Goal: Task Accomplishment & Management: Complete application form

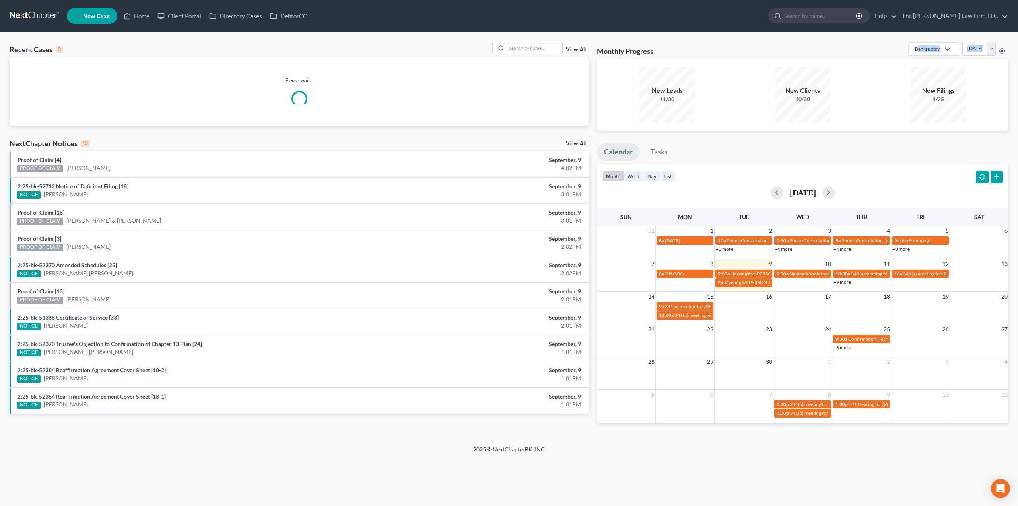
drag, startPoint x: 1018, startPoint y: 39, endPoint x: 977, endPoint y: 0, distance: 56.5
click at [906, 30] on div "Home New Case Client Portal Directory Cases DebtorCC The [PERSON_NAME] Law Firm…" at bounding box center [509, 253] width 1018 height 506
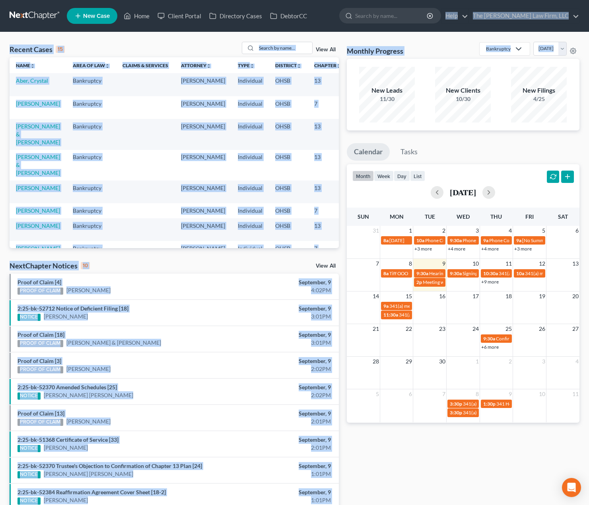
click at [177, 37] on div "Recent Cases 15 View All Name unfold_more expand_more expand_less Area of Law u…" at bounding box center [294, 295] width 589 height 526
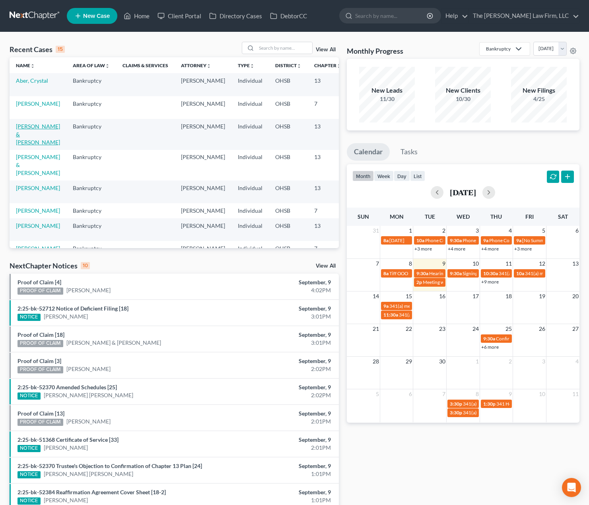
click at [26, 133] on link "[PERSON_NAME] & [PERSON_NAME]" at bounding box center [38, 134] width 44 height 23
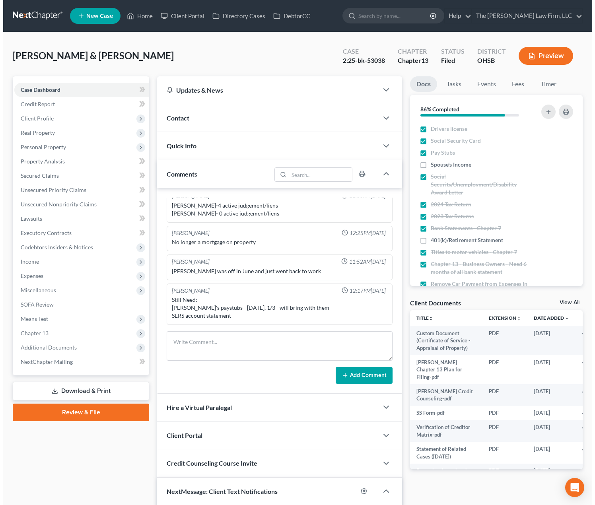
scroll to position [64, 0]
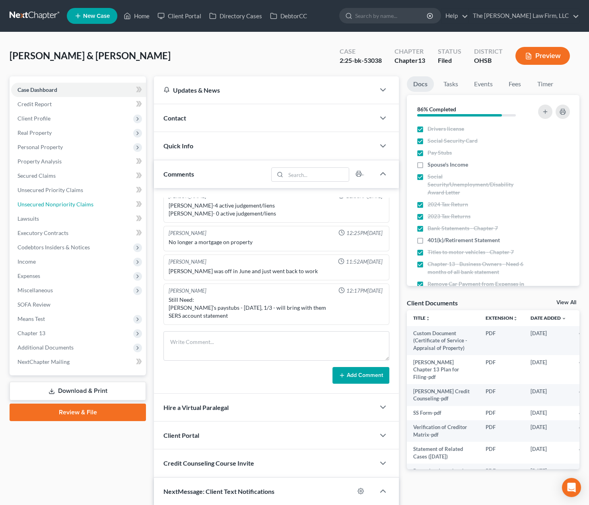
click at [85, 208] on link "Unsecured Nonpriority Claims" at bounding box center [78, 204] width 135 height 14
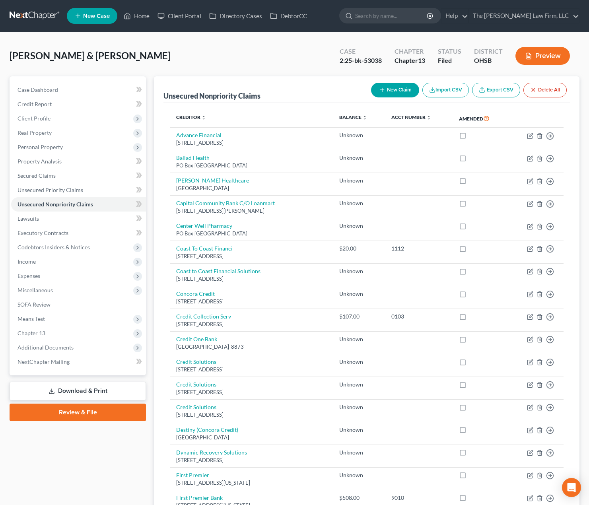
click at [392, 86] on button "New Claim" at bounding box center [395, 90] width 48 height 15
select select "2"
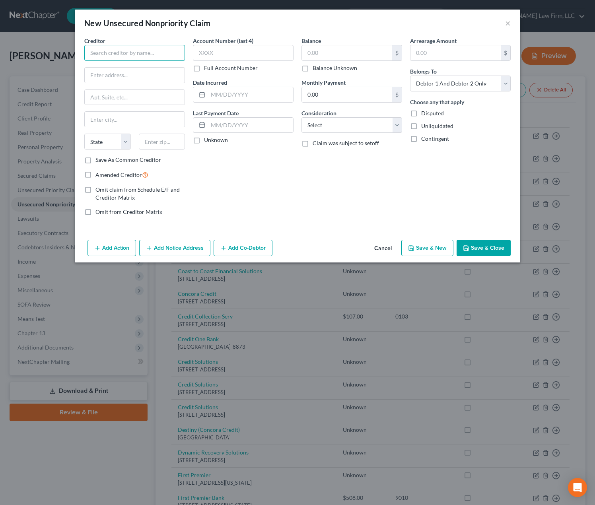
click at [128, 56] on input "text" at bounding box center [134, 53] width 101 height 16
type input "Mount [PERSON_NAME] Water and [GEOGRAPHIC_DATA]"
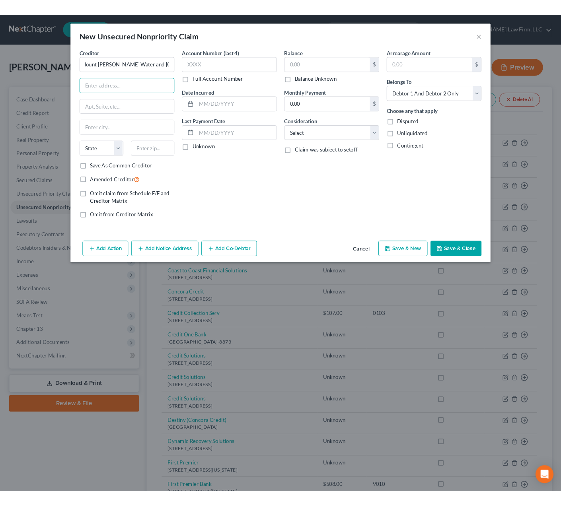
scroll to position [0, 0]
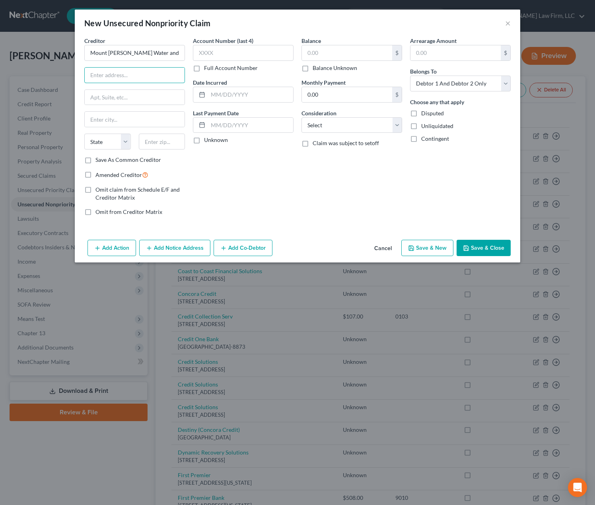
click at [112, 76] on input "text" at bounding box center [135, 75] width 100 height 15
type input "[STREET_ADDRESS][DEMOGRAPHIC_DATA]"
type input "43050"
click at [246, 223] on div "Creditor * [GEOGRAPHIC_DATA][PERSON_NAME] Water and Wastewater [GEOGRAPHIC_DATA…" at bounding box center [297, 137] width 445 height 200
type input "[GEOGRAPHIC_DATA][PERSON_NAME]"
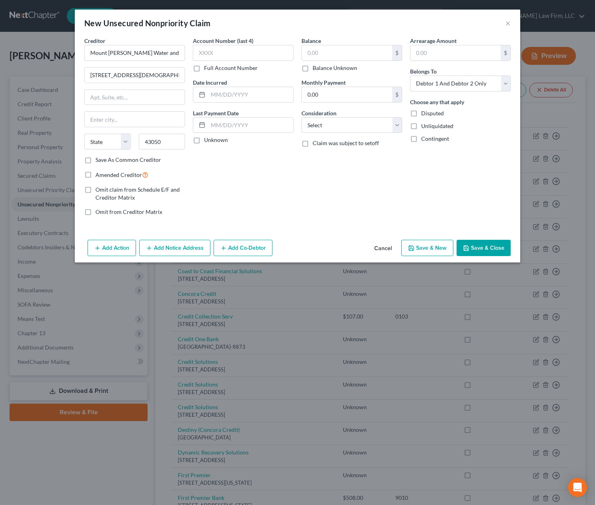
select select "36"
click at [217, 140] on label "Unknown" at bounding box center [216, 140] width 24 height 8
click at [212, 140] on input "Unknown" at bounding box center [209, 138] width 5 height 5
checkbox input "true"
click at [351, 71] on label "Balance Unknown" at bounding box center [335, 68] width 45 height 8
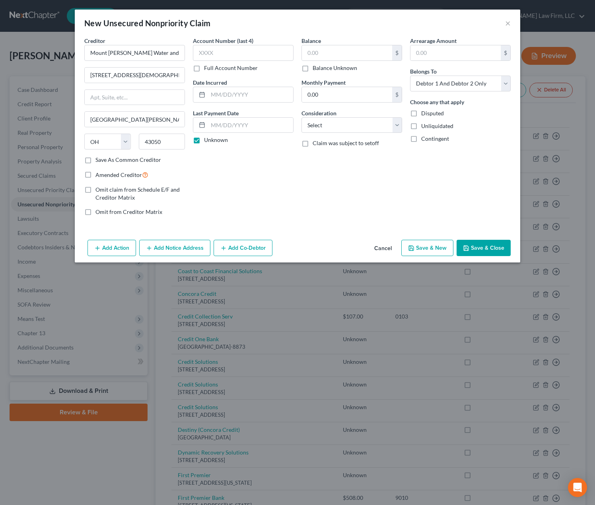
click at [321, 69] on input "Balance Unknown" at bounding box center [318, 66] width 5 height 5
checkbox input "true"
type input "0.00"
click at [362, 129] on select "Select Cable / Satellite Services Collection Agency Credit Card Debt Debt Couns…" at bounding box center [351, 125] width 101 height 16
select select "20"
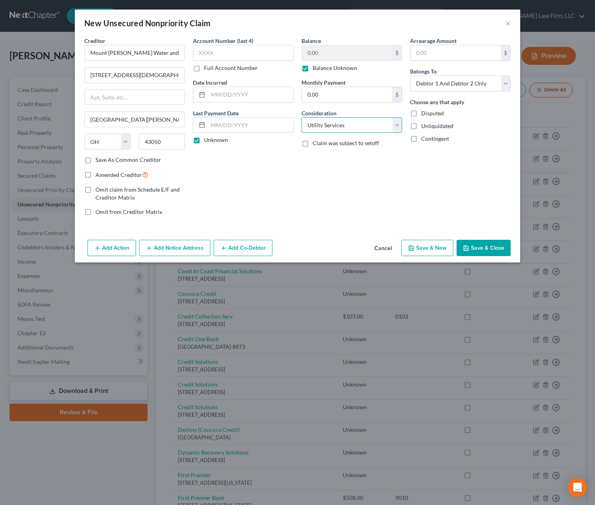
click at [301, 117] on select "Select Cable / Satellite Services Collection Agency Credit Card Debt Debt Couns…" at bounding box center [351, 125] width 101 height 16
click at [289, 199] on div "Account Number (last 4) Full Account Number Date Incurred Last Payment Date Unk…" at bounding box center [243, 130] width 109 height 186
click at [171, 55] on input "Mount [PERSON_NAME] Water and [GEOGRAPHIC_DATA]" at bounding box center [134, 53] width 101 height 16
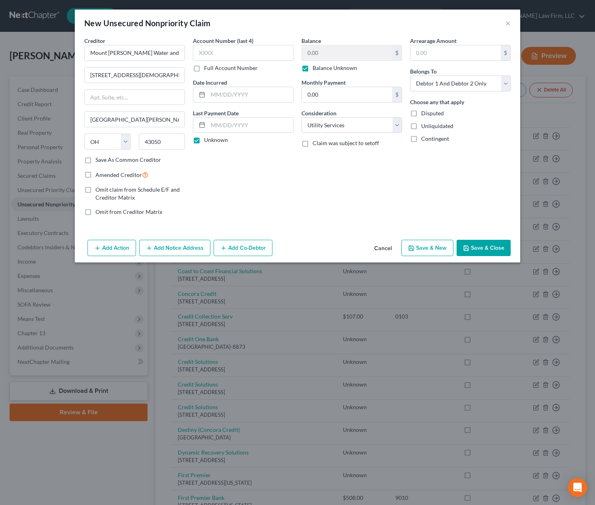
drag, startPoint x: 485, startPoint y: 247, endPoint x: 478, endPoint y: 219, distance: 29.1
click at [485, 247] on button "Save & Close" at bounding box center [484, 248] width 54 height 17
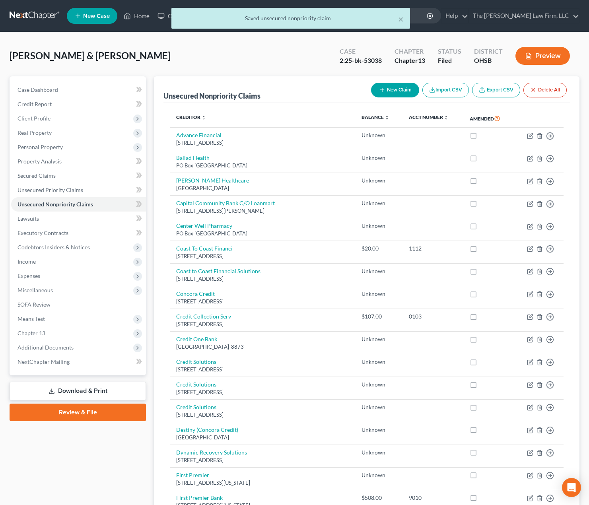
click at [397, 88] on button "New Claim" at bounding box center [395, 90] width 48 height 15
select select "2"
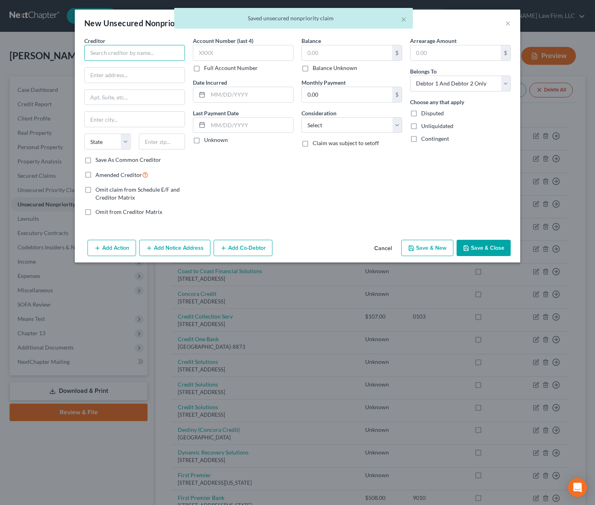
click at [135, 47] on input "text" at bounding box center [134, 53] width 101 height 16
click at [137, 73] on div "Revenue Recovery P.O. [STREET_ADDRESS]" at bounding box center [133, 74] width 85 height 7
type input "Columbia Gas of [US_STATE]"
type input "Revenue Recovery"
type input "P.O. Box 117"
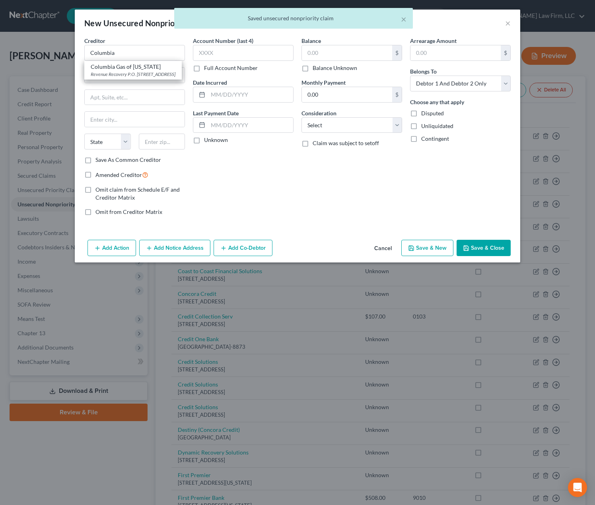
type input "Columbus"
select select "36"
type input "43216"
click at [213, 140] on label "Unknown" at bounding box center [216, 140] width 24 height 8
click at [212, 140] on input "Unknown" at bounding box center [209, 138] width 5 height 5
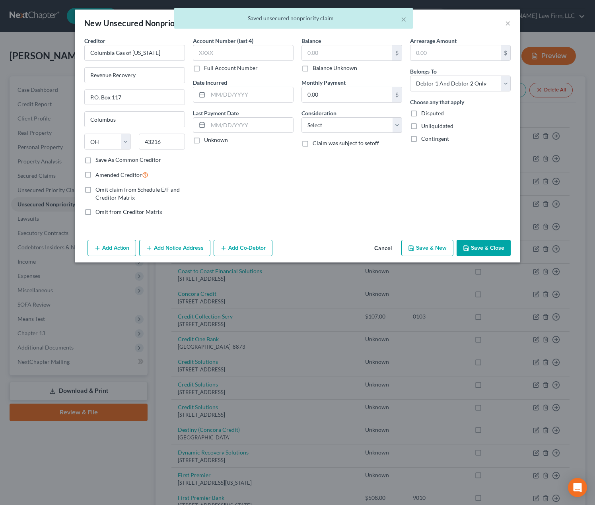
checkbox input "true"
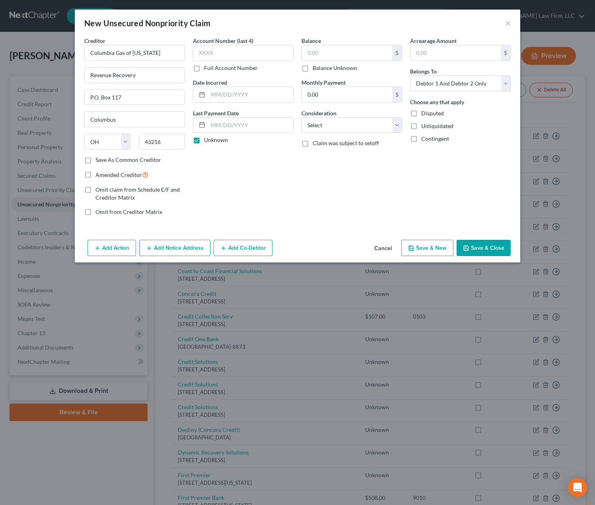
click at [325, 64] on label "Balance Unknown" at bounding box center [335, 68] width 45 height 8
click at [321, 64] on input "Balance Unknown" at bounding box center [318, 66] width 5 height 5
checkbox input "true"
type input "0.00"
click at [348, 123] on select "Select Cable / Satellite Services Collection Agency Credit Card Debt Debt Couns…" at bounding box center [351, 125] width 101 height 16
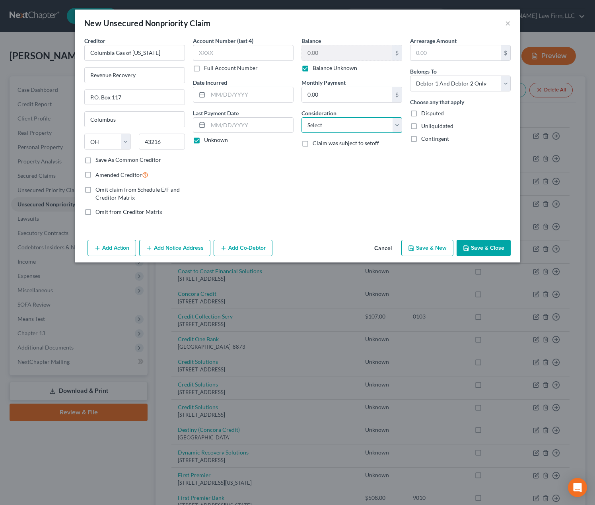
select select "20"
click at [301, 117] on select "Select Cable / Satellite Services Collection Agency Credit Card Debt Debt Couns…" at bounding box center [351, 125] width 101 height 16
click at [163, 58] on input "Columbia Gas of [US_STATE]" at bounding box center [134, 53] width 101 height 16
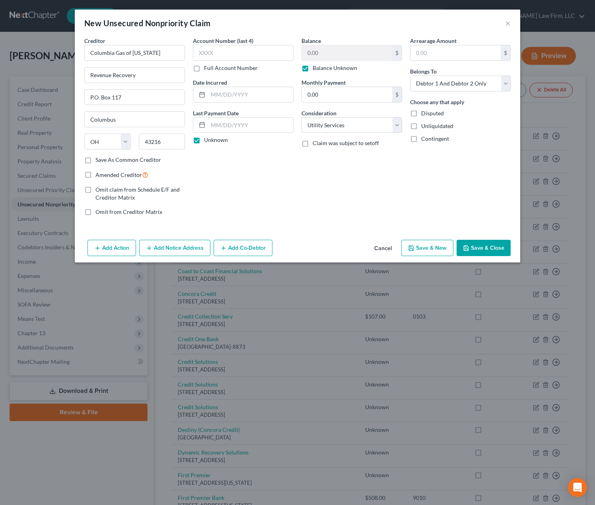
click at [496, 247] on button "Save & Close" at bounding box center [484, 248] width 54 height 17
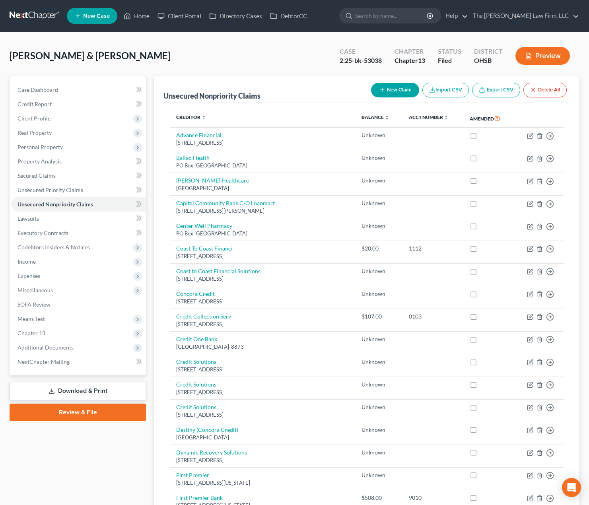
click at [389, 94] on button "New Claim" at bounding box center [395, 90] width 48 height 15
select select "2"
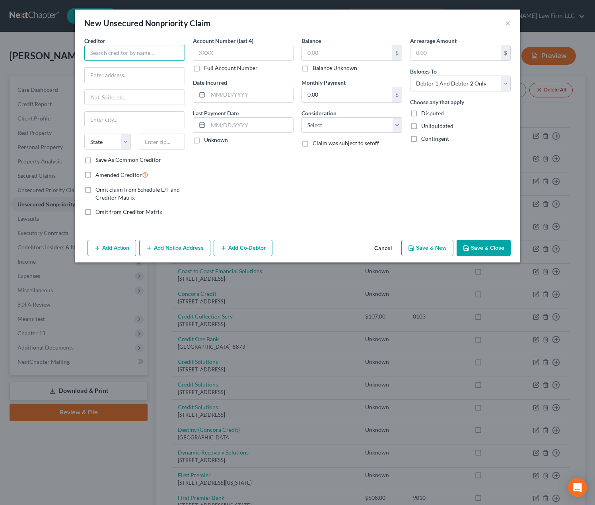
click at [160, 56] on input "text" at bounding box center [134, 53] width 101 height 16
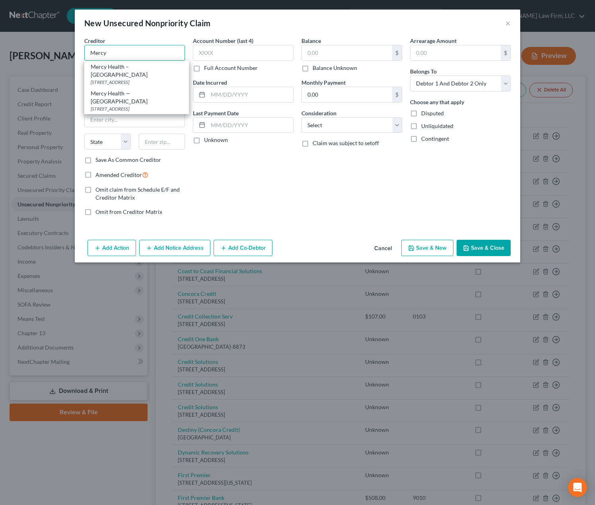
type input "Mercy"
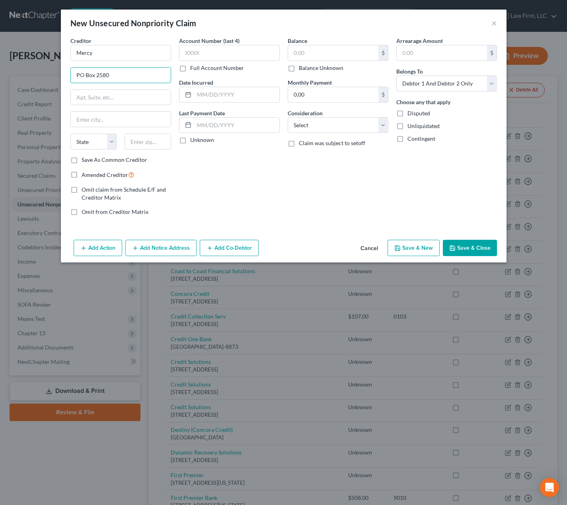
type input "PO Box 2580"
type input "65801"
click at [253, 191] on div "Account Number (last 4) Full Account Number Date Incurred Last Payment Date Unk…" at bounding box center [229, 130] width 109 height 186
type input "[GEOGRAPHIC_DATA]"
select select "26"
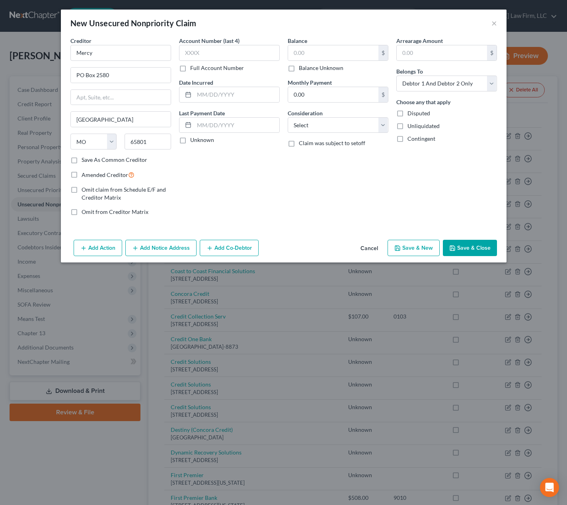
click at [204, 138] on label "Unknown" at bounding box center [202, 140] width 24 height 8
click at [198, 138] on input "Unknown" at bounding box center [195, 138] width 5 height 5
checkbox input "true"
click at [299, 70] on label "Balance Unknown" at bounding box center [321, 68] width 45 height 8
click at [302, 69] on input "Balance Unknown" at bounding box center [304, 66] width 5 height 5
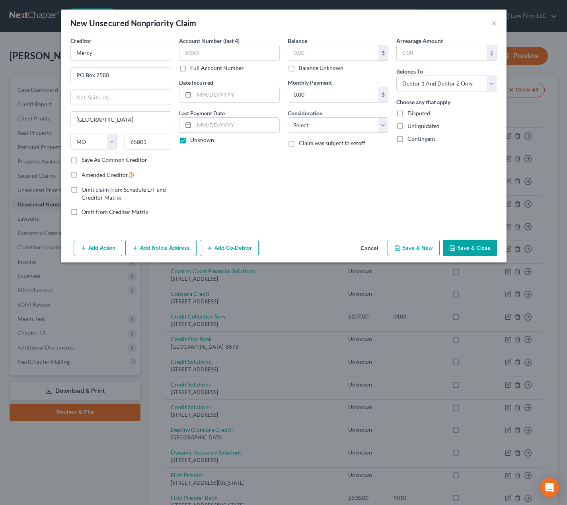
checkbox input "true"
type input "0.00"
drag, startPoint x: 329, startPoint y: 120, endPoint x: 331, endPoint y: 125, distance: 5.5
click at [329, 120] on select "Select Cable / Satellite Services Collection Agency Credit Card Debt Debt Couns…" at bounding box center [338, 125] width 101 height 16
select select "4"
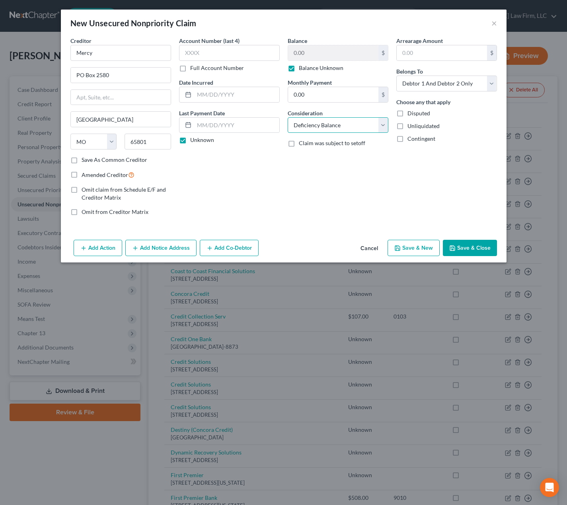
click at [288, 117] on select "Select Cable / Satellite Services Collection Agency Credit Card Debt Debt Couns…" at bounding box center [338, 125] width 101 height 16
click at [467, 244] on button "Save & Close" at bounding box center [470, 248] width 54 height 17
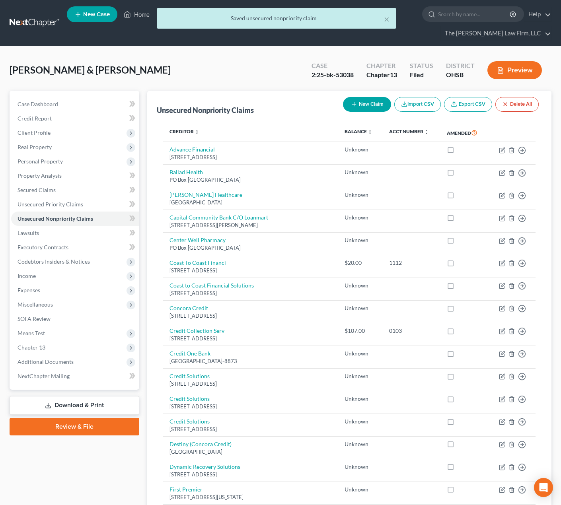
click at [362, 97] on button "New Claim" at bounding box center [367, 104] width 48 height 15
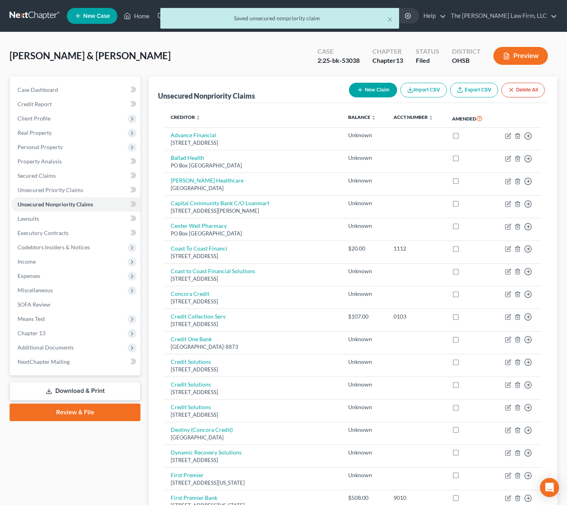
select select "2"
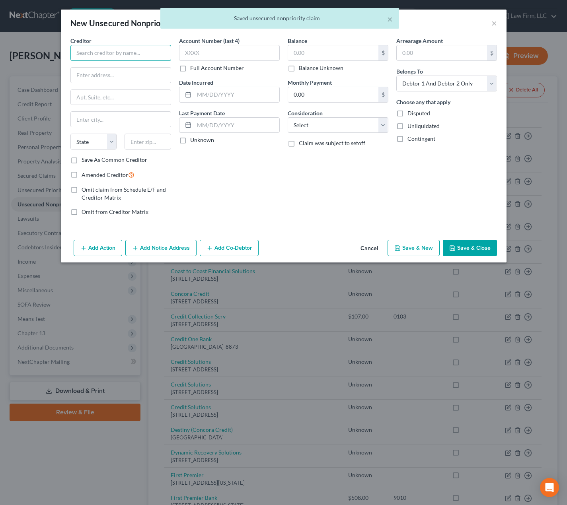
click at [113, 52] on input "text" at bounding box center [120, 53] width 101 height 16
click at [106, 72] on div "[STREET_ADDRESS]" at bounding box center [118, 74] width 83 height 7
type input "AEP [US_STATE]"
type input "[STREET_ADDRESS]"
type input "Columbus"
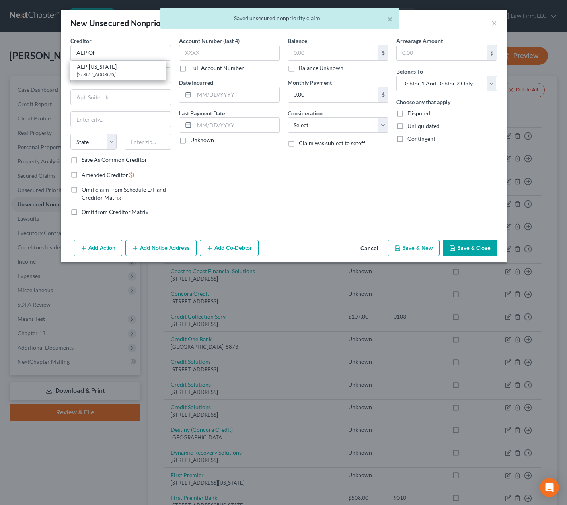
select select "36"
type input "43215-2355"
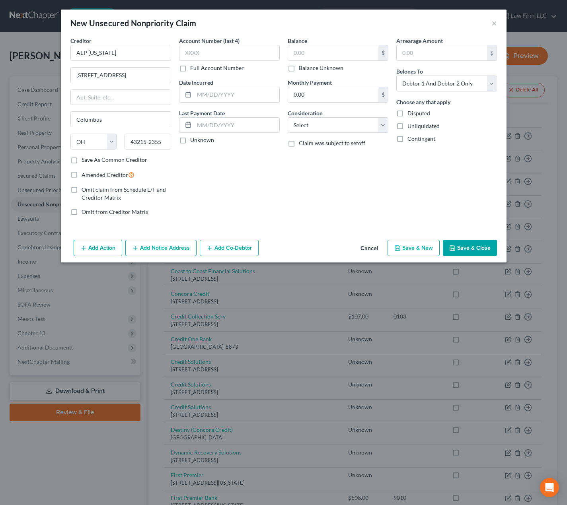
click at [191, 139] on label "Unknown" at bounding box center [202, 140] width 24 height 8
click at [193, 139] on input "Unknown" at bounding box center [195, 138] width 5 height 5
checkbox input "true"
click at [313, 66] on label "Balance Unknown" at bounding box center [321, 68] width 45 height 8
click at [307, 66] on input "Balance Unknown" at bounding box center [304, 66] width 5 height 5
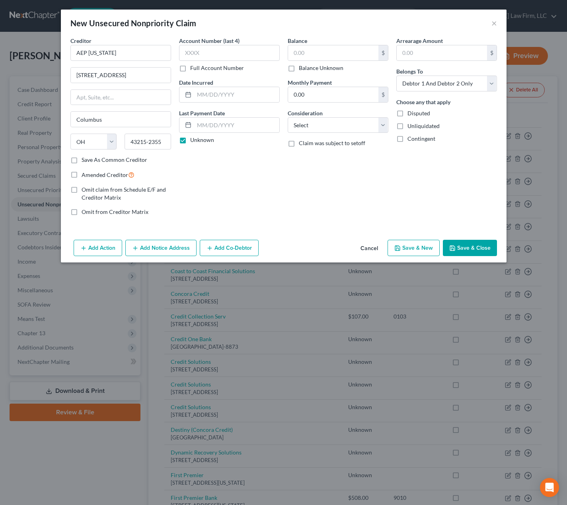
checkbox input "true"
type input "0.00"
click at [343, 128] on select "Select Cable / Satellite Services Collection Agency Credit Card Debt Debt Couns…" at bounding box center [338, 125] width 101 height 16
select select "20"
click at [288, 117] on select "Select Cable / Satellite Services Collection Agency Credit Card Debt Debt Couns…" at bounding box center [338, 125] width 101 height 16
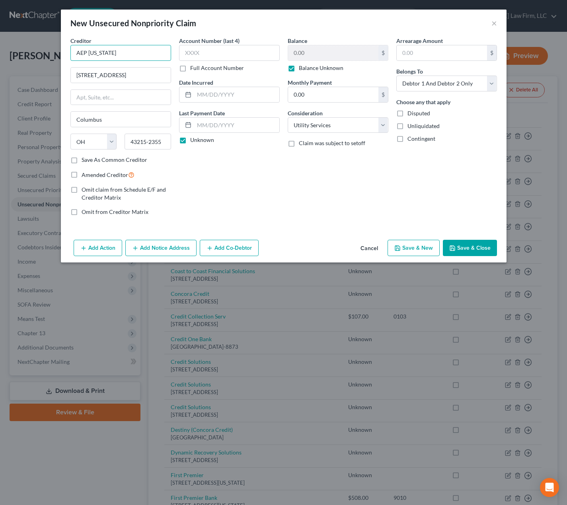
click at [113, 47] on input "AEP [US_STATE]" at bounding box center [120, 53] width 101 height 16
click at [474, 247] on button "Save & Close" at bounding box center [470, 248] width 54 height 17
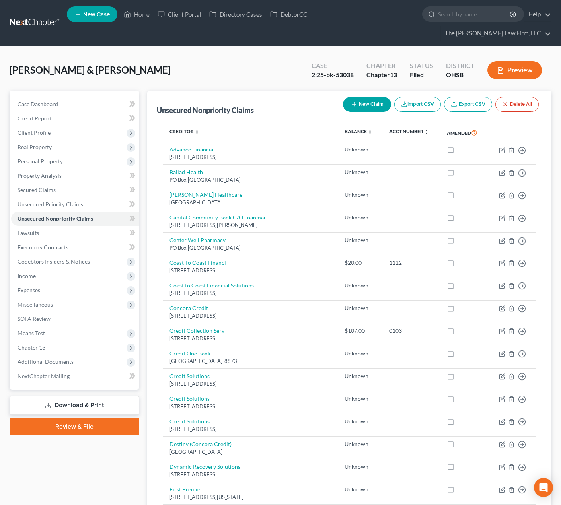
click at [363, 97] on button "New Claim" at bounding box center [367, 104] width 48 height 15
select select "2"
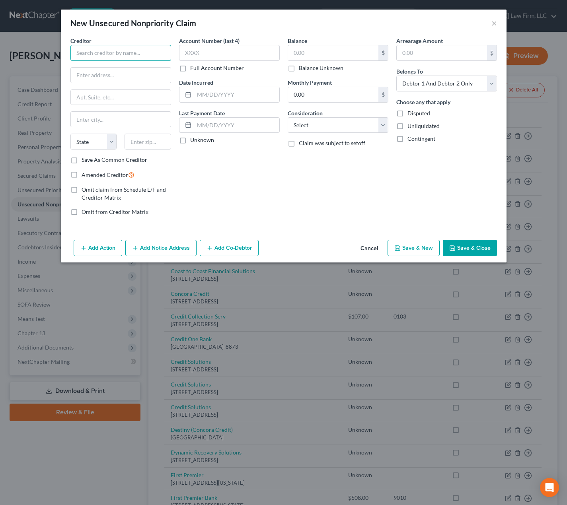
click at [156, 55] on input "text" at bounding box center [120, 53] width 101 height 16
type input "Dynergy"
click at [134, 74] on input "text" at bounding box center [121, 75] width 100 height 15
type input "PO Box 650764"
type input "75265-0764"
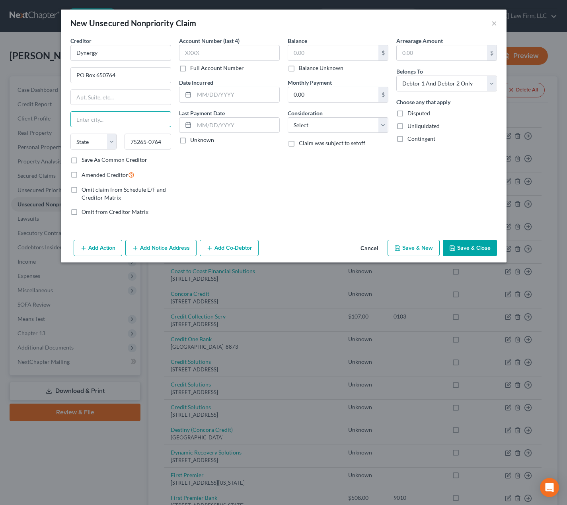
click at [121, 123] on input "text" at bounding box center [121, 119] width 100 height 15
type input "[GEOGRAPHIC_DATA]"
select select "45"
click at [219, 185] on div "Account Number (last 4) Full Account Number Date Incurred Last Payment Date Unk…" at bounding box center [229, 130] width 109 height 186
click at [199, 139] on label "Unknown" at bounding box center [202, 140] width 24 height 8
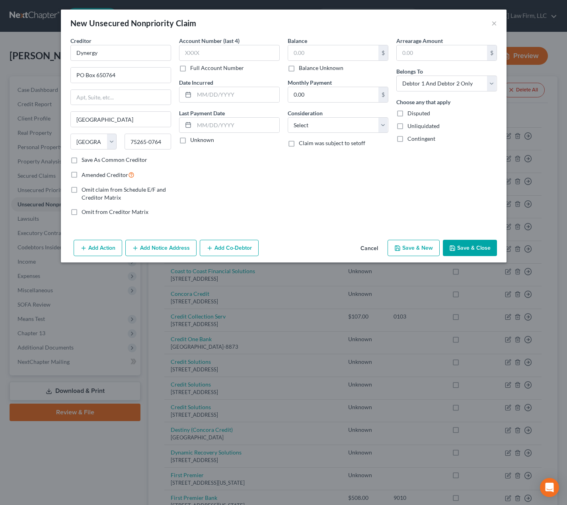
click at [198, 139] on input "Unknown" at bounding box center [195, 138] width 5 height 5
checkbox input "true"
click at [329, 68] on label "Balance Unknown" at bounding box center [321, 68] width 45 height 8
click at [307, 68] on input "Balance Unknown" at bounding box center [304, 66] width 5 height 5
checkbox input "true"
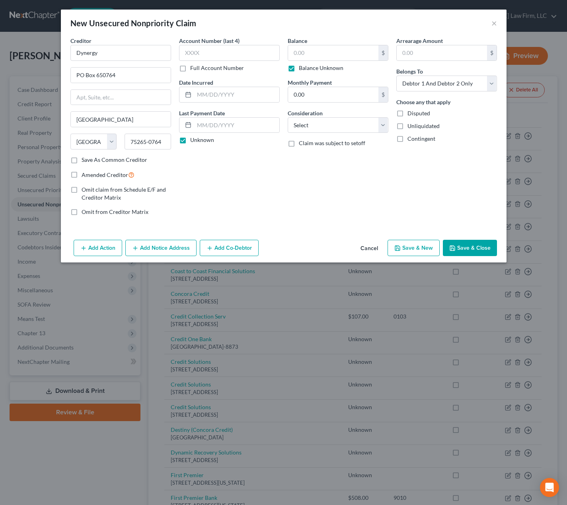
type input "0.00"
drag, startPoint x: 342, startPoint y: 128, endPoint x: 344, endPoint y: 132, distance: 4.3
click at [342, 128] on select "Select Cable / Satellite Services Collection Agency Credit Card Debt Debt Couns…" at bounding box center [338, 125] width 101 height 16
select select "20"
click at [288, 117] on select "Select Cable / Satellite Services Collection Agency Credit Card Debt Debt Couns…" at bounding box center [338, 125] width 101 height 16
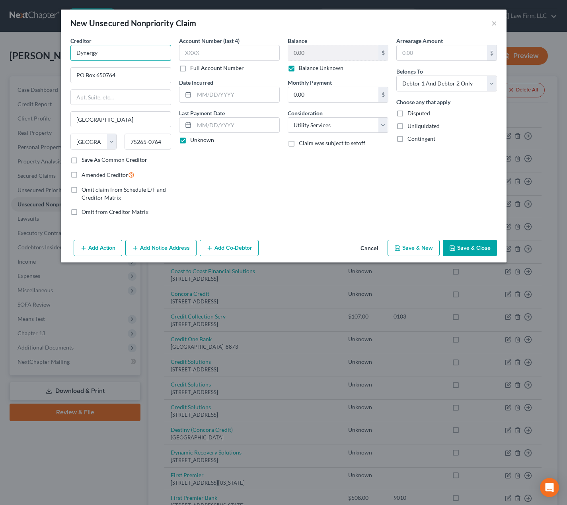
click at [104, 52] on input "Dynergy" at bounding box center [120, 53] width 101 height 16
click at [495, 249] on button "Save & Close" at bounding box center [470, 248] width 54 height 17
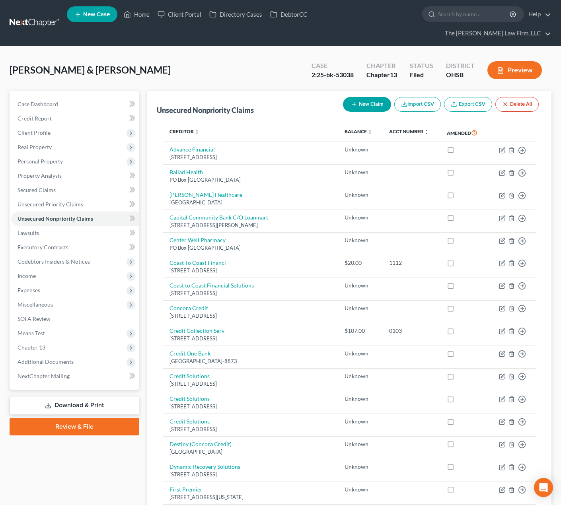
click at [378, 97] on button "New Claim" at bounding box center [367, 104] width 48 height 15
select select "2"
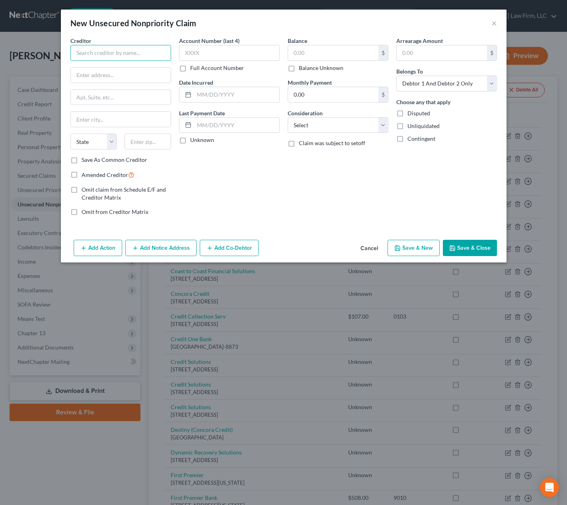
click at [124, 51] on input "text" at bounding box center [120, 53] width 101 height 16
type input "Ballad Health"
type input "PO Box 746457"
click at [144, 139] on input "text" at bounding box center [147, 142] width 47 height 16
type input "30374"
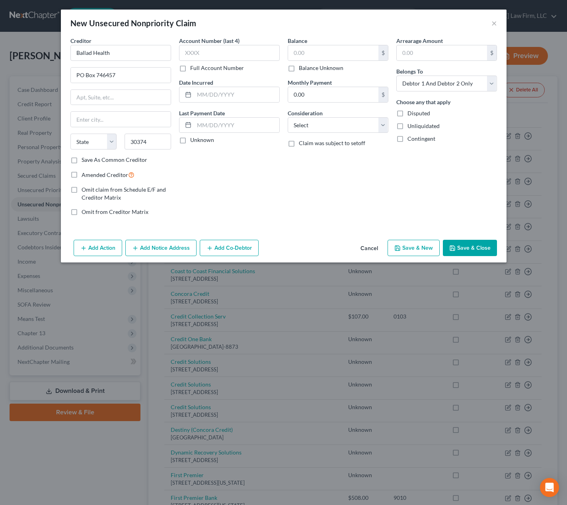
click at [212, 175] on div "Account Number (last 4) Full Account Number Date Incurred Last Payment Date Unk…" at bounding box center [229, 130] width 109 height 186
type input "[GEOGRAPHIC_DATA]"
select select "10"
click at [208, 140] on label "Unknown" at bounding box center [202, 140] width 24 height 8
click at [198, 140] on input "Unknown" at bounding box center [195, 138] width 5 height 5
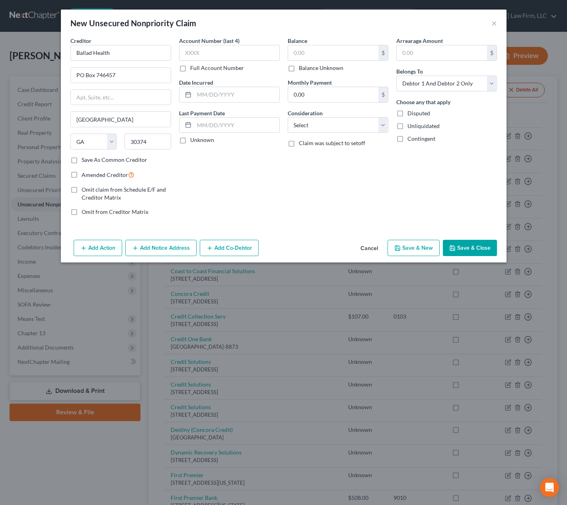
checkbox input "true"
click at [328, 70] on label "Balance Unknown" at bounding box center [321, 68] width 45 height 8
click at [307, 69] on input "Balance Unknown" at bounding box center [304, 66] width 5 height 5
checkbox input "true"
type input "0.00"
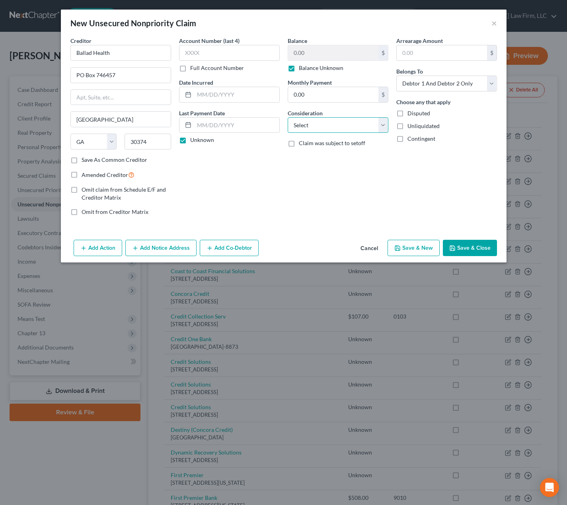
click at [336, 124] on select "Select Cable / Satellite Services Collection Agency Credit Card Debt Debt Couns…" at bounding box center [338, 125] width 101 height 16
select select "9"
click at [288, 117] on select "Select Cable / Satellite Services Collection Agency Credit Card Debt Debt Couns…" at bounding box center [338, 125] width 101 height 16
click at [148, 56] on input "Ballad Health" at bounding box center [120, 53] width 101 height 16
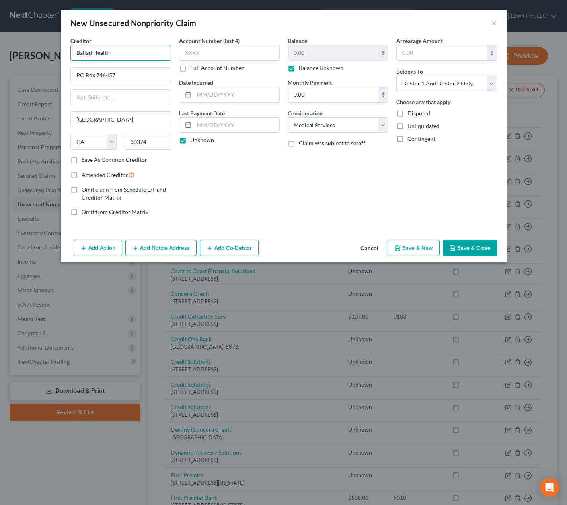
click at [148, 56] on input "Ballad Health" at bounding box center [120, 53] width 101 height 16
click at [478, 250] on button "Save & Close" at bounding box center [470, 248] width 54 height 17
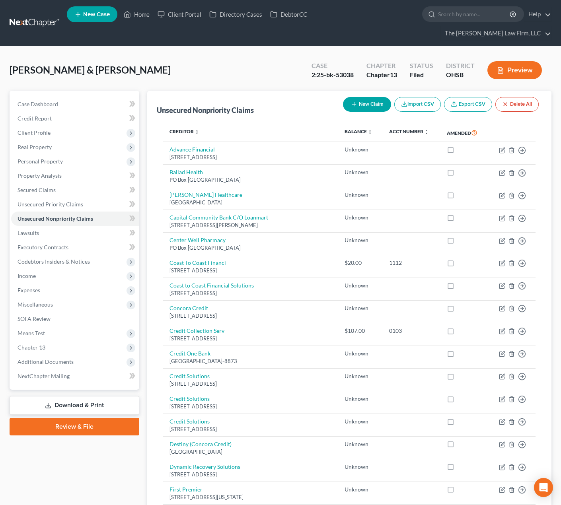
click at [347, 97] on button "New Claim" at bounding box center [367, 104] width 48 height 15
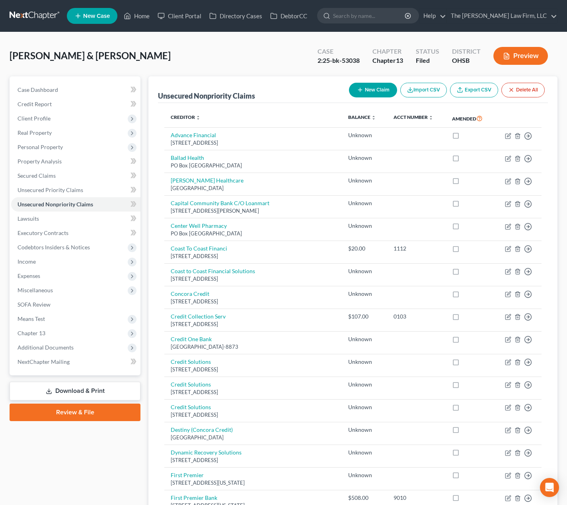
select select "2"
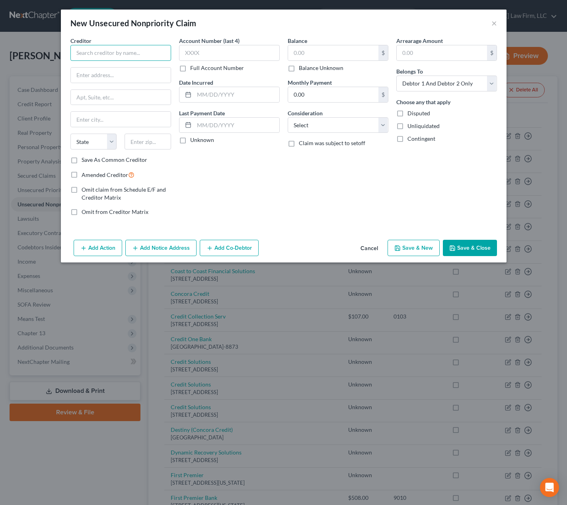
click at [139, 51] on input "text" at bounding box center [120, 53] width 101 height 16
type input "J"
click at [121, 56] on input "[PERSON_NAME]" at bounding box center [120, 53] width 101 height 16
click at [101, 47] on input "halted" at bounding box center [120, 53] width 101 height 16
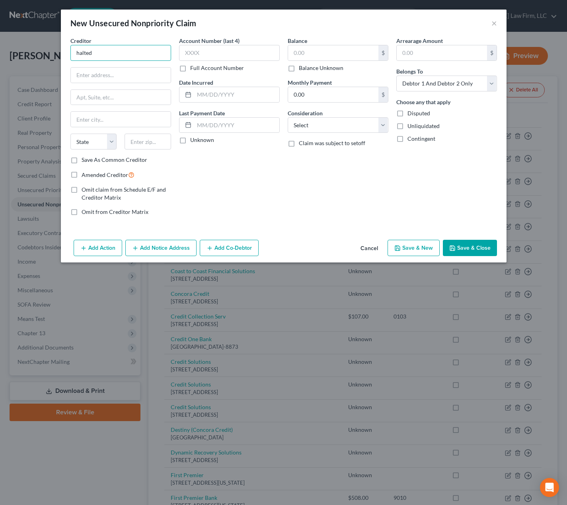
click at [101, 47] on input "halted" at bounding box center [120, 53] width 101 height 16
type input "[PERSON_NAME] Financial Services"
click at [107, 74] on input "text" at bounding box center [121, 75] width 100 height 15
type input "PO Box 828"
click at [224, 171] on div "Account Number (last 4) Full Account Number Date Incurred Last Payment Date Unk…" at bounding box center [229, 130] width 109 height 186
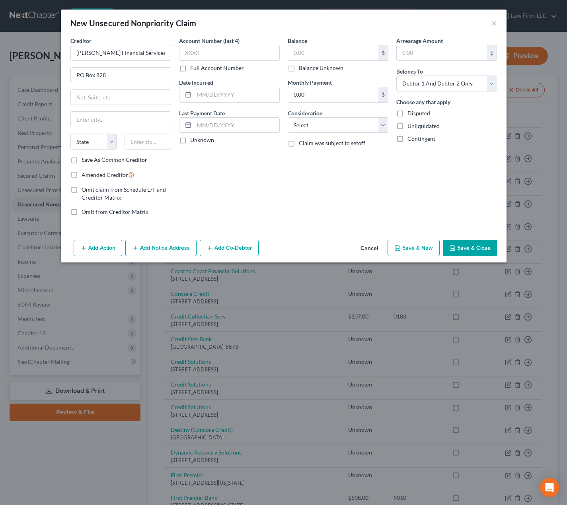
click at [110, 88] on div "Creditor * [PERSON_NAME] Financial Services PO Box [GEOGRAPHIC_DATA][US_STATE] …" at bounding box center [120, 96] width 101 height 119
click at [113, 101] on input "text" at bounding box center [121, 97] width 100 height 15
drag, startPoint x: 201, startPoint y: 169, endPoint x: 196, endPoint y: 167, distance: 5.3
click at [201, 169] on div "Account Number (last 4) Full Account Number Date Incurred Last Payment Date Unk…" at bounding box center [229, 130] width 109 height 186
click at [164, 146] on input "text" at bounding box center [147, 142] width 47 height 16
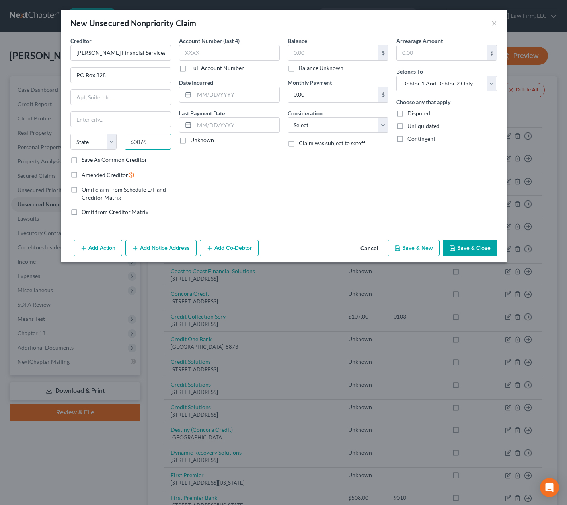
type input "60076"
click at [182, 175] on div "Account Number (last 4) Full Account Number Date Incurred Last Payment Date Unk…" at bounding box center [229, 130] width 109 height 186
type input "Skokie"
select select "14"
click at [125, 156] on label "Save As Common Creditor" at bounding box center [115, 160] width 66 height 8
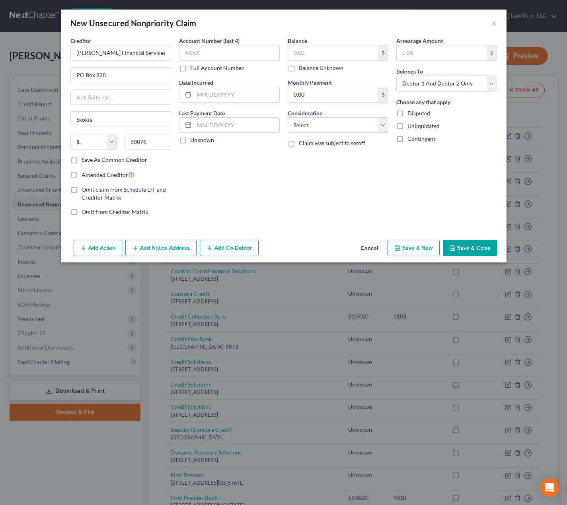
click at [90, 156] on input "Save As Common Creditor" at bounding box center [87, 158] width 5 height 5
checkbox input "true"
click at [205, 140] on label "Unknown" at bounding box center [202, 140] width 24 height 8
click at [198, 140] on input "Unknown" at bounding box center [195, 138] width 5 height 5
checkbox input "true"
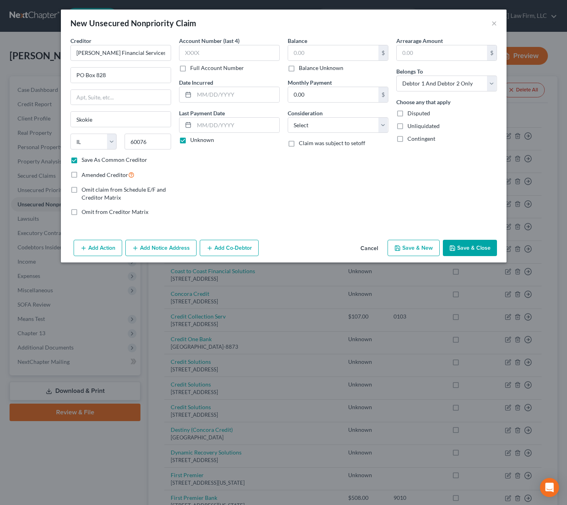
click at [317, 70] on label "Balance Unknown" at bounding box center [321, 68] width 45 height 8
click at [307, 69] on input "Balance Unknown" at bounding box center [304, 66] width 5 height 5
checkbox input "true"
type input "0.00"
drag, startPoint x: 335, startPoint y: 127, endPoint x: 338, endPoint y: 131, distance: 5.1
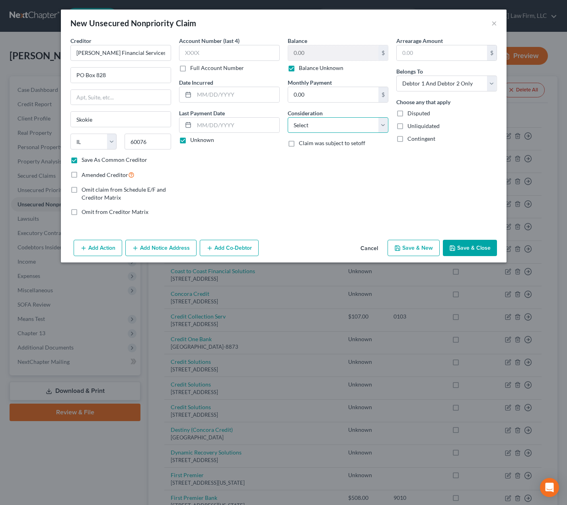
click at [335, 127] on select "Select Cable / Satellite Services Collection Agency Credit Card Debt Debt Couns…" at bounding box center [338, 125] width 101 height 16
select select "1"
click at [288, 117] on select "Select Cable / Satellite Services Collection Agency Credit Card Debt Debt Couns…" at bounding box center [338, 125] width 101 height 16
click at [464, 253] on button "Save & Close" at bounding box center [470, 248] width 54 height 17
checkbox input "false"
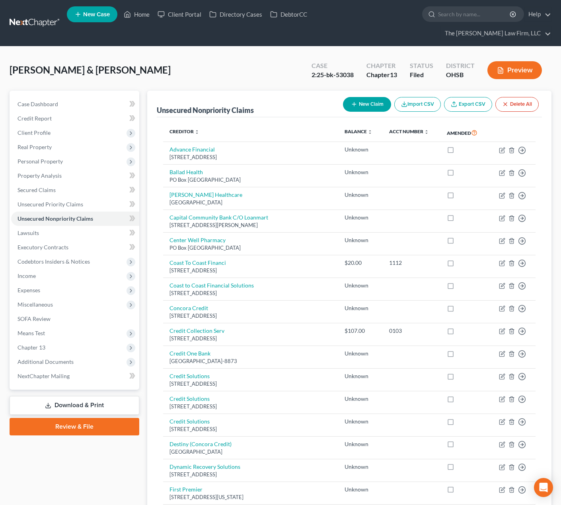
click at [358, 97] on button "New Claim" at bounding box center [367, 104] width 48 height 15
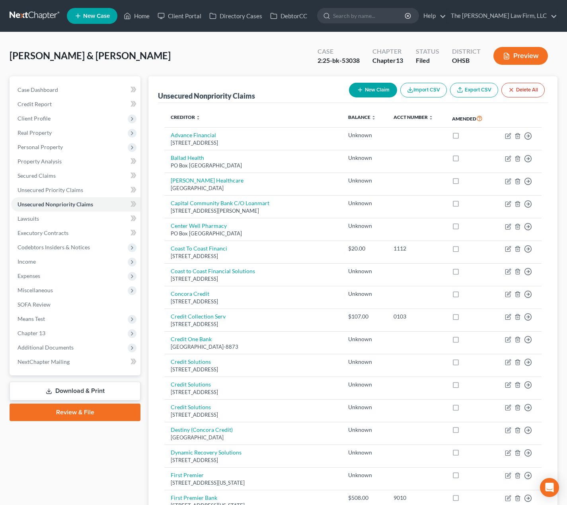
select select "2"
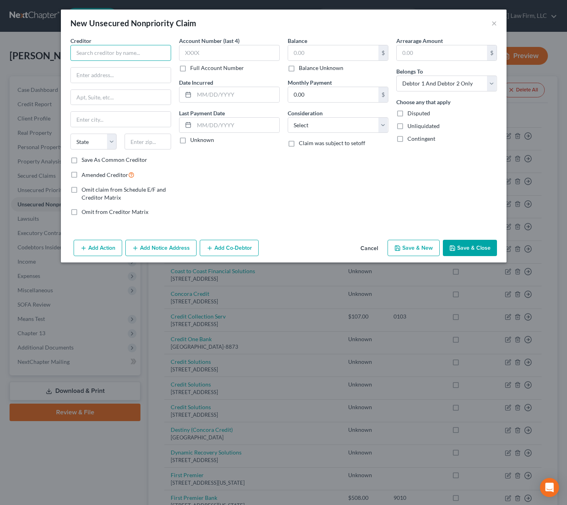
click at [145, 51] on input "text" at bounding box center [120, 53] width 101 height 16
type input "[PERSON_NAME] Healthcare"
type input "[STREET_ADDRESS]"
type input "Suite 301"
type input "0"
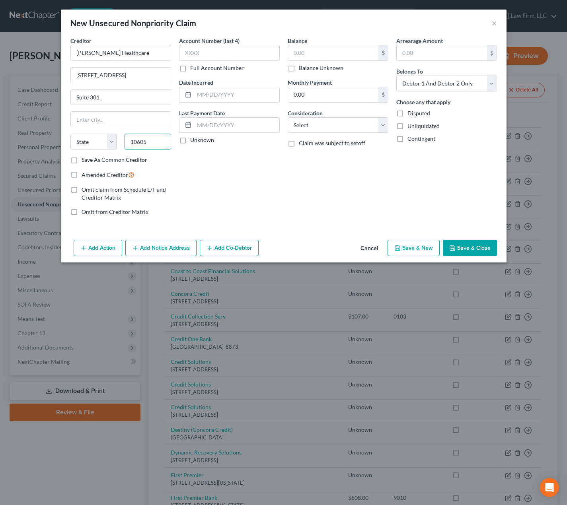
type input "10605"
type input "[GEOGRAPHIC_DATA]"
select select "35"
click at [201, 142] on label "Unknown" at bounding box center [202, 140] width 24 height 8
click at [198, 141] on input "Unknown" at bounding box center [195, 138] width 5 height 5
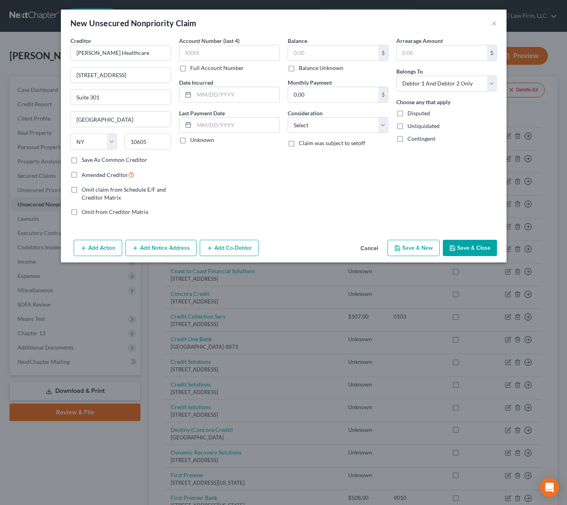
checkbox input "true"
click at [305, 69] on label "Balance Unknown" at bounding box center [321, 68] width 45 height 8
click at [305, 69] on input "Balance Unknown" at bounding box center [304, 66] width 5 height 5
checkbox input "true"
type input "0.00"
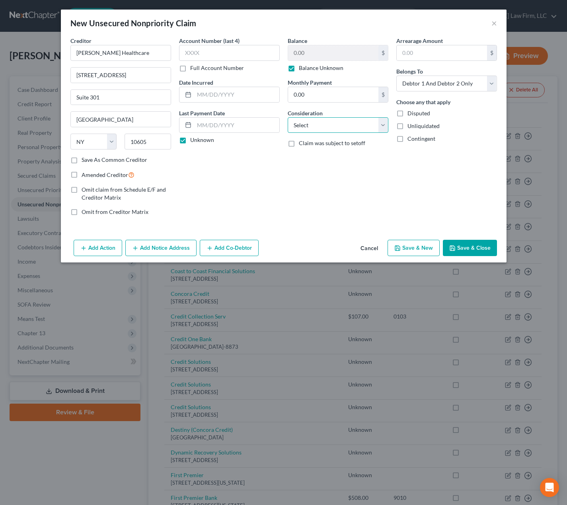
click at [324, 123] on select "Select Cable / Satellite Services Collection Agency Credit Card Debt Debt Couns…" at bounding box center [338, 125] width 101 height 16
select select "9"
click at [288, 117] on select "Select Cable / Satellite Services Collection Agency Credit Card Debt Debt Couns…" at bounding box center [338, 125] width 101 height 16
click at [458, 241] on button "Save & Close" at bounding box center [470, 248] width 54 height 17
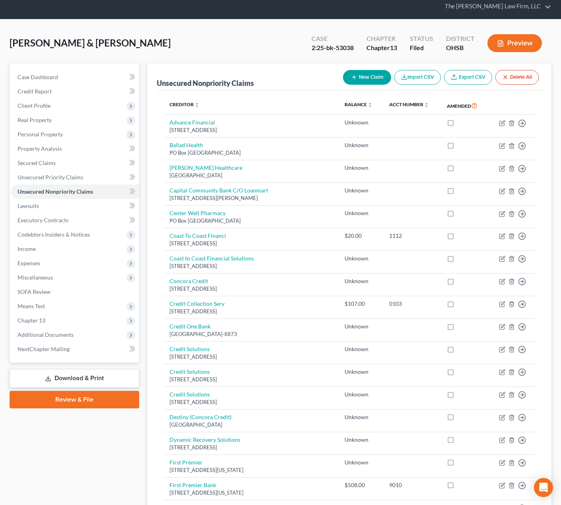
scroll to position [66, 0]
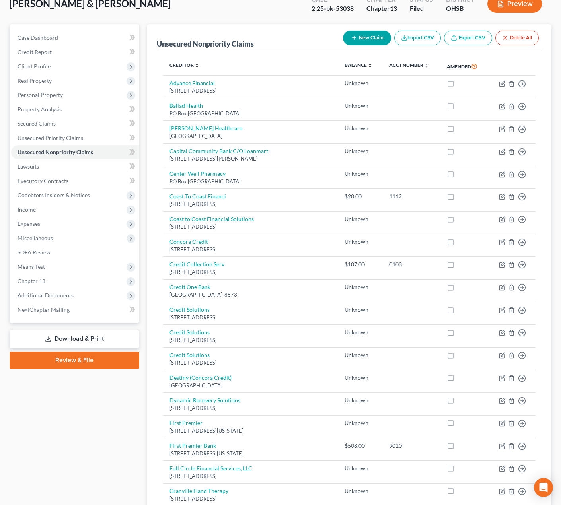
click at [58, 288] on span "Additional Documents" at bounding box center [75, 295] width 128 height 14
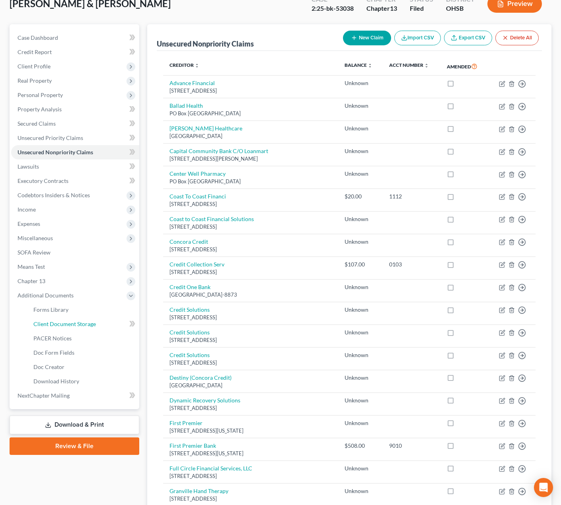
click at [56, 317] on link "Client Document Storage" at bounding box center [83, 324] width 112 height 14
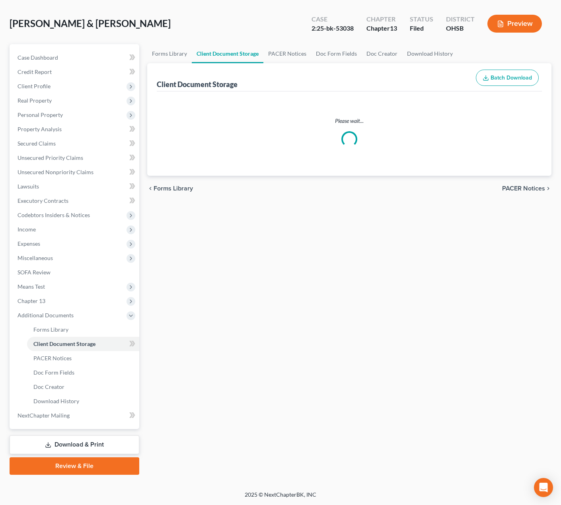
scroll to position [8, 0]
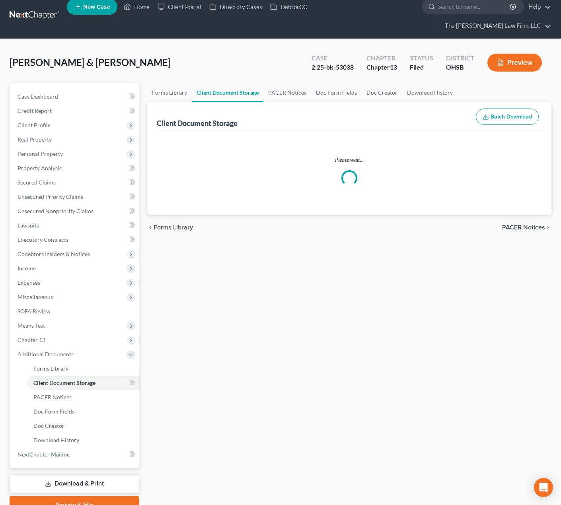
select select "52"
select select "61"
select select "7"
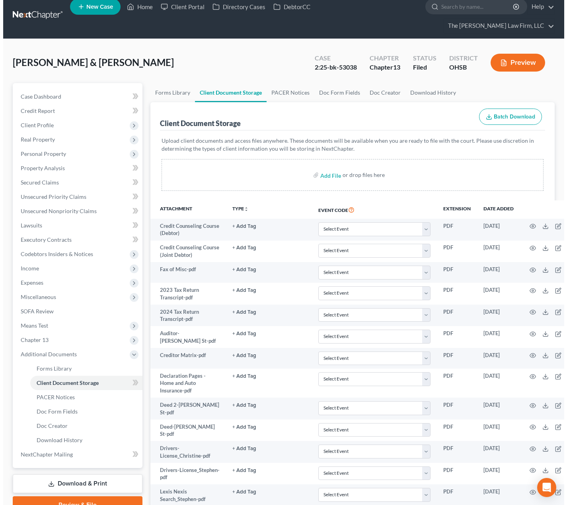
scroll to position [0, 0]
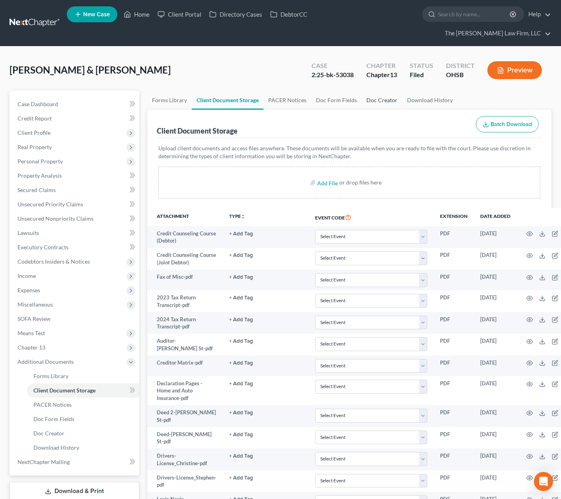
click at [379, 91] on link "Doc Creator" at bounding box center [382, 100] width 41 height 19
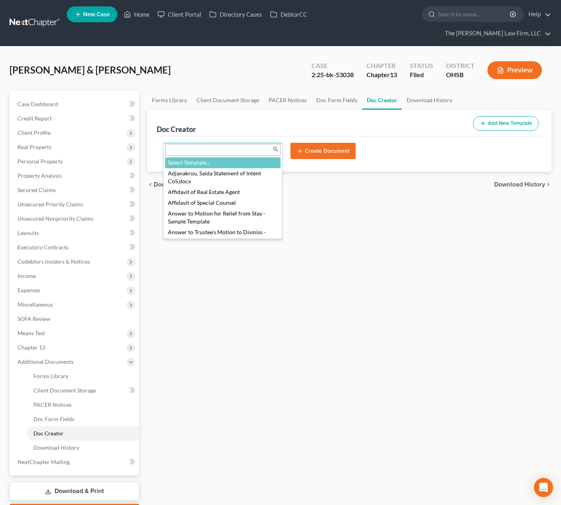
click at [225, 140] on body "Home New Case Client Portal Directory Cases DebtorCC The [PERSON_NAME] Law Firm…" at bounding box center [280, 276] width 561 height 552
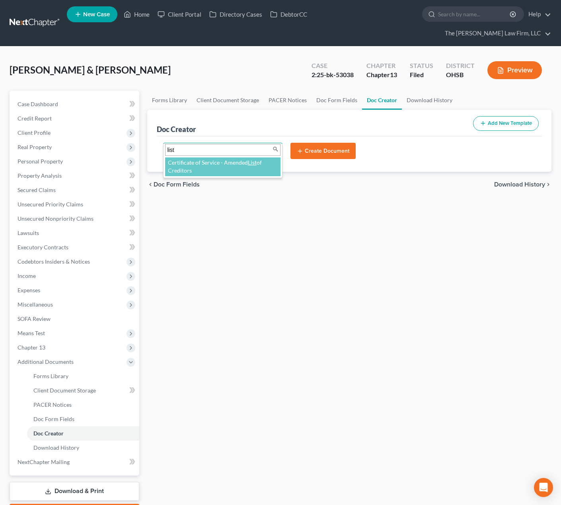
type input "list"
select select "87270"
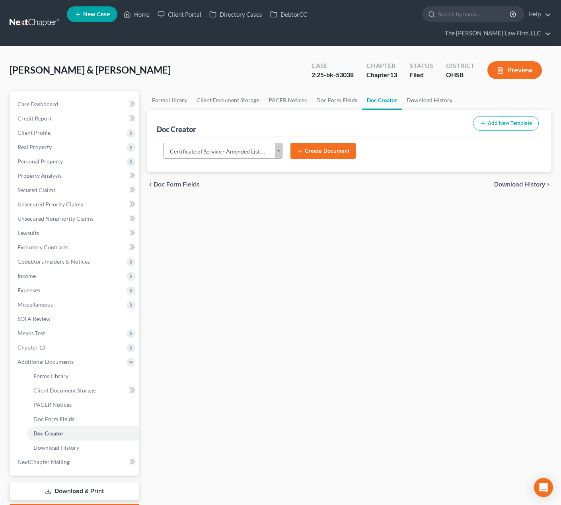
click at [344, 143] on button "Create Document" at bounding box center [322, 151] width 65 height 17
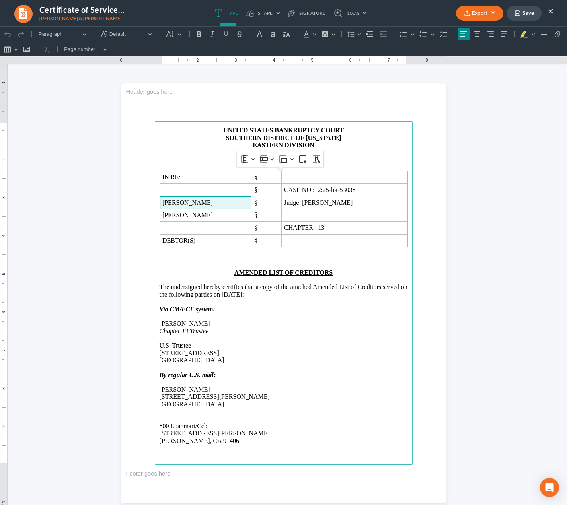
click at [162, 201] on span "[PERSON_NAME]" at bounding box center [205, 202] width 86 height 7
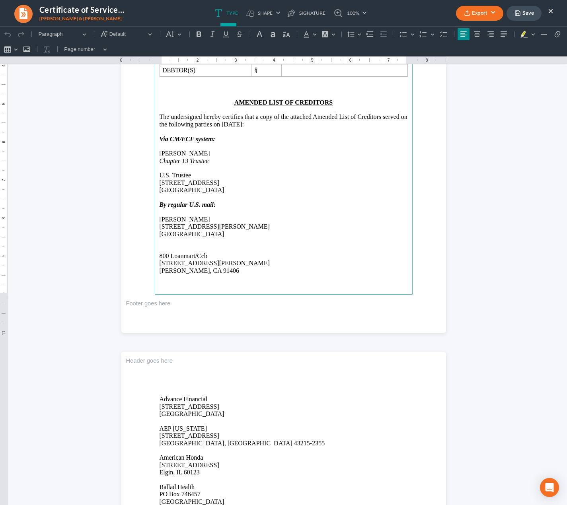
scroll to position [199, 0]
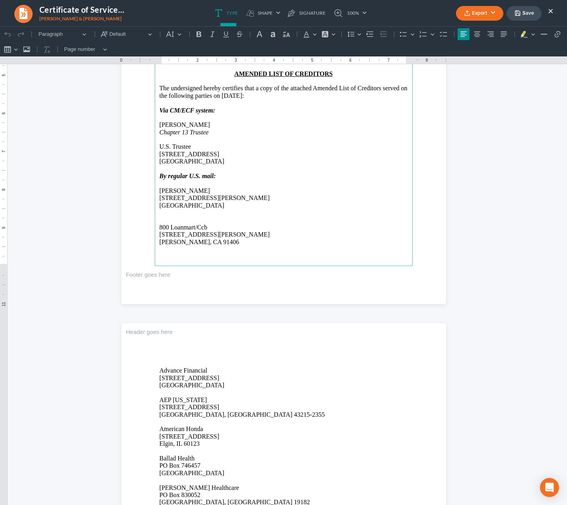
click at [182, 190] on p "[PERSON_NAME]" at bounding box center [283, 190] width 248 height 7
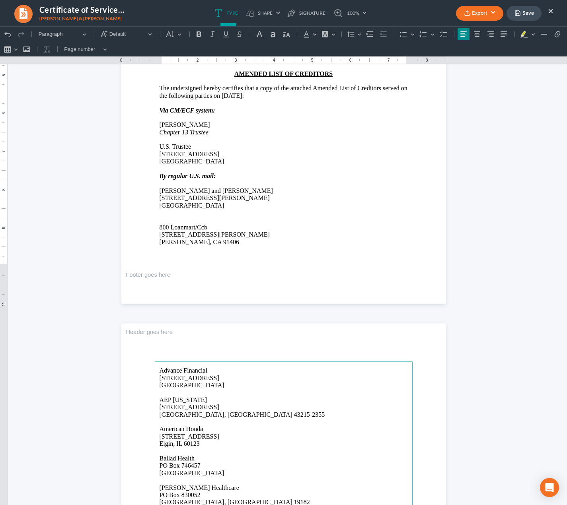
drag, startPoint x: 211, startPoint y: 386, endPoint x: 158, endPoint y: 368, distance: 55.7
click at [159, 368] on p "Advance Financial [STREET_ADDRESS]" at bounding box center [283, 378] width 248 height 22
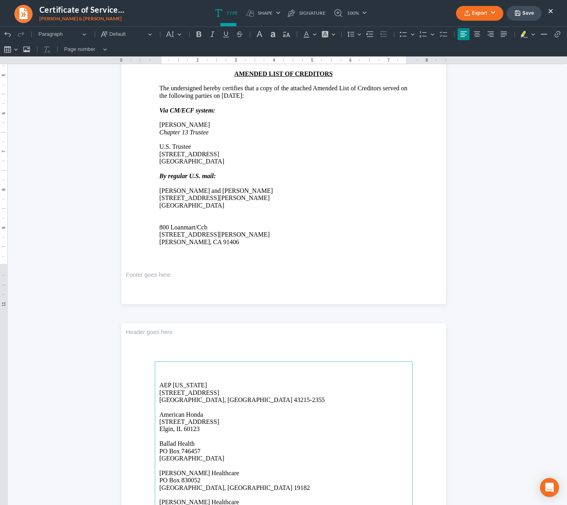
click at [198, 376] on p "Rich Text Editor, page-1-main" at bounding box center [283, 378] width 248 height 7
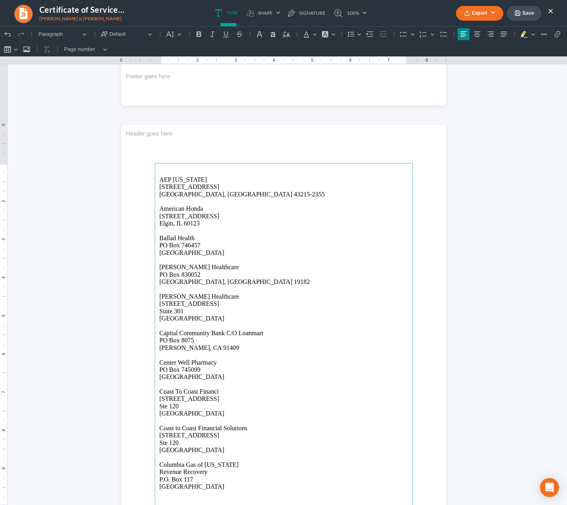
scroll to position [398, 0]
drag, startPoint x: 156, startPoint y: 206, endPoint x: 200, endPoint y: 226, distance: 48.4
click at [200, 226] on main "AEP [US_STATE][GEOGRAPHIC_DATA][STREET_ADDRESS] American Honda [STREET_ADDRESS]…" at bounding box center [284, 335] width 258 height 344
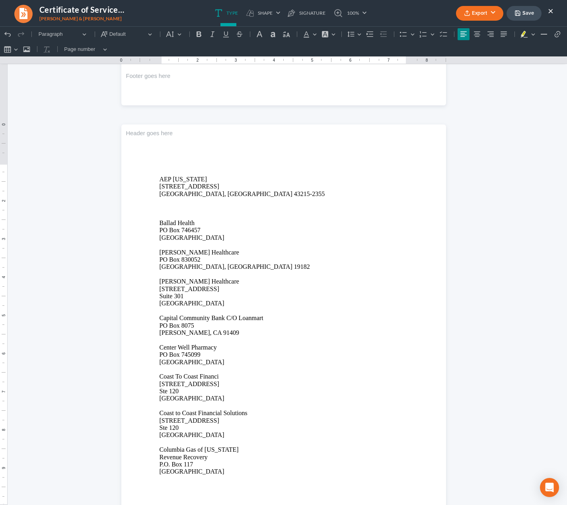
click at [161, 212] on p "Rich Text Editor, page-1-main" at bounding box center [283, 208] width 248 height 7
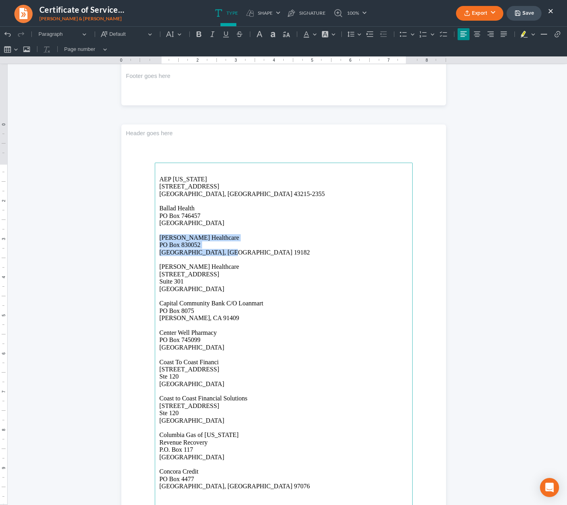
drag, startPoint x: 156, startPoint y: 237, endPoint x: 222, endPoint y: 253, distance: 67.6
click at [222, 253] on p "[PERSON_NAME] Healthcare [STREET_ADDRESS]" at bounding box center [283, 245] width 248 height 22
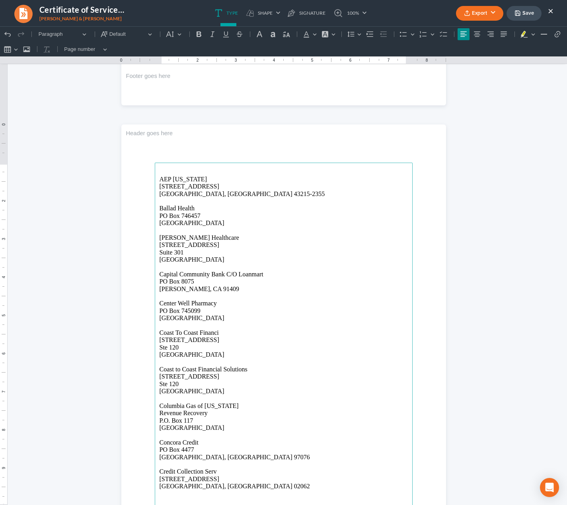
drag, startPoint x: 156, startPoint y: 273, endPoint x: 248, endPoint y: 393, distance: 151.2
click at [248, 393] on main "AEP [US_STATE][GEOGRAPHIC_DATA][STREET_ADDRESS] [GEOGRAPHIC_DATA] [PERSON_NAME]…" at bounding box center [284, 335] width 258 height 344
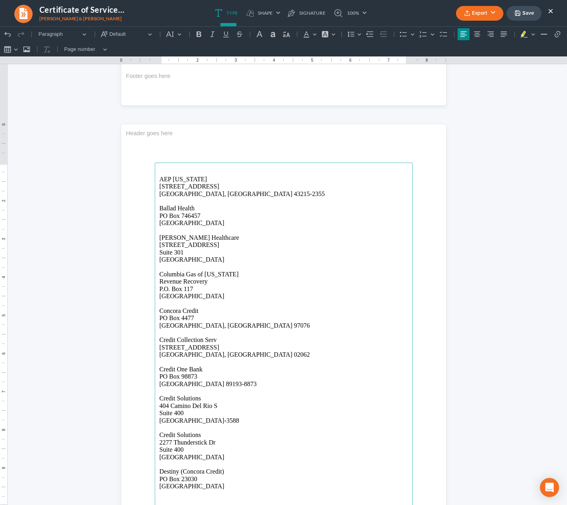
drag, startPoint x: 155, startPoint y: 309, endPoint x: 243, endPoint y: 484, distance: 195.1
click at [243, 484] on main "AEP [US_STATE][GEOGRAPHIC_DATA][STREET_ADDRESS] Ballad Health [GEOGRAPHIC_DATA]…" at bounding box center [284, 335] width 258 height 344
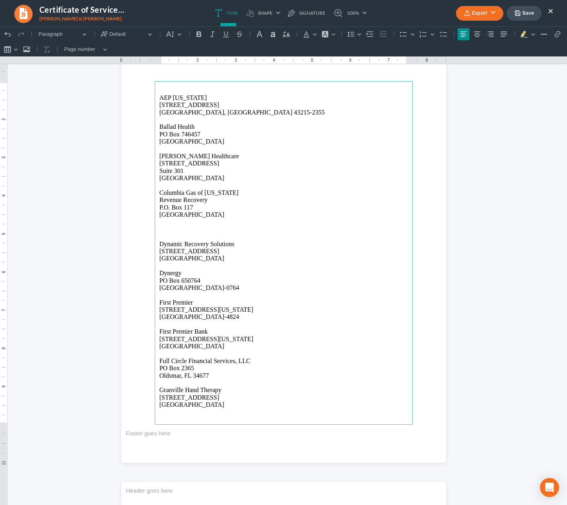
scroll to position [530, 0]
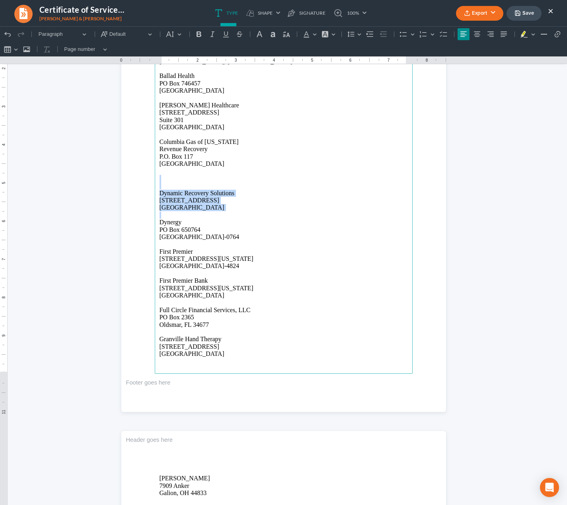
drag, startPoint x: 167, startPoint y: 179, endPoint x: 217, endPoint y: 218, distance: 63.5
click at [217, 218] on main "AEP [US_STATE][GEOGRAPHIC_DATA][STREET_ADDRESS] Ballad Health [GEOGRAPHIC_DATA]…" at bounding box center [284, 202] width 258 height 344
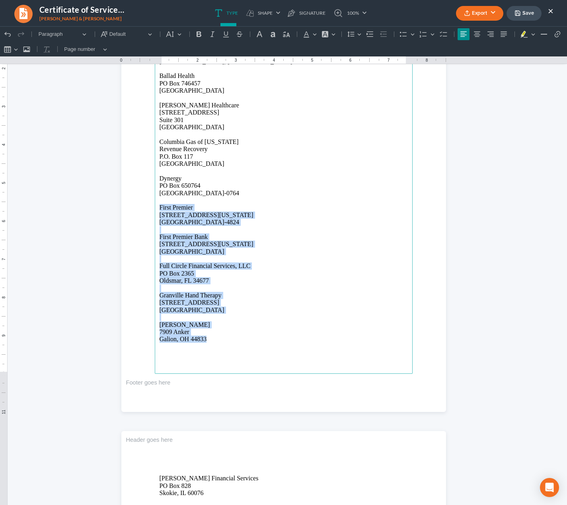
drag, startPoint x: 156, startPoint y: 206, endPoint x: 237, endPoint y: 340, distance: 156.3
click at [237, 340] on main "AEP [US_STATE][GEOGRAPHIC_DATA][STREET_ADDRESS] Ballad Health [GEOGRAPHIC_DATA]…" at bounding box center [284, 202] width 258 height 344
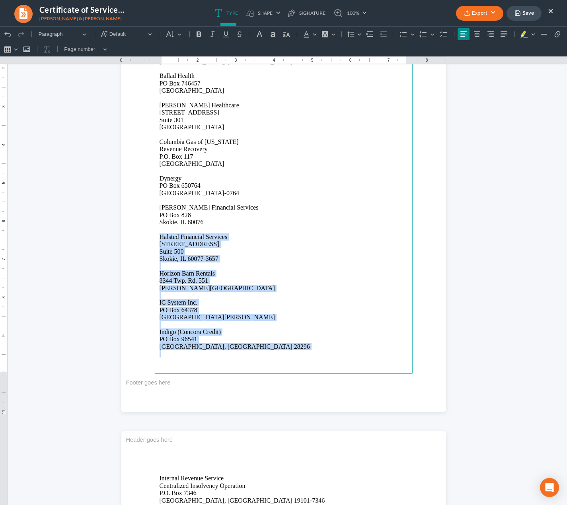
drag, startPoint x: 156, startPoint y: 235, endPoint x: 231, endPoint y: 352, distance: 139.4
click at [231, 352] on main "AEP [US_STATE][GEOGRAPHIC_DATA][STREET_ADDRESS] Ballad Health [GEOGRAPHIC_DATA]…" at bounding box center [284, 202] width 258 height 344
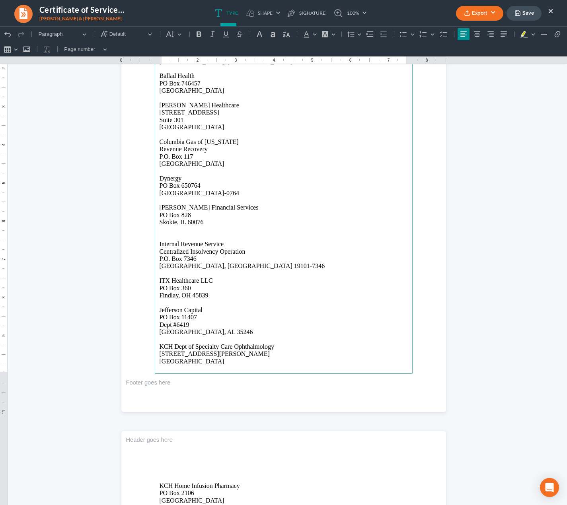
drag, startPoint x: 162, startPoint y: 229, endPoint x: 245, endPoint y: 362, distance: 156.5
click at [245, 362] on main "AEP [US_STATE][GEOGRAPHIC_DATA][STREET_ADDRESS] Ballad Health [GEOGRAPHIC_DATA]…" at bounding box center [284, 202] width 258 height 344
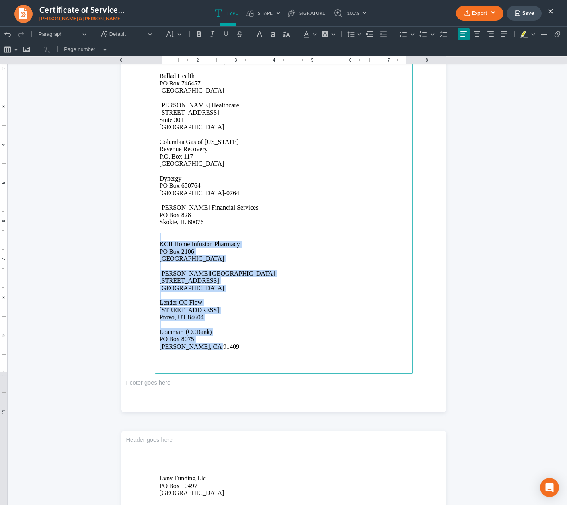
drag, startPoint x: 165, startPoint y: 233, endPoint x: 223, endPoint y: 348, distance: 129.1
click at [223, 348] on main "AEP [US_STATE][GEOGRAPHIC_DATA][STREET_ADDRESS] Ballad Health [GEOGRAPHIC_DATA]…" at bounding box center [284, 202] width 258 height 344
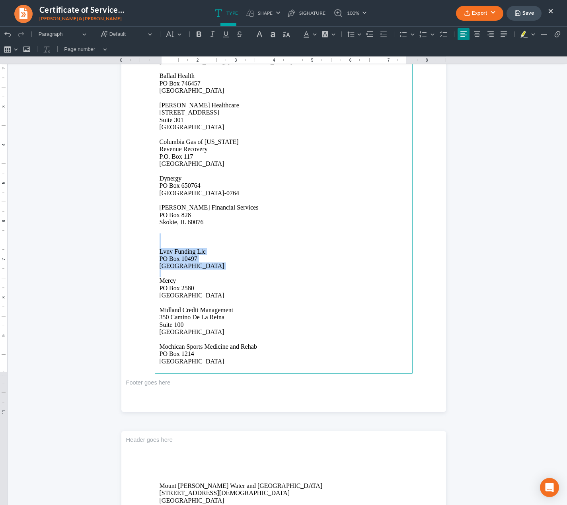
drag, startPoint x: 174, startPoint y: 237, endPoint x: 221, endPoint y: 273, distance: 59.3
click at [221, 273] on main "AEP [US_STATE][GEOGRAPHIC_DATA][STREET_ADDRESS] Ballad Health [GEOGRAPHIC_DATA]…" at bounding box center [284, 202] width 258 height 344
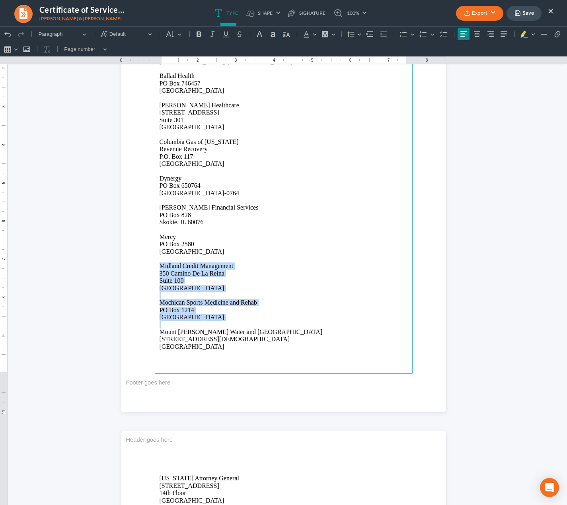
drag, startPoint x: 158, startPoint y: 263, endPoint x: 247, endPoint y: 324, distance: 107.7
click at [247, 324] on main "AEP [US_STATE][GEOGRAPHIC_DATA][STREET_ADDRESS] Ballad Health [GEOGRAPHIC_DATA]…" at bounding box center [284, 202] width 258 height 344
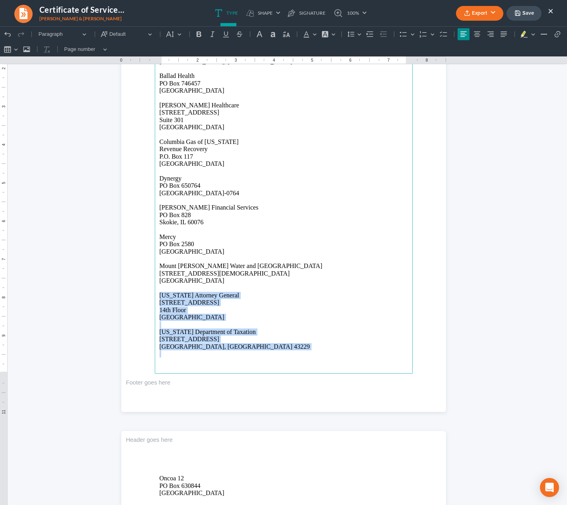
drag, startPoint x: 157, startPoint y: 295, endPoint x: 226, endPoint y: 352, distance: 89.5
click at [226, 352] on main "AEP [US_STATE][GEOGRAPHIC_DATA][STREET_ADDRESS] Ballad Health [GEOGRAPHIC_DATA]…" at bounding box center [284, 202] width 258 height 344
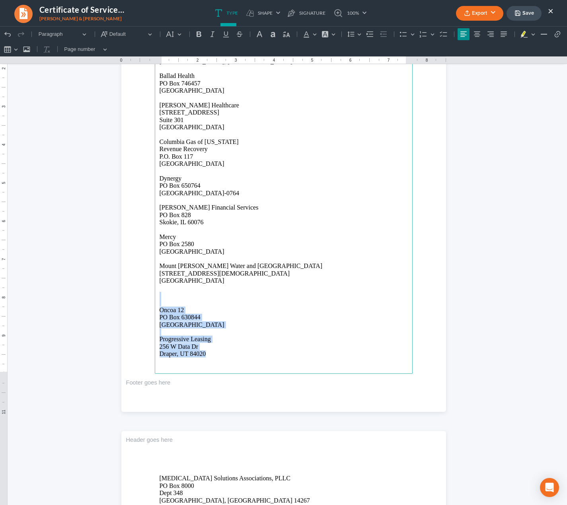
drag, startPoint x: 163, startPoint y: 297, endPoint x: 204, endPoint y: 356, distance: 72.2
click at [204, 356] on main "AEP [US_STATE][GEOGRAPHIC_DATA][STREET_ADDRESS] Ballad Health [GEOGRAPHIC_DATA]…" at bounding box center [284, 202] width 258 height 344
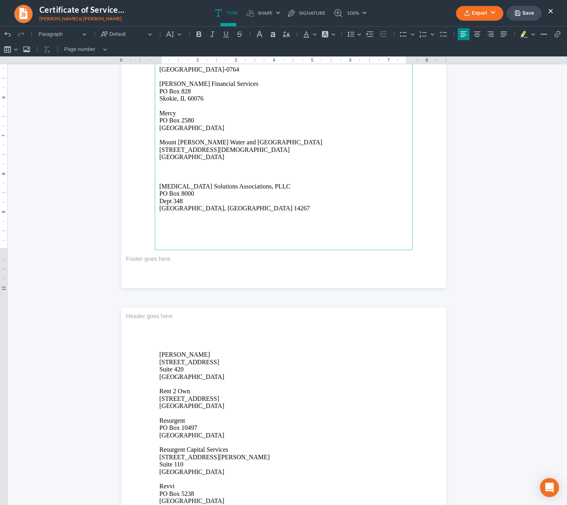
scroll to position [663, 0]
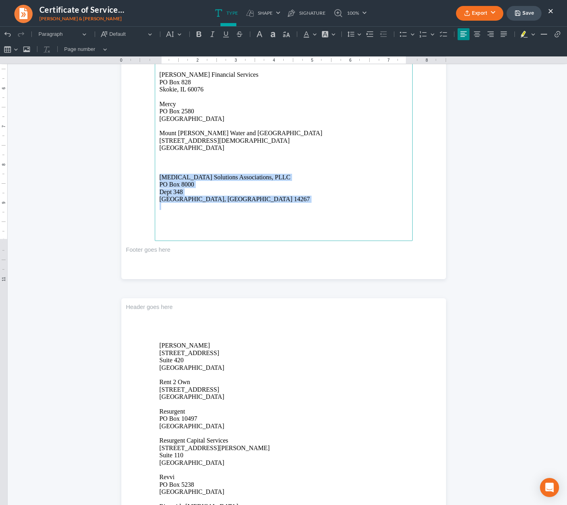
drag, startPoint x: 156, startPoint y: 175, endPoint x: 208, endPoint y: 206, distance: 61.3
click at [208, 206] on main "AEP [US_STATE][GEOGRAPHIC_DATA][STREET_ADDRESS] Ballad Health [GEOGRAPHIC_DATA]…" at bounding box center [284, 69] width 258 height 344
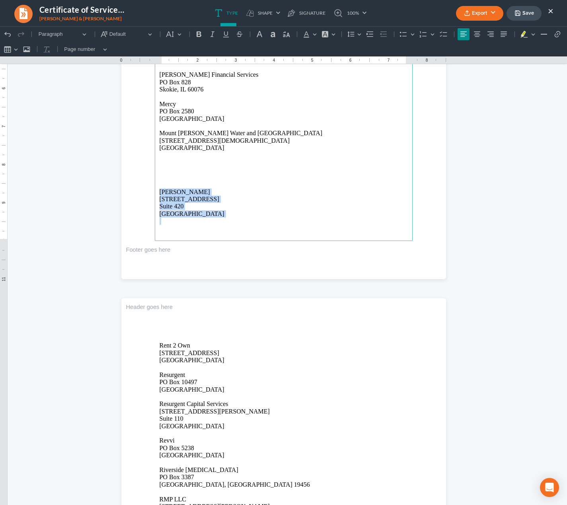
drag, startPoint x: 156, startPoint y: 192, endPoint x: 214, endPoint y: 218, distance: 63.0
click at [214, 218] on main "AEP [US_STATE][GEOGRAPHIC_DATA][STREET_ADDRESS] Ballad Health [GEOGRAPHIC_DATA]…" at bounding box center [284, 69] width 258 height 344
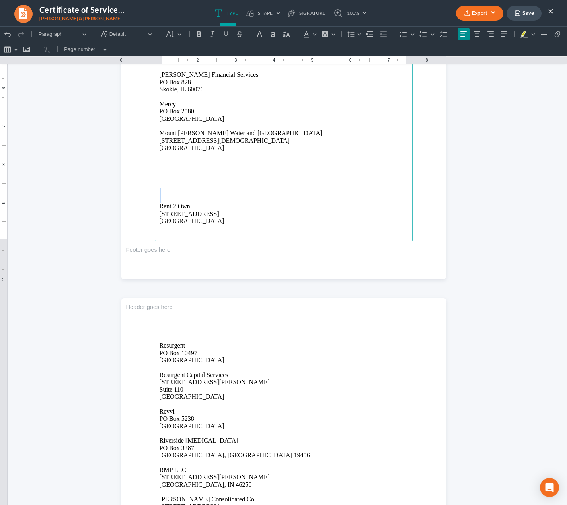
drag, startPoint x: 157, startPoint y: 205, endPoint x: 239, endPoint y: 220, distance: 83.2
click at [239, 219] on p "Rent 2 Own [STREET_ADDRESS]" at bounding box center [283, 214] width 248 height 22
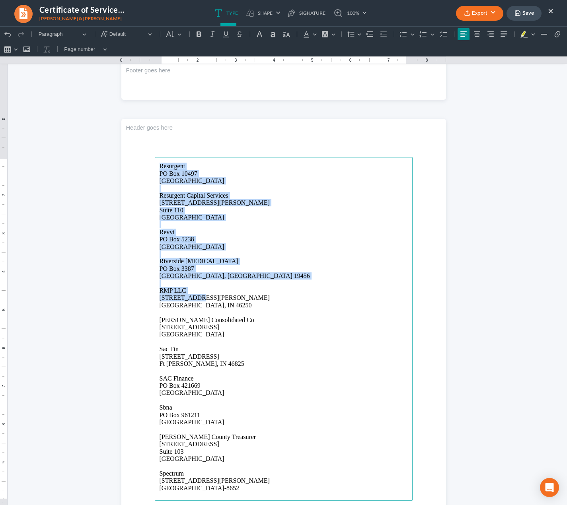
scroll to position [862, 0]
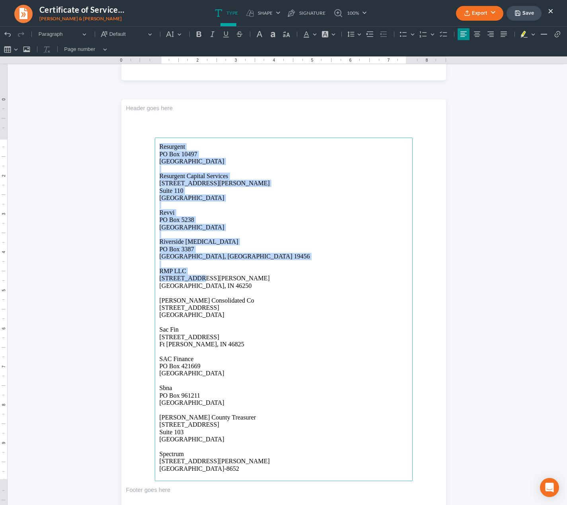
drag, startPoint x: 156, startPoint y: 213, endPoint x: 252, endPoint y: 467, distance: 271.6
click at [252, 467] on main "Resurgent [GEOGRAPHIC_DATA] Resurgent Capital Services [STREET_ADDRESS][GEOGRAP…" at bounding box center [284, 310] width 258 height 344
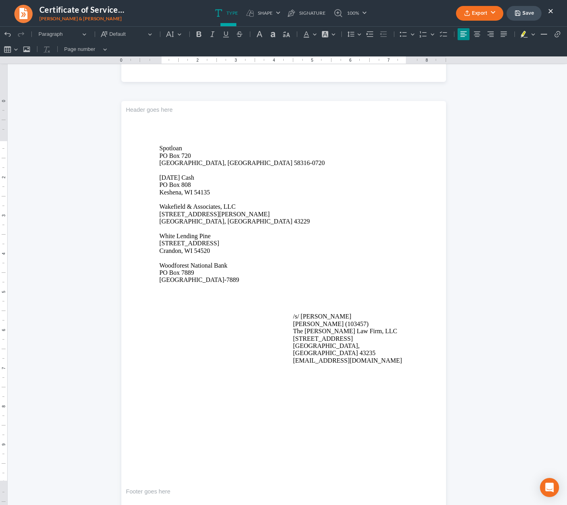
scroll to position [860, 0]
drag, startPoint x: 244, startPoint y: 281, endPoint x: 155, endPoint y: 146, distance: 161.3
click at [155, 146] on main "[GEOGRAPHIC_DATA]-0720 [DATE] Cash [GEOGRAPHIC_DATA] Wakefield & Associates, LL…" at bounding box center [284, 312] width 258 height 344
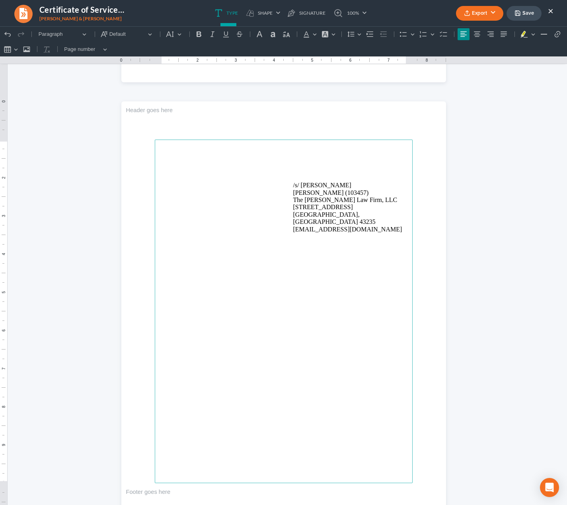
click at [251, 171] on p "Rich Text Editor, page-3-main" at bounding box center [283, 170] width 248 height 7
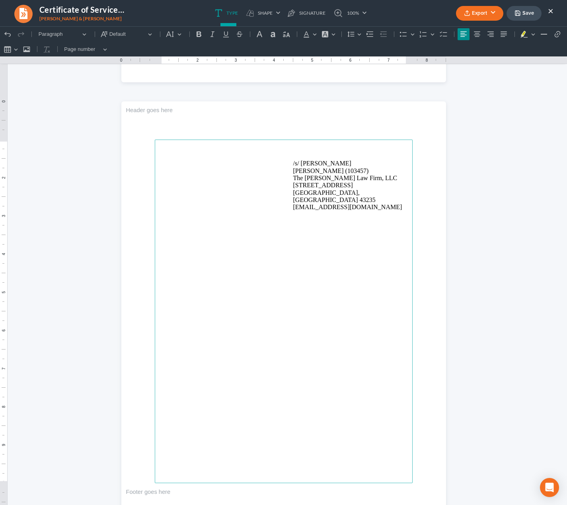
click at [305, 163] on p "/s/ [PERSON_NAME] [PERSON_NAME] (103457) The [PERSON_NAME] Law Firm, LLC [STREE…" at bounding box center [350, 185] width 115 height 51
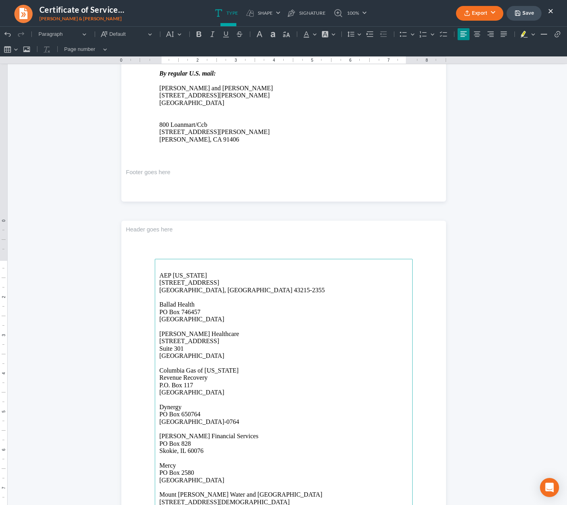
scroll to position [197, 0]
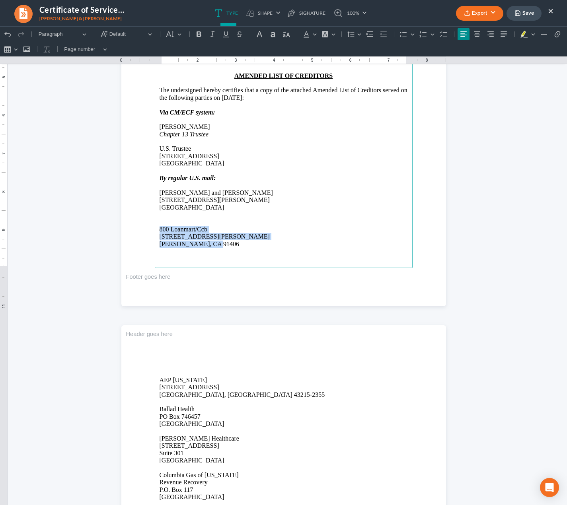
drag, startPoint x: 216, startPoint y: 243, endPoint x: 158, endPoint y: 228, distance: 60.4
click at [159, 228] on p "800 Loanmart/Ccb [STREET_ADDRESS][PERSON_NAME]" at bounding box center [283, 237] width 248 height 22
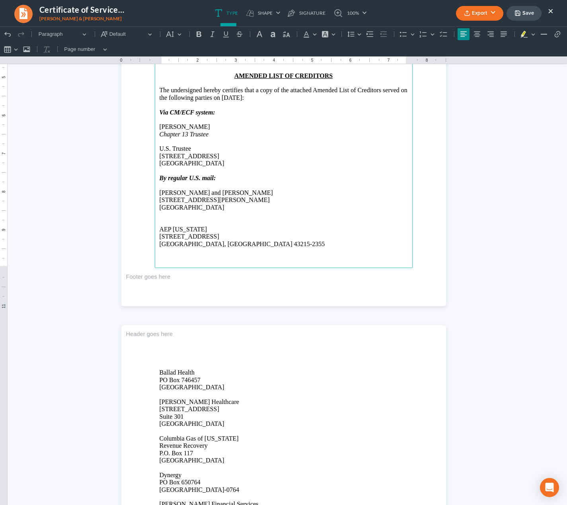
click at [177, 221] on p "Rich Text Editor, page-0-main" at bounding box center [283, 221] width 248 height 7
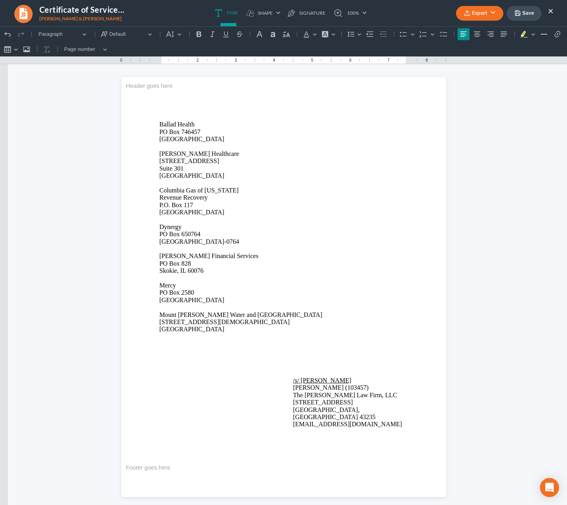
scroll to position [456, 0]
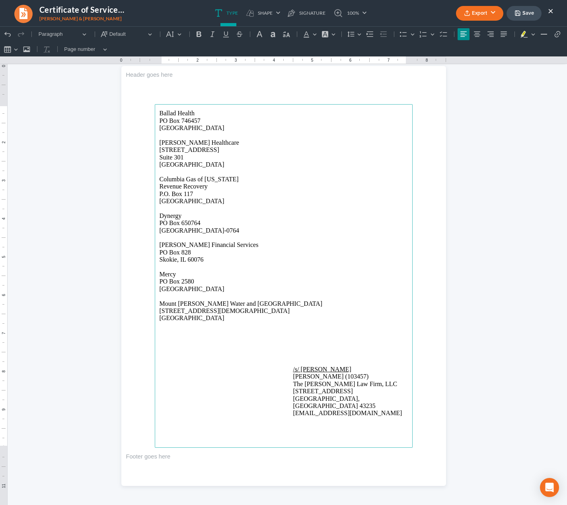
click at [256, 355] on p "Rich Text Editor, page-1-main" at bounding box center [283, 354] width 248 height 7
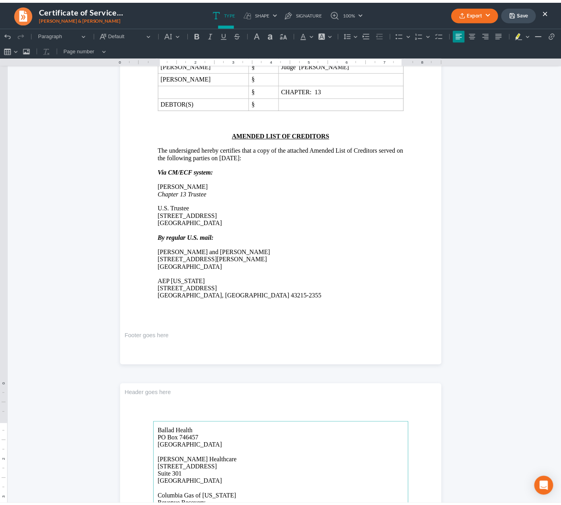
scroll to position [125, 0]
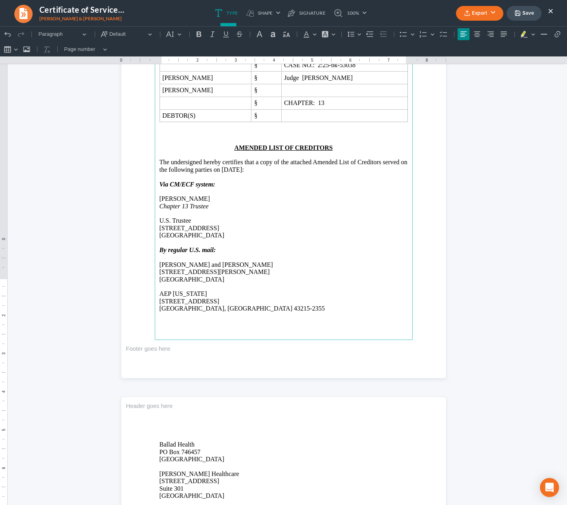
click at [274, 285] on p "Rich Text Editor, page-0-main" at bounding box center [283, 286] width 248 height 7
click at [484, 12] on button "Export" at bounding box center [479, 13] width 47 height 15
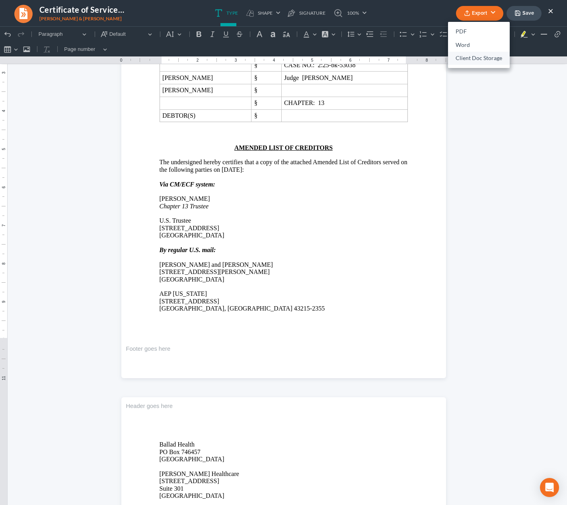
click at [478, 58] on link "Client Doc Storage" at bounding box center [479, 59] width 62 height 14
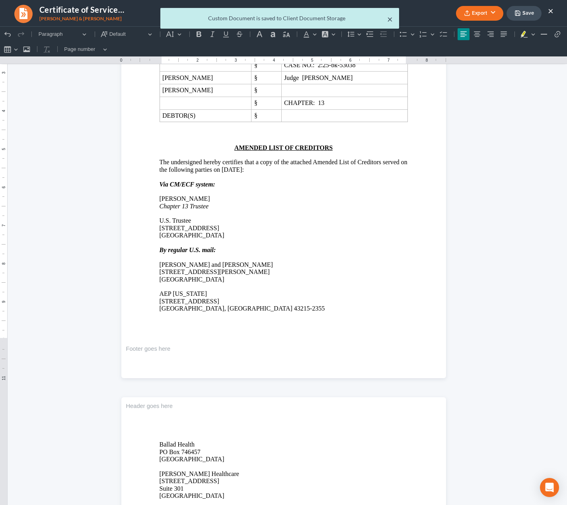
click at [390, 17] on button "×" at bounding box center [390, 19] width 6 height 10
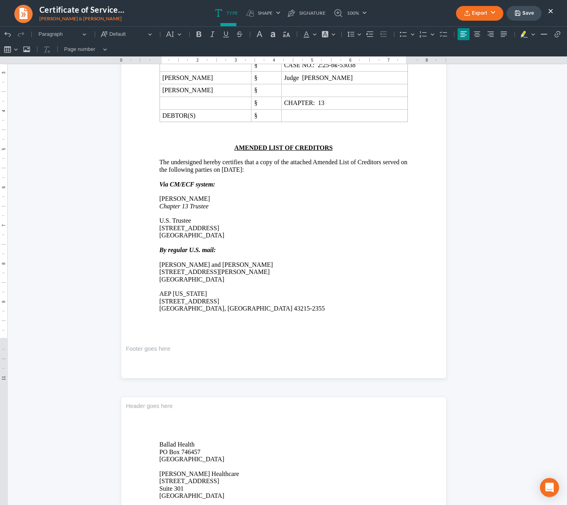
click at [548, 12] on button "×" at bounding box center [551, 11] width 6 height 10
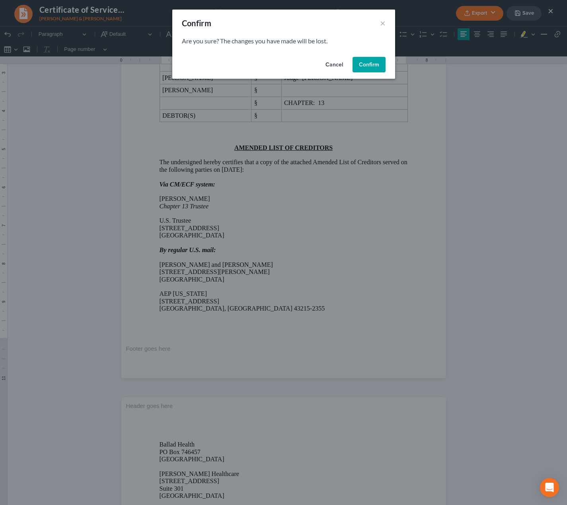
click at [375, 66] on button "Confirm" at bounding box center [368, 65] width 33 height 16
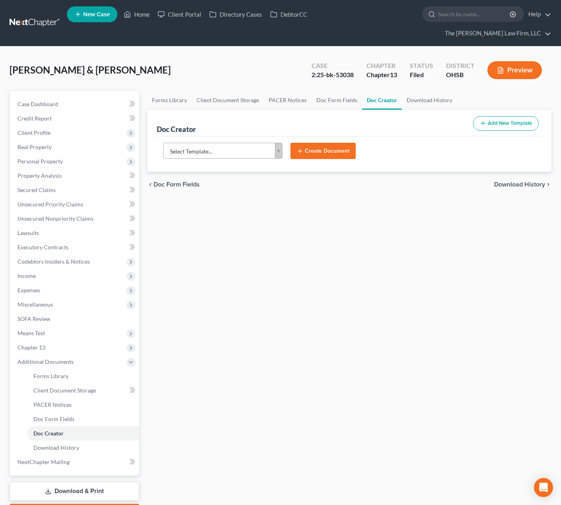
click at [215, 134] on body "Home New Case Client Portal Directory Cases DebtorCC The [PERSON_NAME] Law Firm…" at bounding box center [280, 276] width 561 height 552
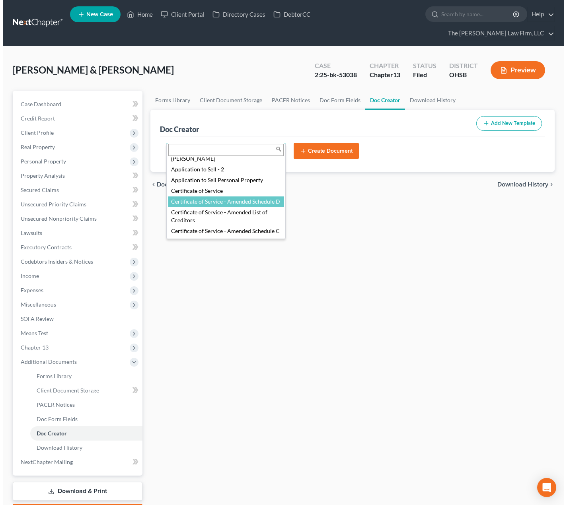
scroll to position [199, 0]
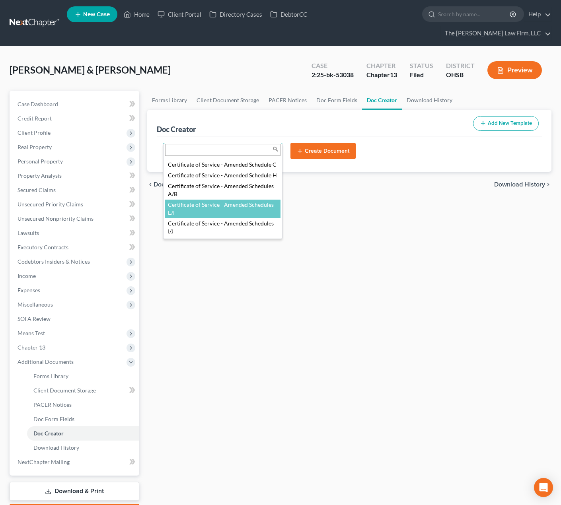
select select "87269"
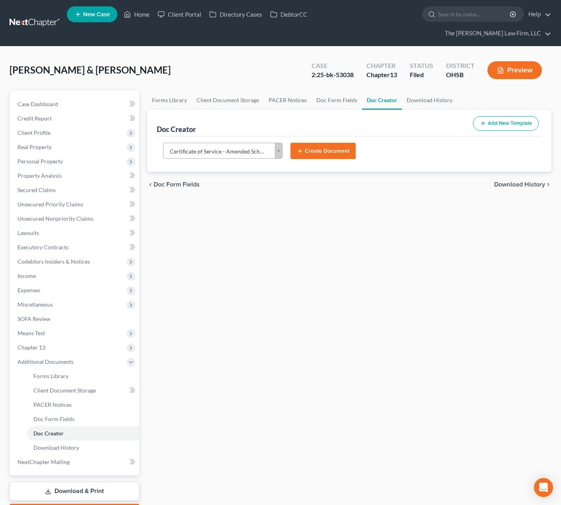
click at [317, 143] on button "Create Document" at bounding box center [322, 151] width 65 height 17
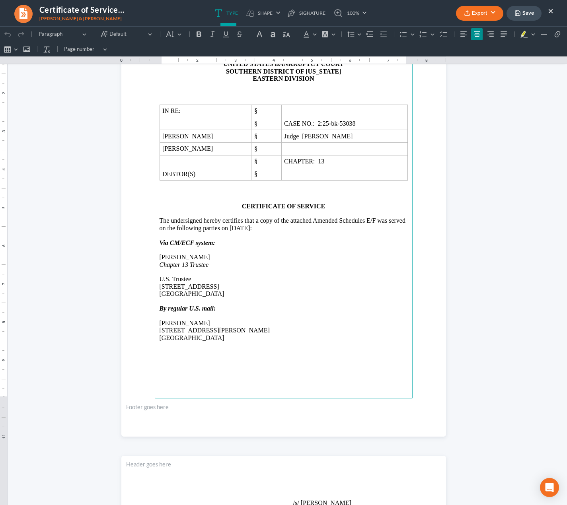
scroll to position [132, 0]
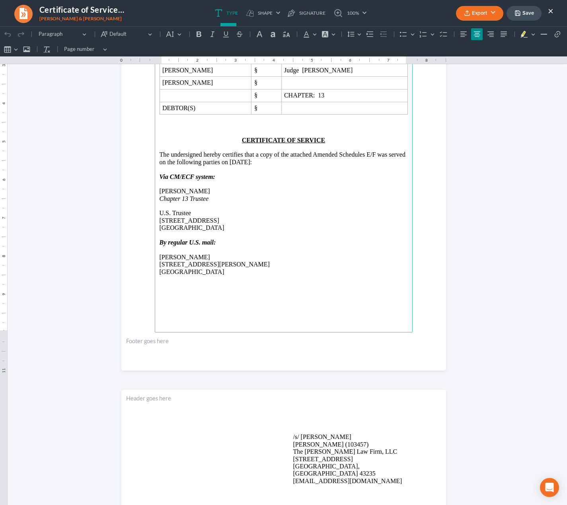
click at [182, 257] on p "[PERSON_NAME]" at bounding box center [283, 257] width 248 height 7
click at [318, 438] on p "/s/ [PERSON_NAME] [PERSON_NAME] (103457) The [PERSON_NAME] Law Firm, LLC [STREE…" at bounding box center [350, 459] width 115 height 51
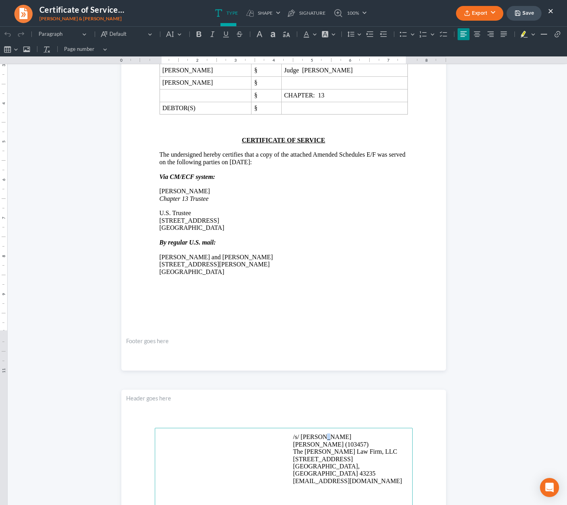
click at [318, 438] on p "/s/ [PERSON_NAME] [PERSON_NAME] (103457) The [PERSON_NAME] Law Firm, LLC [STREE…" at bounding box center [350, 459] width 115 height 51
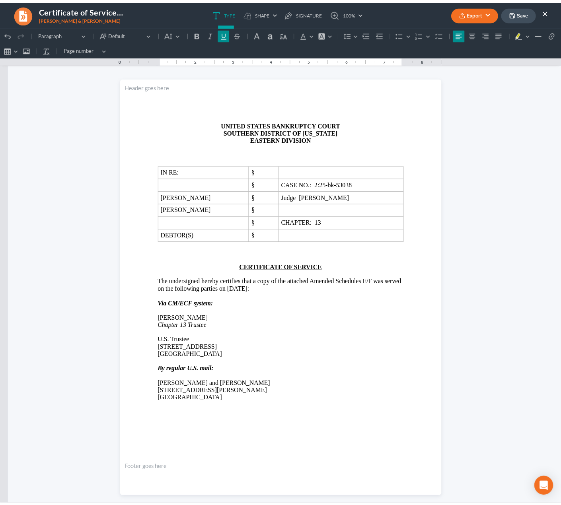
scroll to position [0, 0]
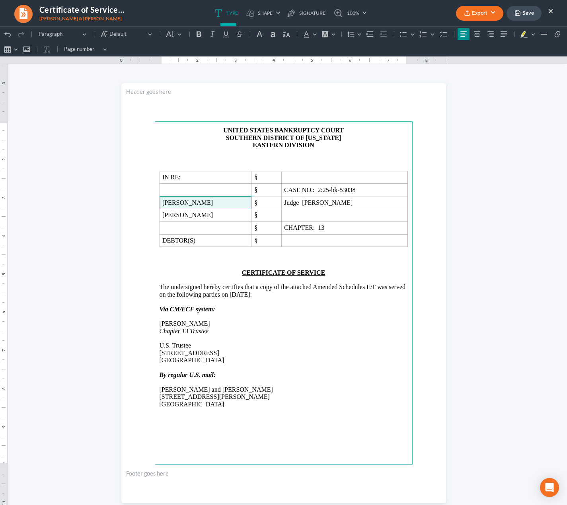
click at [162, 204] on span "[PERSON_NAME]" at bounding box center [205, 202] width 86 height 7
click at [473, 14] on button "Export" at bounding box center [479, 13] width 47 height 15
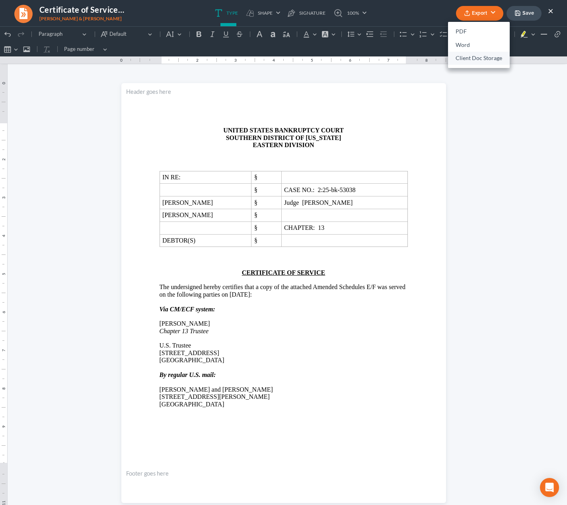
click at [461, 57] on link "Client Doc Storage" at bounding box center [479, 59] width 62 height 14
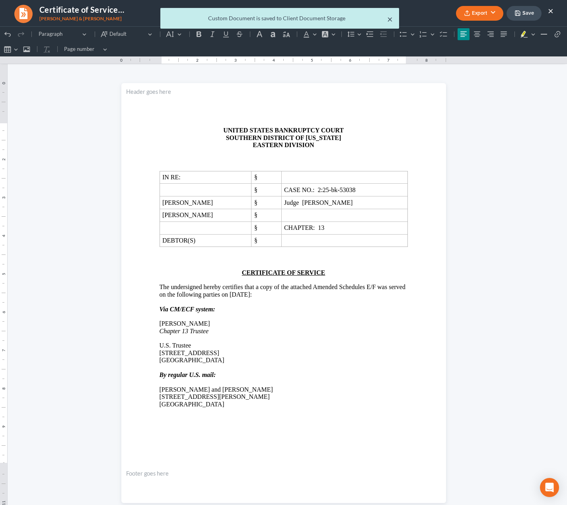
click at [391, 18] on button "×" at bounding box center [390, 19] width 6 height 10
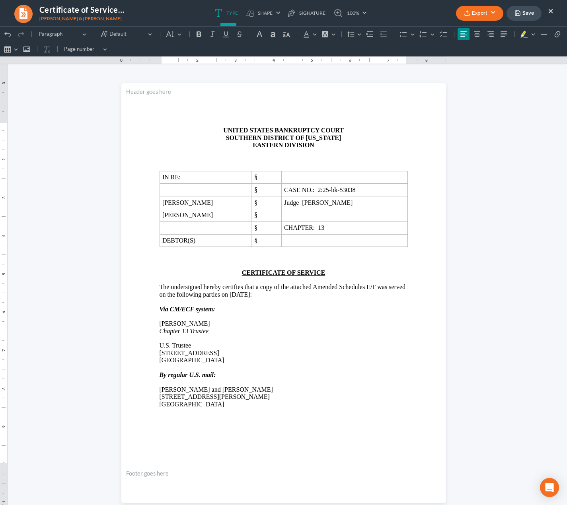
click at [546, 9] on ul "Export PDF Word Client Doc Storage Save ×" at bounding box center [504, 13] width 97 height 17
click at [550, 9] on button "×" at bounding box center [551, 11] width 6 height 10
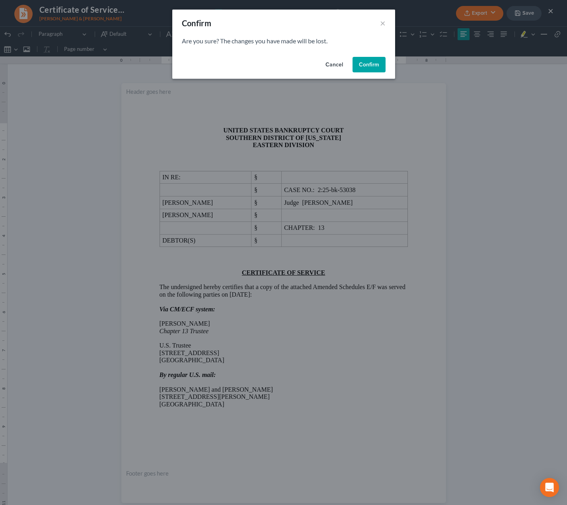
click at [371, 68] on button "Confirm" at bounding box center [368, 65] width 33 height 16
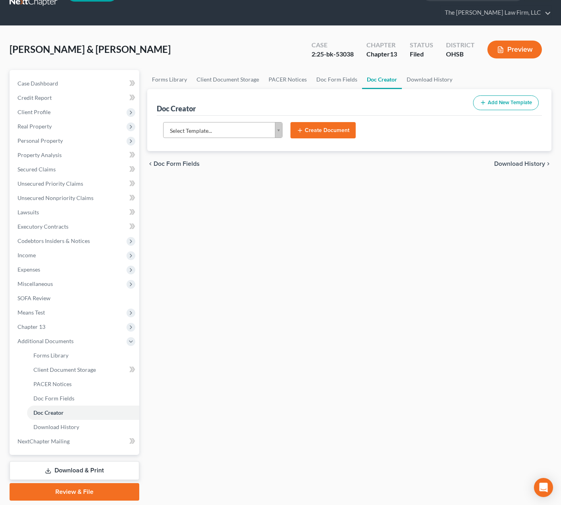
scroll to position [32, 0]
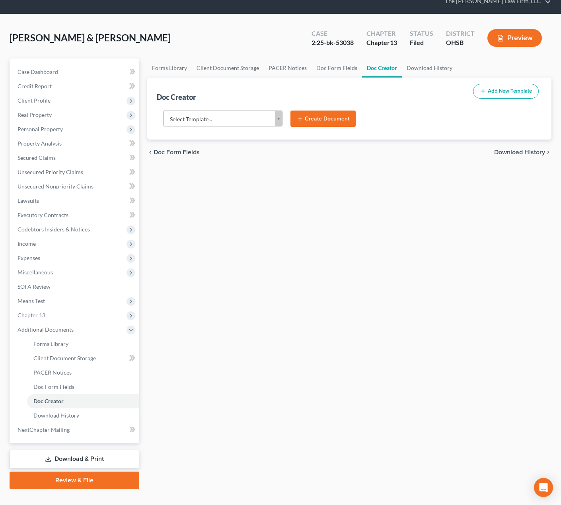
click at [72, 472] on link "Review & File" at bounding box center [75, 481] width 130 height 18
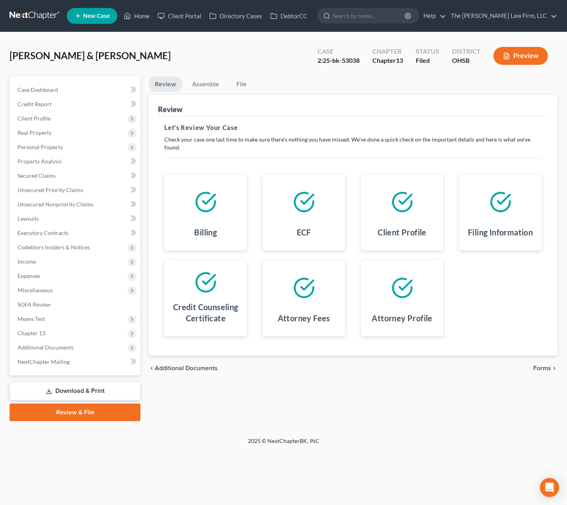
click at [553, 370] on icon "chevron_right" at bounding box center [554, 368] width 6 height 6
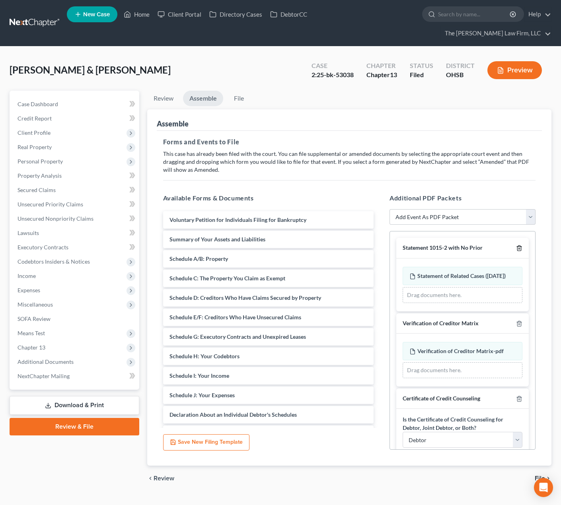
click at [516, 245] on icon "button" at bounding box center [519, 248] width 6 height 6
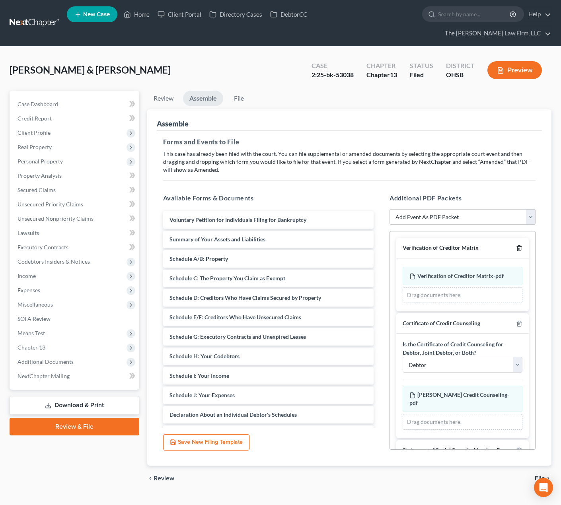
click at [517, 247] on polyline "button" at bounding box center [519, 247] width 5 height 0
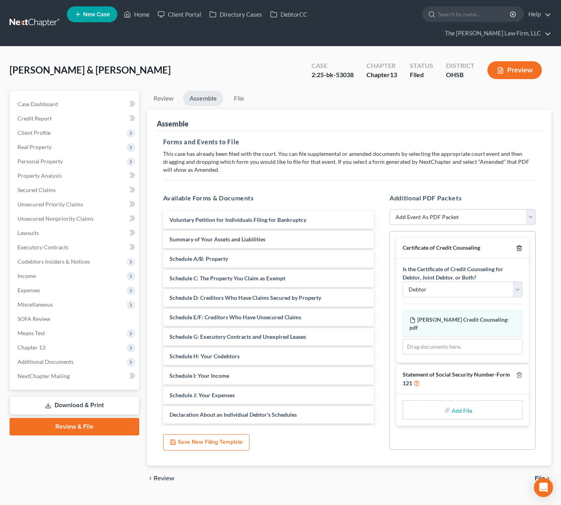
click at [517, 246] on icon "button" at bounding box center [519, 248] width 4 height 5
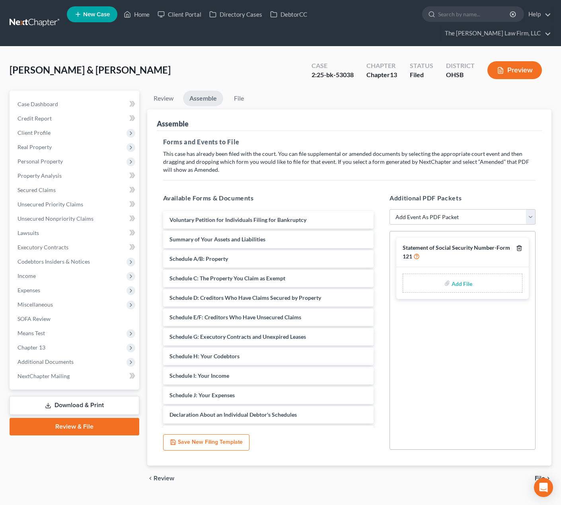
click at [517, 246] on icon "button" at bounding box center [519, 248] width 4 height 5
click at [482, 209] on select "Add Event As PDF Packet 20 Largest Unsecured Creditors Amended Document Amended…" at bounding box center [462, 217] width 146 height 16
select select "2"
click at [389, 209] on select "Add Event As PDF Packet 20 Largest Unsecured Creditors Amended Document Amended…" at bounding box center [462, 217] width 146 height 16
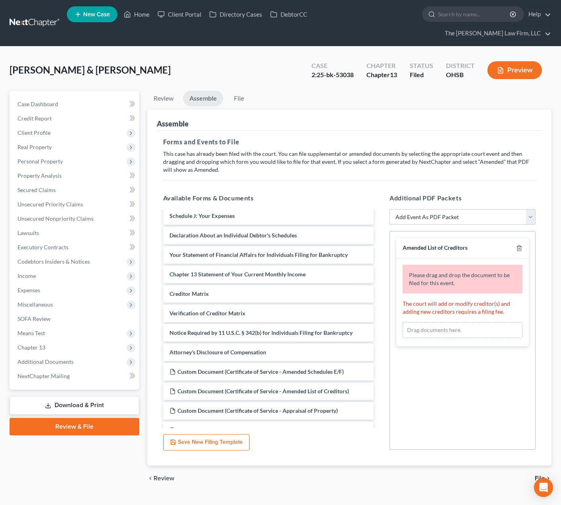
scroll to position [199, 0]
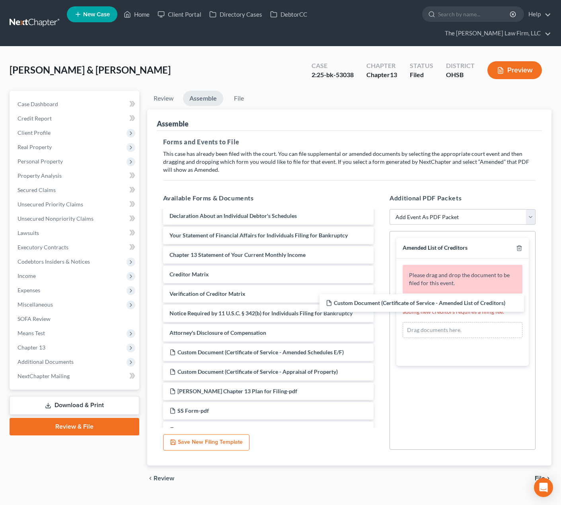
drag, startPoint x: 288, startPoint y: 360, endPoint x: 444, endPoint y: 305, distance: 165.5
click at [380, 305] on div "Custom Document (Certificate of Service - Amended List of Creditors) Voluntary …" at bounding box center [269, 498] width 224 height 972
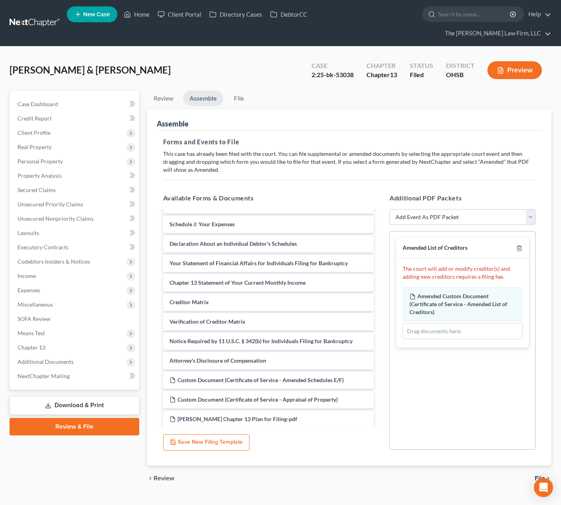
scroll to position [132, 0]
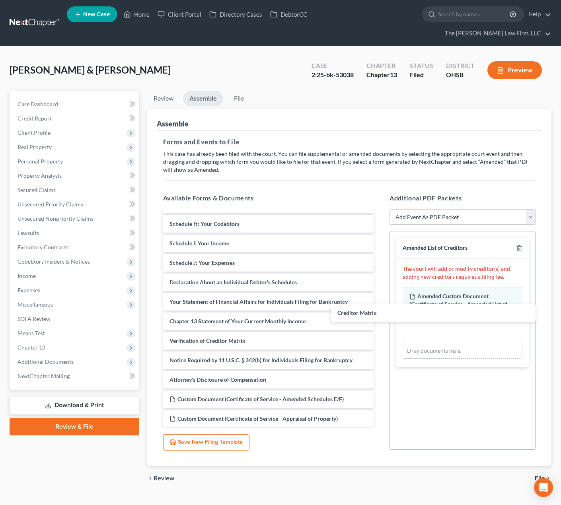
drag, startPoint x: 256, startPoint y: 322, endPoint x: 424, endPoint y: 309, distance: 168.4
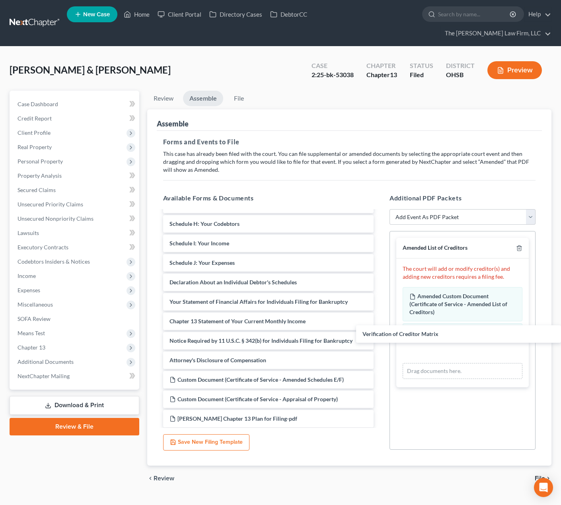
drag, startPoint x: 224, startPoint y: 331, endPoint x: 456, endPoint y: 323, distance: 231.6
click at [482, 209] on select "Add Event As PDF Packet 20 Largest Unsecured Creditors Amended Document Amended…" at bounding box center [462, 217] width 146 height 16
select select "3"
click at [389, 209] on select "Add Event As PDF Packet 20 Largest Unsecured Creditors Amended Document Amended…" at bounding box center [462, 217] width 146 height 16
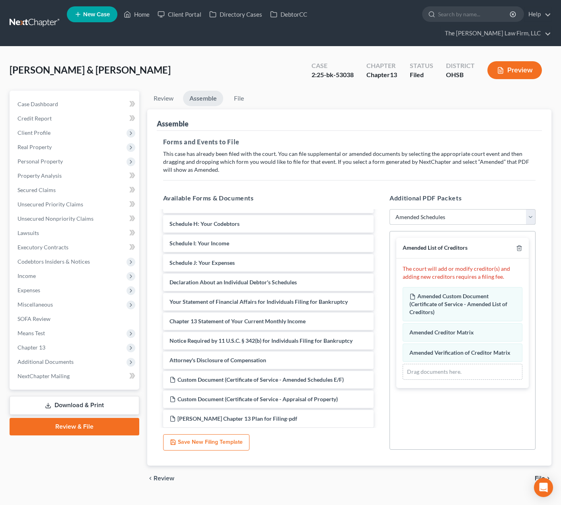
select select
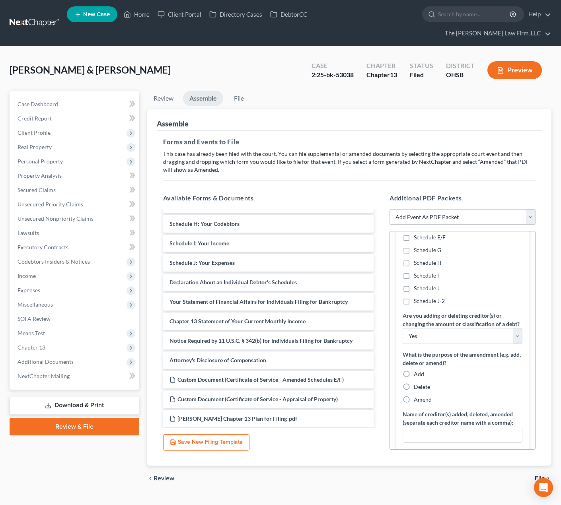
click at [430, 234] on span "Schedule E/F" at bounding box center [430, 237] width 32 height 7
click at [422, 233] on input "Schedule E/F" at bounding box center [419, 235] width 5 height 5
checkbox input "true"
click at [418, 371] on span "Add" at bounding box center [419, 374] width 10 height 7
click at [418, 370] on input "Add" at bounding box center [419, 372] width 5 height 5
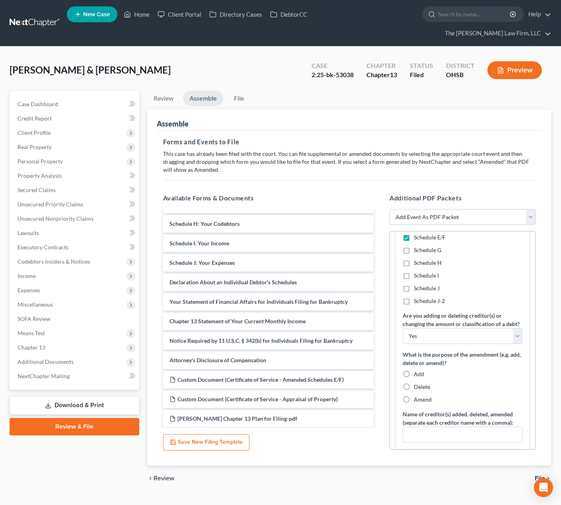
radio input "true"
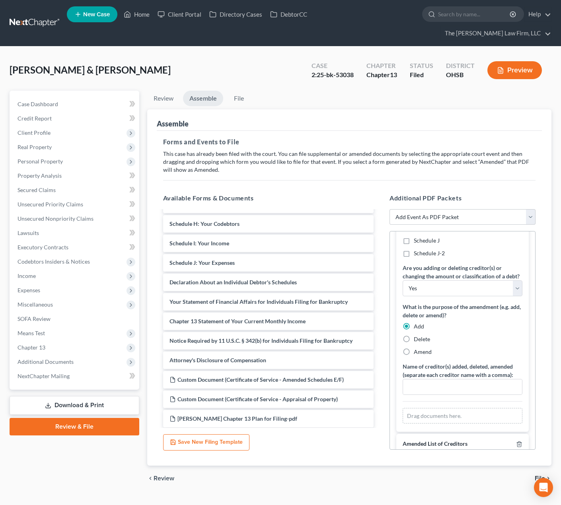
scroll to position [191, 0]
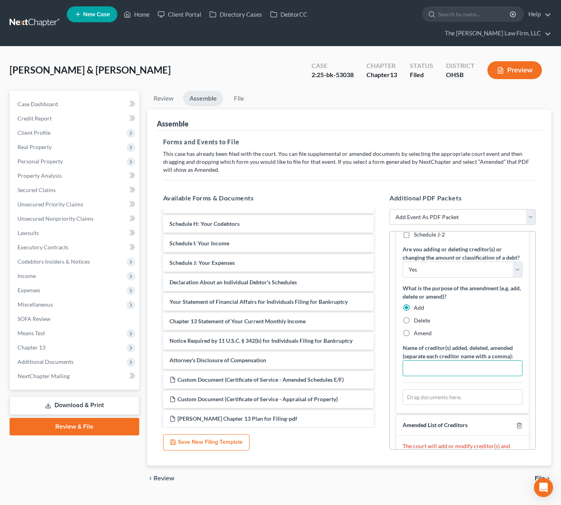
click at [438, 362] on input "text" at bounding box center [462, 368] width 119 height 15
paste input "Mount [PERSON_NAME] Water and [GEOGRAPHIC_DATA]"
click at [511, 361] on input "Mount [PERSON_NAME] Water and [GEOGRAPHIC_DATA]," at bounding box center [462, 368] width 119 height 15
paste input "Columbia Gas of [US_STATE]"
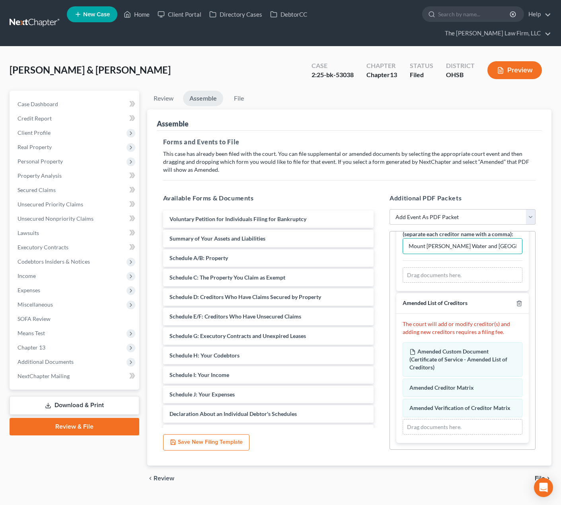
scroll to position [0, 0]
type input "Mount [PERSON_NAME] Water and [GEOGRAPHIC_DATA], [GEOGRAPHIC_DATA] Gas of [US_S…"
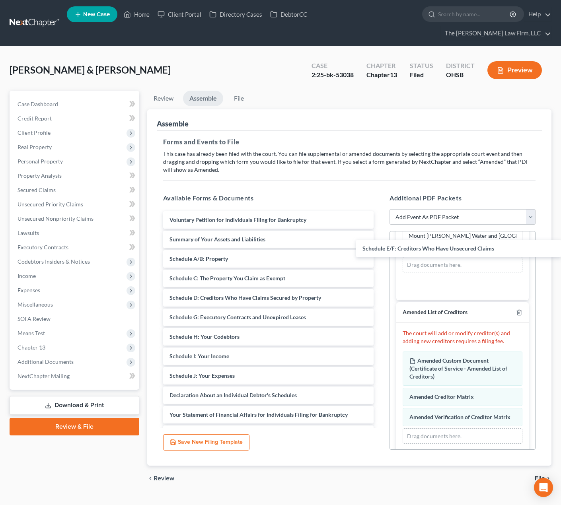
drag, startPoint x: 246, startPoint y: 307, endPoint x: 440, endPoint y: 253, distance: 201.6
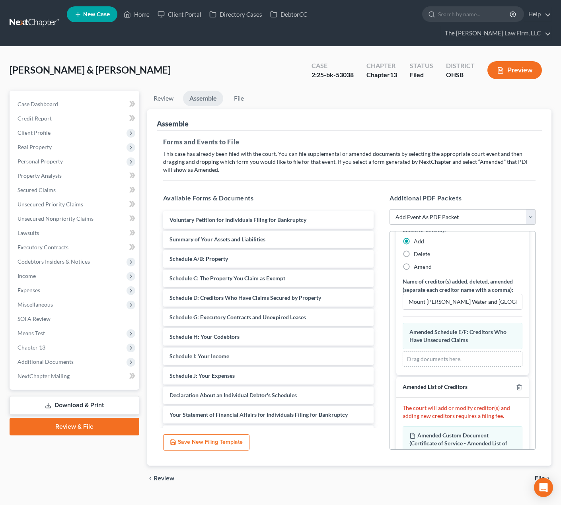
scroll to position [288, 0]
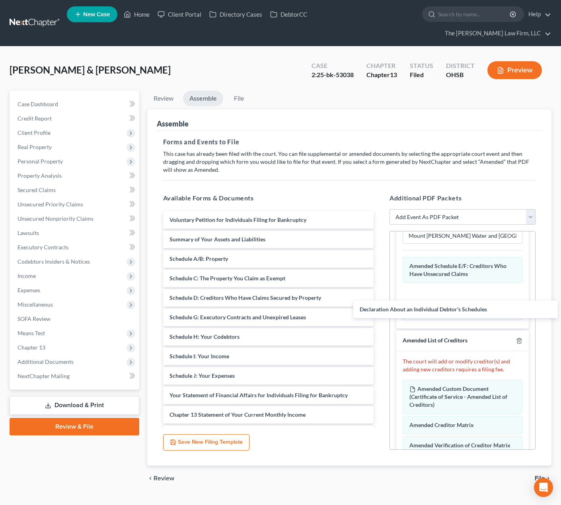
drag, startPoint x: 235, startPoint y: 377, endPoint x: 436, endPoint y: 293, distance: 217.5
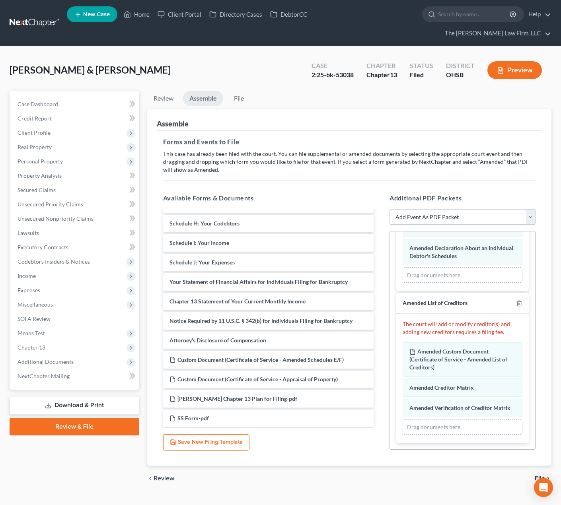
scroll to position [132, 0]
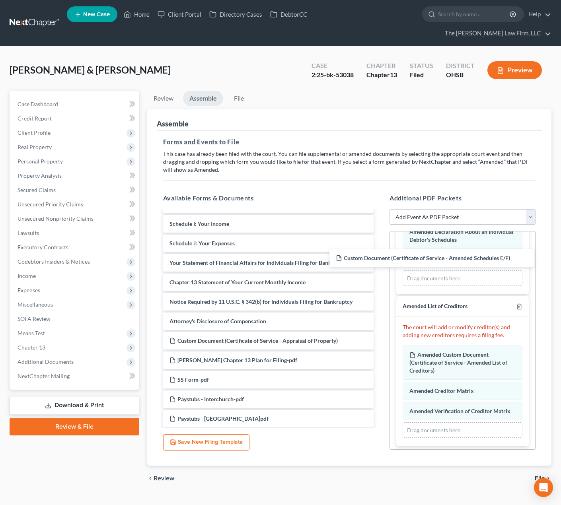
drag, startPoint x: 268, startPoint y: 327, endPoint x: 434, endPoint y: 259, distance: 179.8
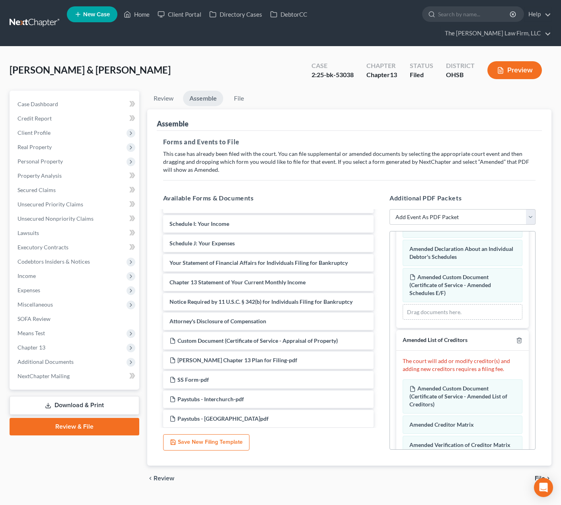
scroll to position [387, 0]
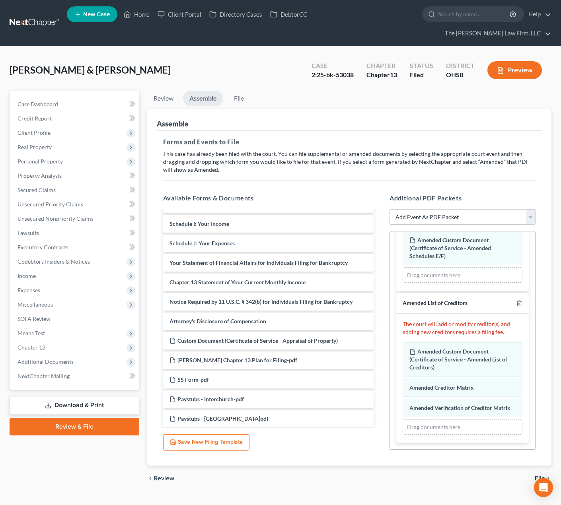
click at [539, 475] on span "File" at bounding box center [540, 478] width 10 height 6
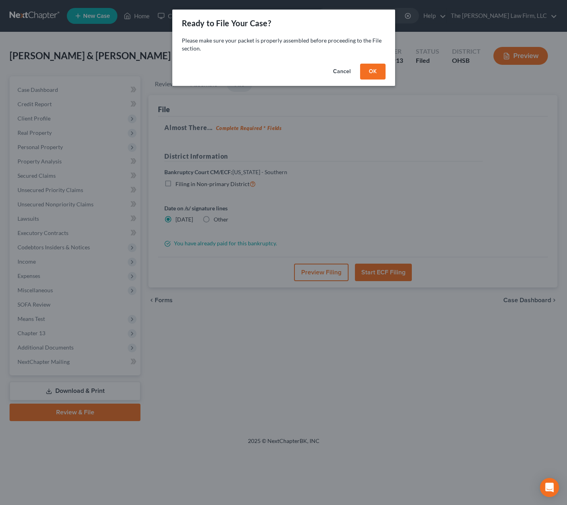
click at [369, 73] on button "OK" at bounding box center [372, 72] width 25 height 16
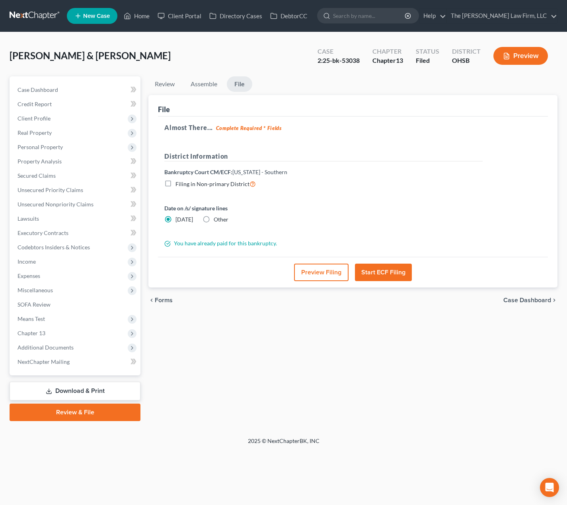
click at [307, 275] on button "Preview Filing" at bounding box center [321, 273] width 54 height 18
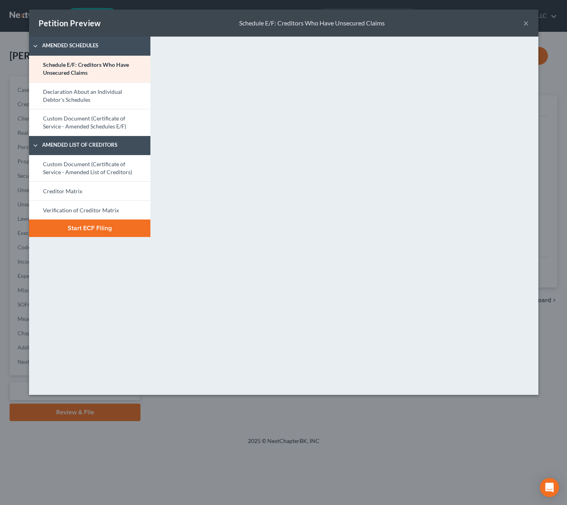
click at [85, 100] on link "Declaration About an Individual Debtor's Schedules" at bounding box center [89, 95] width 121 height 27
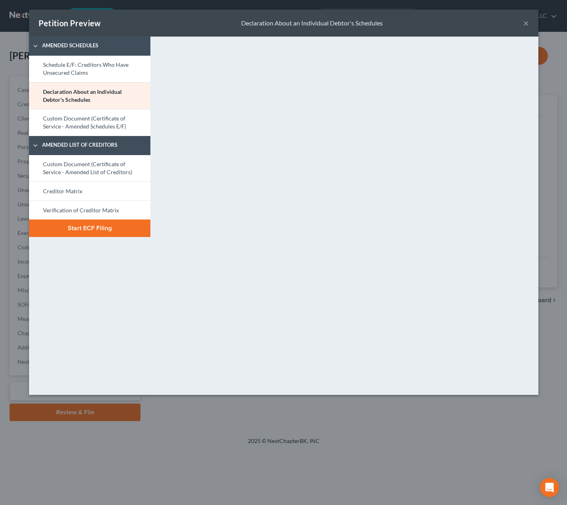
click at [84, 121] on link "Custom Document (Certificate of Service - Amended Schedules E/F)" at bounding box center [89, 122] width 121 height 27
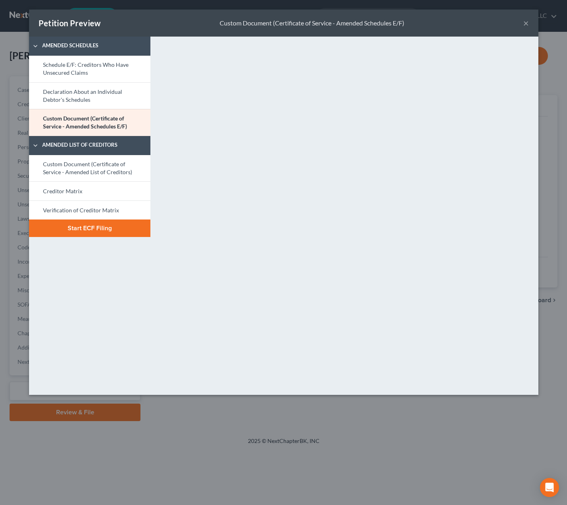
click at [104, 169] on link "Custom Document (Certificate of Service - Amended List of Creditors)" at bounding box center [89, 168] width 121 height 27
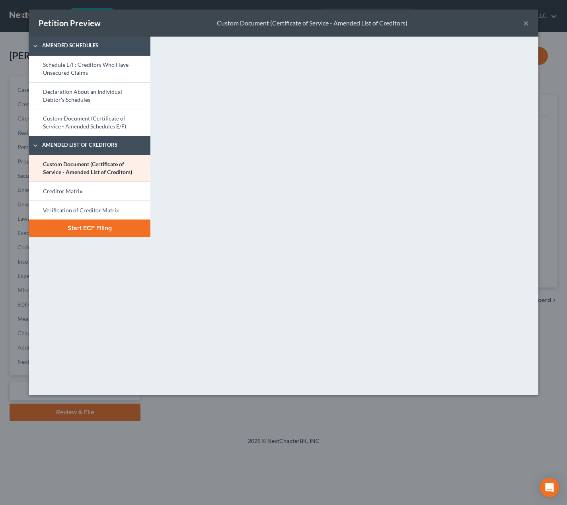
click at [77, 191] on link "Creditor Matrix" at bounding box center [89, 190] width 121 height 19
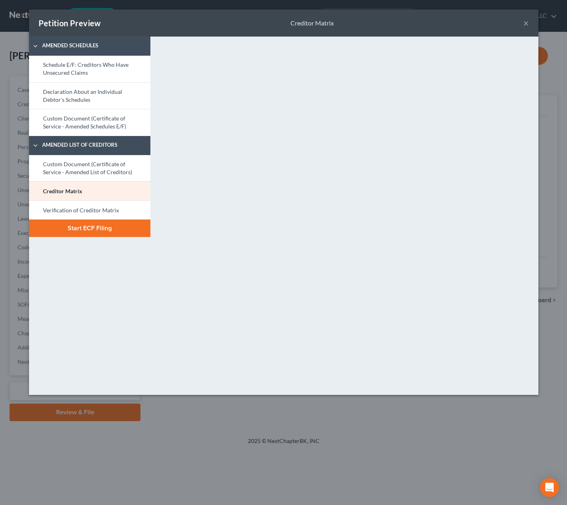
click at [105, 214] on link "Verification of Creditor Matrix" at bounding box center [89, 209] width 121 height 19
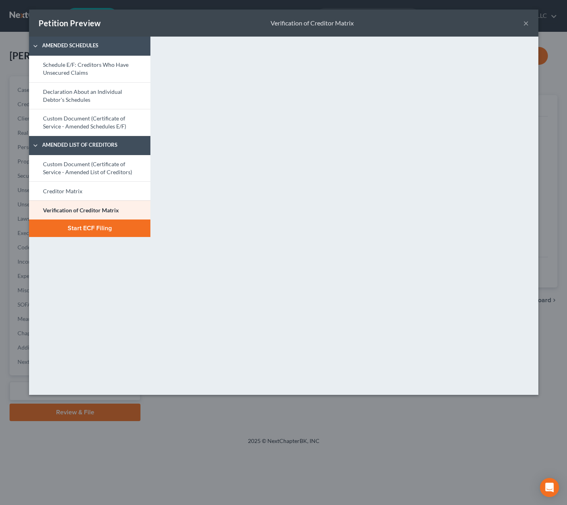
click at [105, 230] on button "Start ECF Filing" at bounding box center [89, 229] width 121 height 18
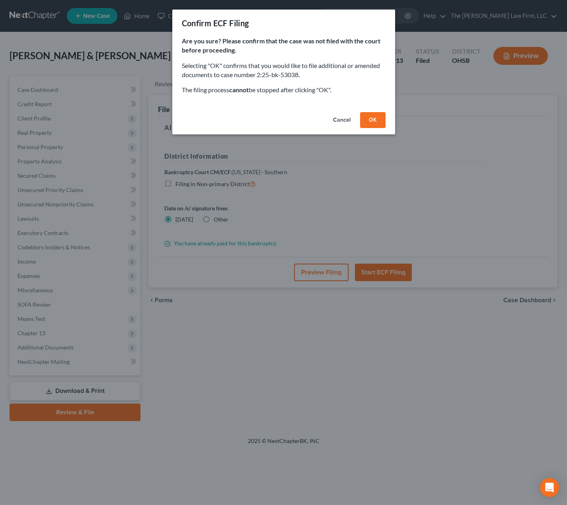
click at [366, 122] on button "OK" at bounding box center [372, 120] width 25 height 16
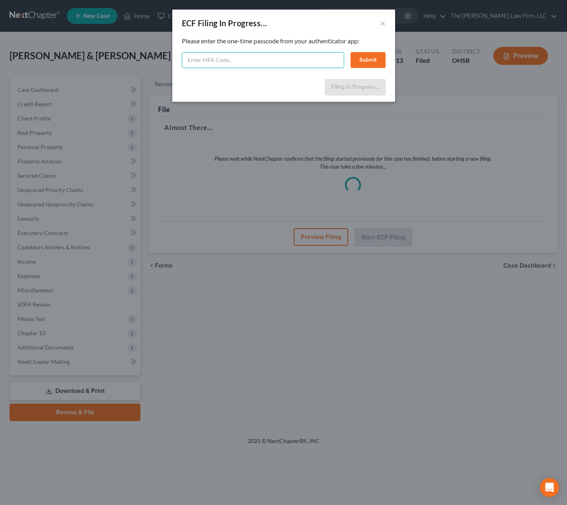
click at [262, 61] on input "text" at bounding box center [263, 60] width 162 height 16
type input "188668"
click at [363, 58] on button "Submit" at bounding box center [367, 60] width 35 height 16
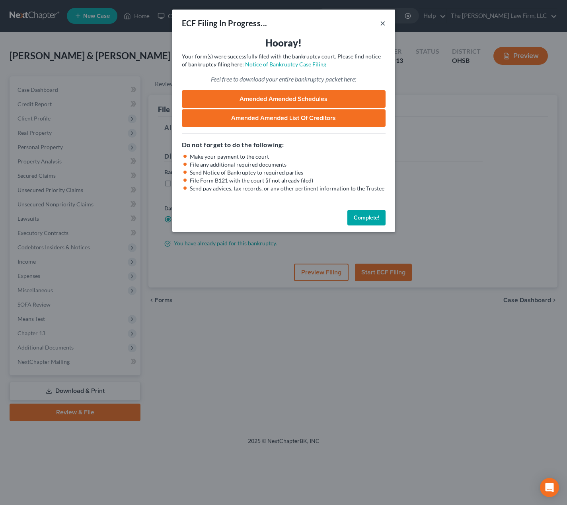
click at [384, 22] on button "×" at bounding box center [383, 23] width 6 height 10
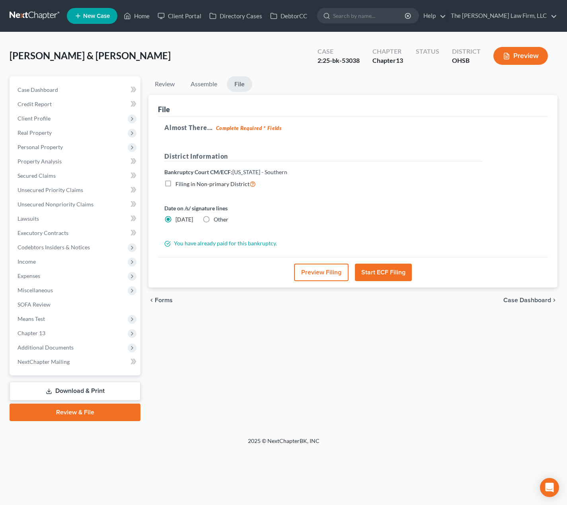
drag, startPoint x: 32, startPoint y: 350, endPoint x: 36, endPoint y: 351, distance: 4.3
click at [32, 350] on span "Additional Documents" at bounding box center [46, 347] width 56 height 7
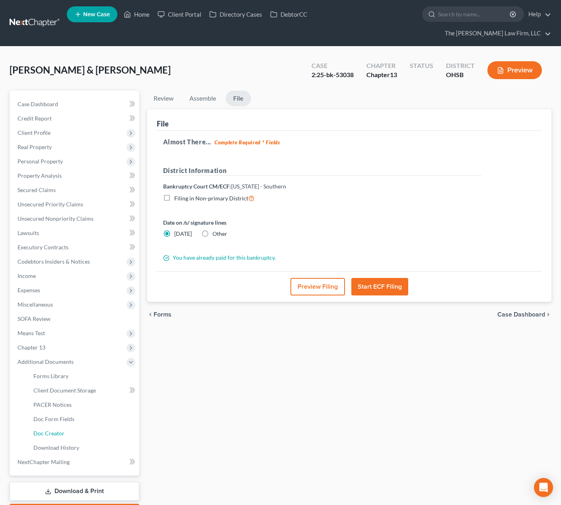
click at [66, 426] on link "Doc Creator" at bounding box center [83, 433] width 112 height 14
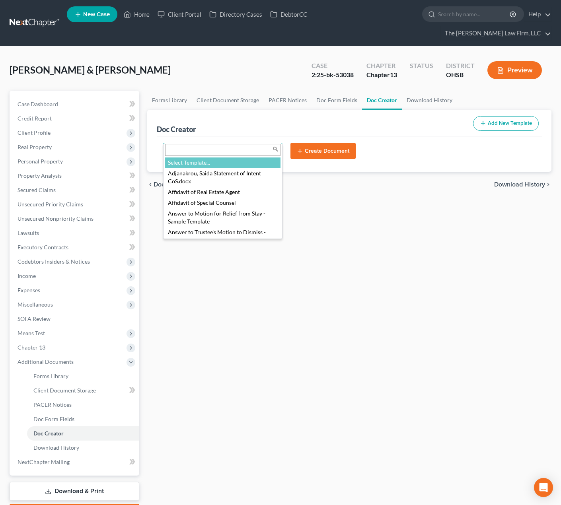
drag, startPoint x: 245, startPoint y: 134, endPoint x: 245, endPoint y: 148, distance: 13.9
click at [245, 134] on body "Home New Case Client Portal Directory Cases DebtorCC The [PERSON_NAME] Law Firm…" at bounding box center [280, 276] width 561 height 552
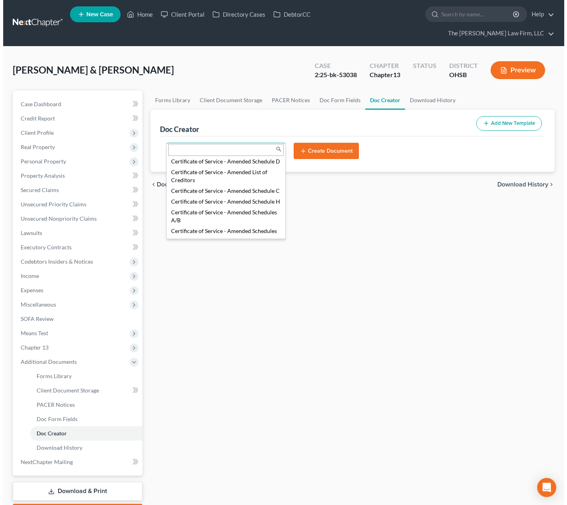
scroll to position [199, 0]
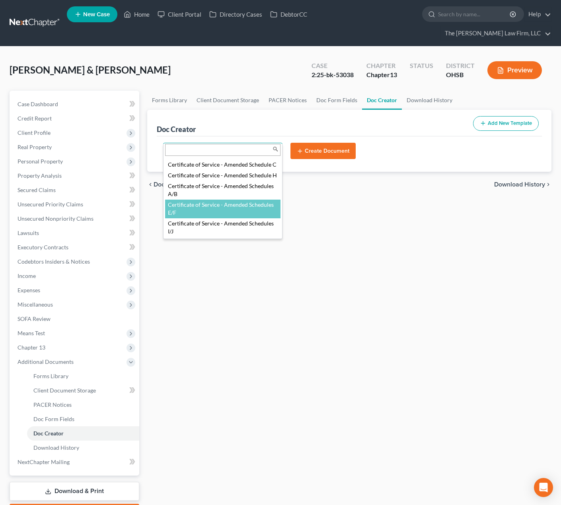
select select "87269"
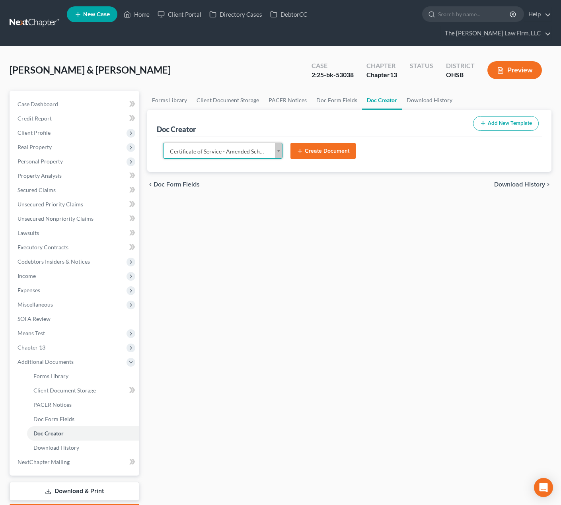
click at [318, 143] on button "Create Document" at bounding box center [322, 151] width 65 height 17
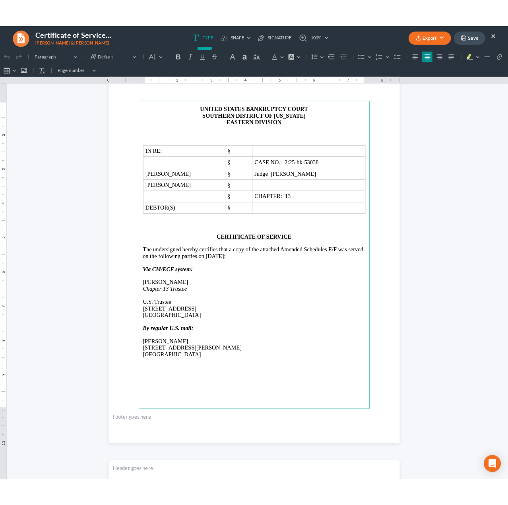
scroll to position [132, 0]
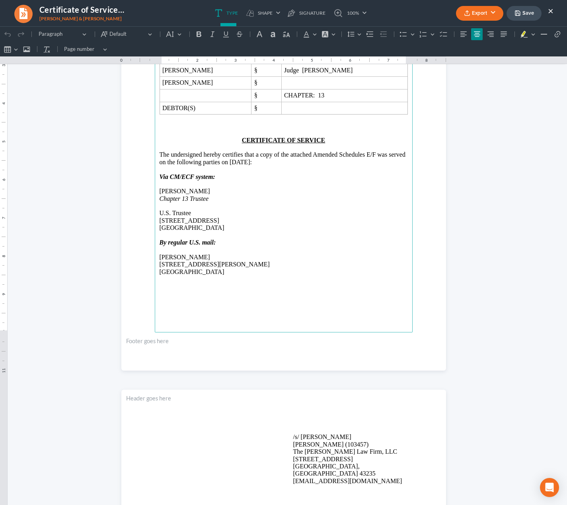
click at [297, 154] on p "The undersigned hereby certifies that a copy of the attached Amended Schedules …" at bounding box center [283, 158] width 248 height 15
click at [348, 155] on p "The undersigned hereby certifies that a copy of the Amended Schedules E/F was s…" at bounding box center [283, 158] width 248 height 15
click at [348, 156] on p "The undersigned hereby certifies that a copy of the Amended Schedules E/F was s…" at bounding box center [283, 158] width 248 height 15
click at [223, 164] on p "The undersigned hereby certifies that a copy of the Amended Schedules E/F, 341 …" at bounding box center [283, 158] width 248 height 15
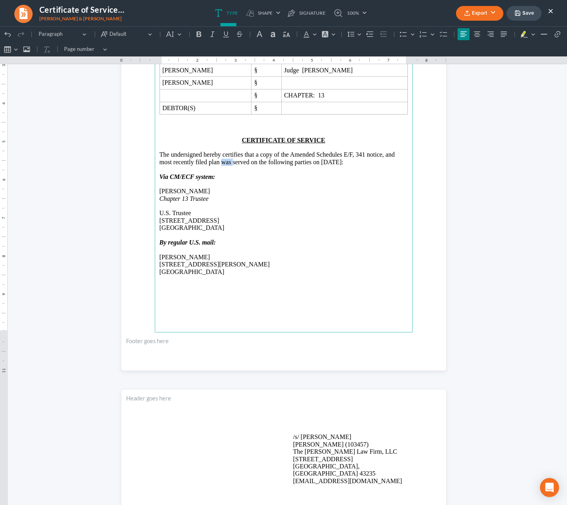
click at [223, 164] on p "The undersigned hereby certifies that a copy of the Amended Schedules E/F, 341 …" at bounding box center [283, 158] width 248 height 15
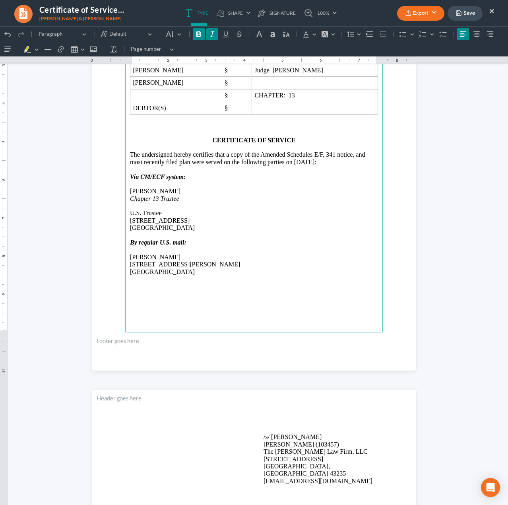
drag, startPoint x: 182, startPoint y: 227, endPoint x: 128, endPoint y: 177, distance: 73.2
click at [128, 177] on main "UNITED STATES BANKRUPTCY COURT SOUTHERN DISTRICT OF [US_STATE] EASTERN DIVISION…" at bounding box center [254, 161] width 258 height 344
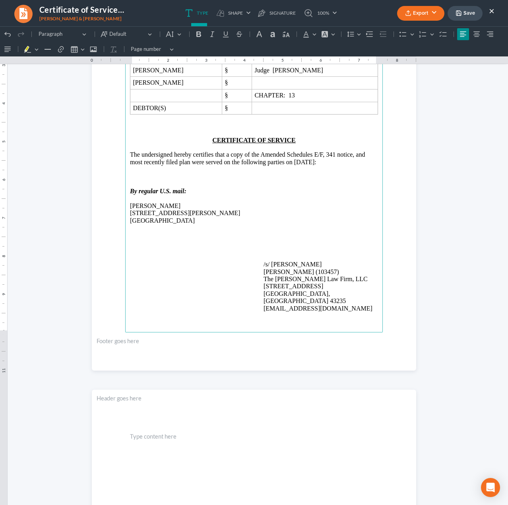
scroll to position [38, 0]
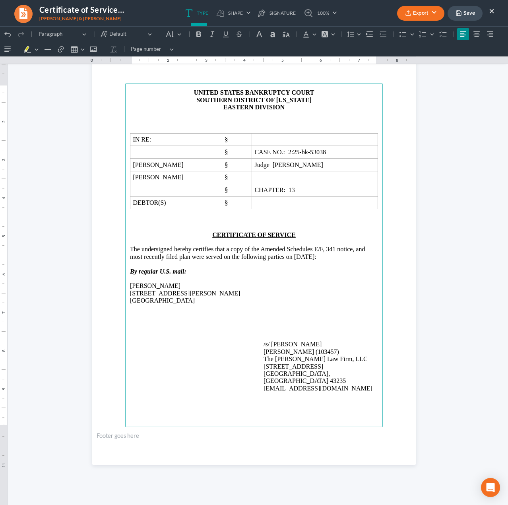
click at [284, 345] on p "/s/ [PERSON_NAME] [PERSON_NAME] (103457) The [PERSON_NAME] Law Firm, LLC [STREE…" at bounding box center [321, 366] width 115 height 51
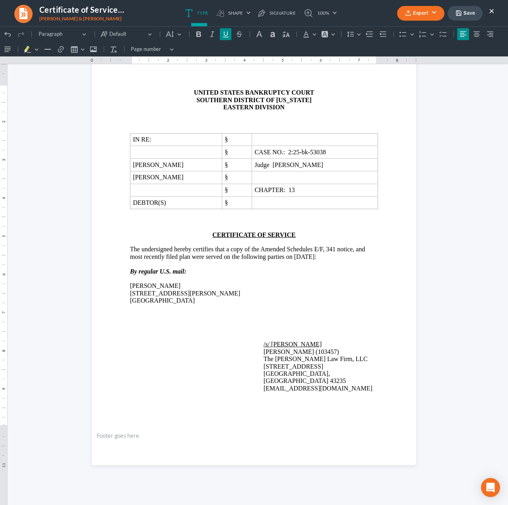
click at [137, 288] on p "[PERSON_NAME]" at bounding box center [254, 285] width 248 height 7
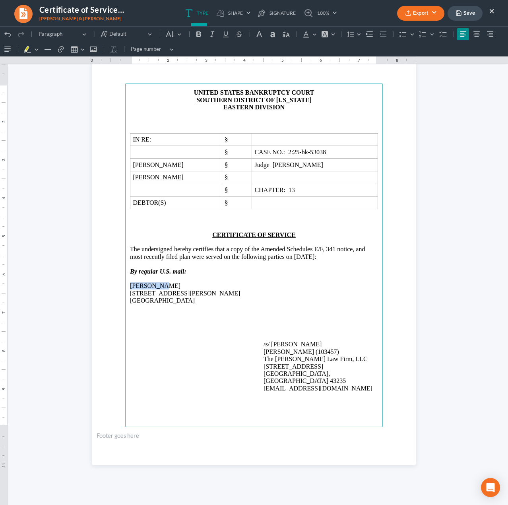
click at [137, 288] on p "[PERSON_NAME]" at bounding box center [254, 285] width 248 height 7
click at [132, 287] on p "[PERSON_NAME]" at bounding box center [254, 285] width 248 height 7
drag, startPoint x: 128, startPoint y: 286, endPoint x: 193, endPoint y: 301, distance: 67.5
click at [193, 301] on main "UNITED STATES BANKRUPTCY COURT SOUTHERN DISTRICT OF [US_STATE] EASTERN DIVISION…" at bounding box center [254, 256] width 258 height 344
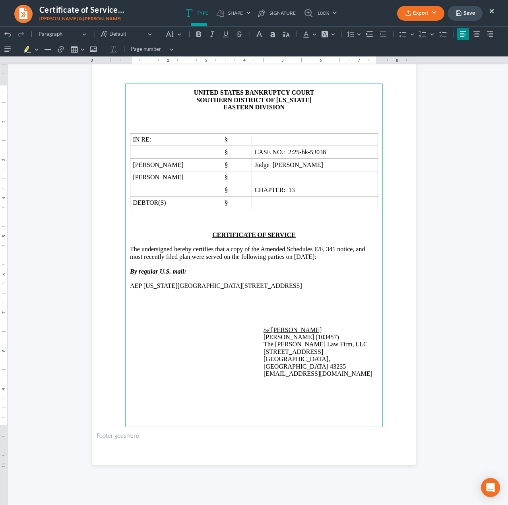
click at [155, 284] on p "AEP [US_STATE][GEOGRAPHIC_DATA][STREET_ADDRESS]" at bounding box center [254, 285] width 248 height 7
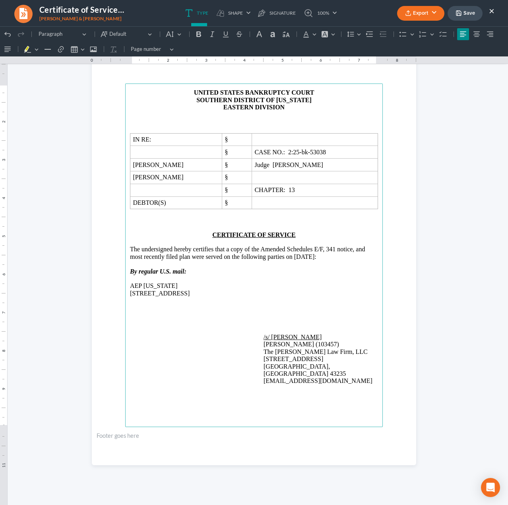
click at [175, 292] on p "[STREET_ADDRESS]" at bounding box center [254, 293] width 248 height 7
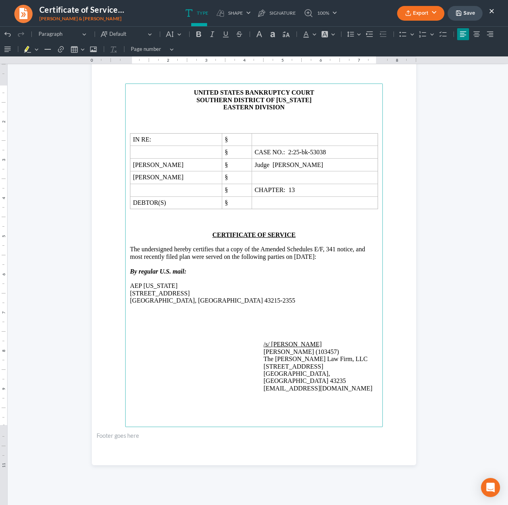
click at [212, 300] on p "[GEOGRAPHIC_DATA], [GEOGRAPHIC_DATA] 43215-2355" at bounding box center [254, 300] width 248 height 7
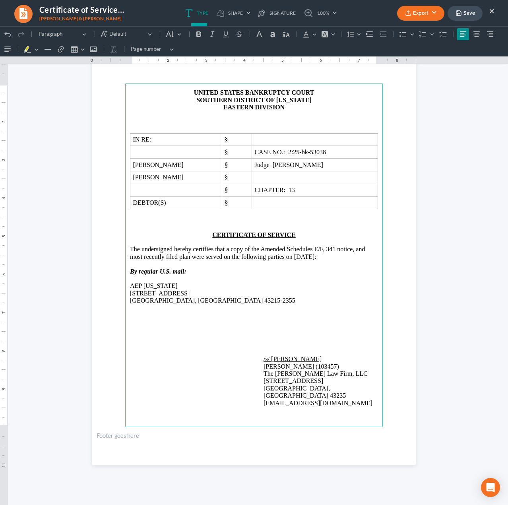
click at [149, 313] on p "Rich Text Editor, page-0-main" at bounding box center [254, 315] width 248 height 7
click at [164, 315] on p "Ballad Health PO Box 746457 [GEOGRAPHIC_DATA]" at bounding box center [254, 315] width 248 height 7
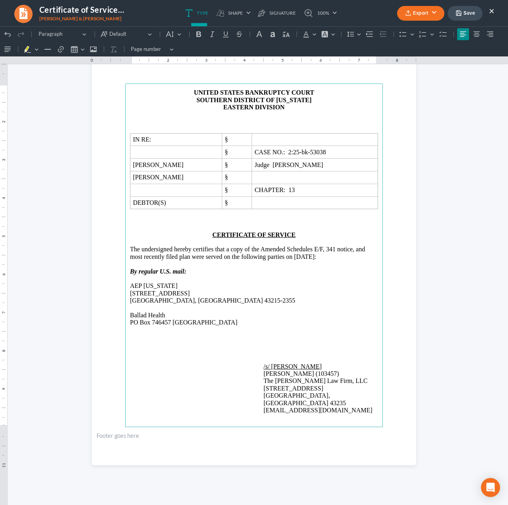
click at [169, 321] on p "PO Box 746457 [GEOGRAPHIC_DATA]" at bounding box center [254, 322] width 248 height 7
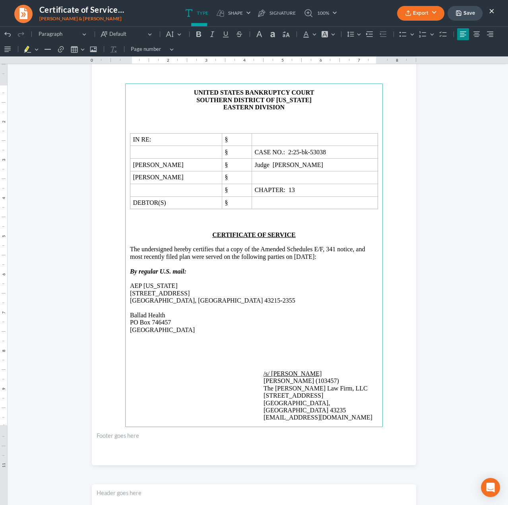
click at [167, 344] on p "Rich Text Editor, page-0-main" at bounding box center [254, 344] width 248 height 7
click at [151, 350] on p "Rich Text Editor, page-0-main" at bounding box center [254, 351] width 248 height 7
click at [151, 347] on p "Rich Text Editor, page-0-main" at bounding box center [254, 344] width 248 height 7
click at [176, 343] on p "[PERSON_NAME] Healthcare [STREET_ADDRESS]" at bounding box center [254, 344] width 248 height 7
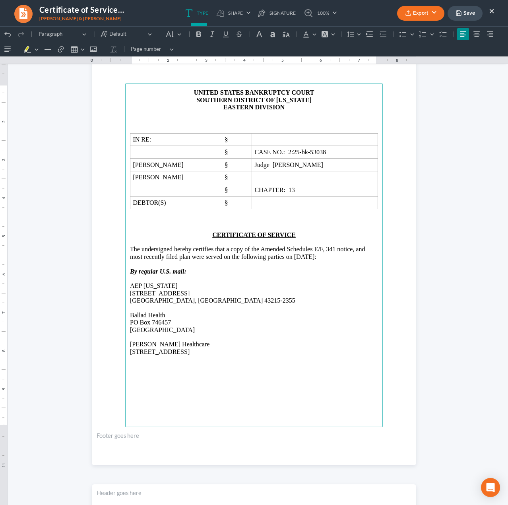
click at [212, 350] on p "[STREET_ADDRESS]" at bounding box center [254, 351] width 248 height 7
click at [156, 375] on p "Rich Text Editor, page-0-main" at bounding box center [254, 373] width 248 height 7
click at [162, 377] on p "Rich Text Editor, page-0-main" at bounding box center [254, 380] width 248 height 7
click at [156, 374] on p "Rich Text Editor, page-0-main" at bounding box center [254, 373] width 248 height 7
click at [186, 373] on p "Columbia Gas of [US_STATE] Revenue Recovery P.O. [STREET_ADDRESS]" at bounding box center [254, 373] width 248 height 7
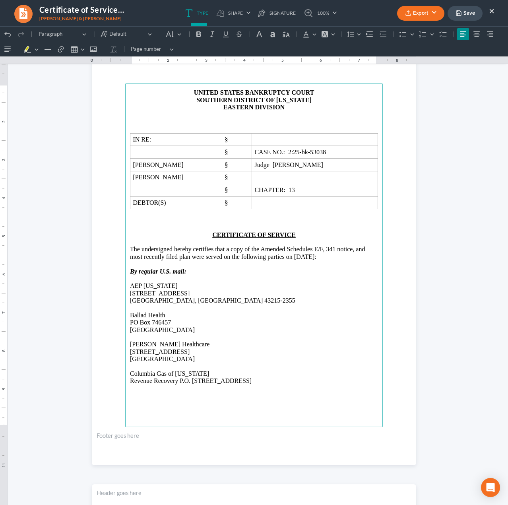
click at [177, 380] on p "Revenue Recovery P.O. [STREET_ADDRESS]" at bounding box center [254, 380] width 248 height 7
click at [164, 388] on p "P.O. [STREET_ADDRESS]" at bounding box center [254, 388] width 248 height 7
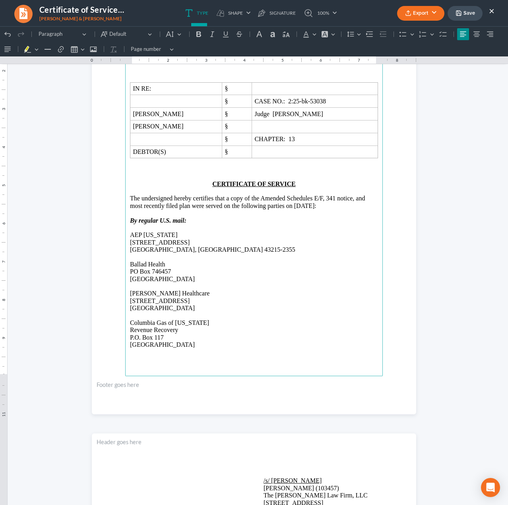
scroll to position [104, 0]
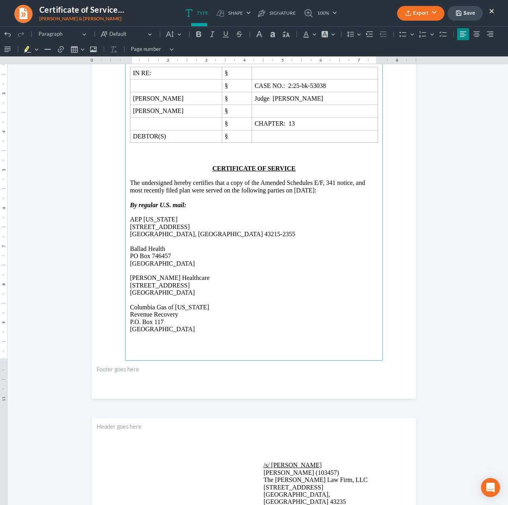
click at [156, 345] on main "UNITED STATES BANKRUPTCY COURT SOUTHERN DISTRICT OF [US_STATE] EASTERN DIVISION…" at bounding box center [254, 189] width 258 height 344
click at [136, 347] on p "Rich Text Editor, page-0-main" at bounding box center [254, 343] width 248 height 7
click at [152, 343] on p "[GEOGRAPHIC_DATA]-0764" at bounding box center [254, 343] width 248 height 7
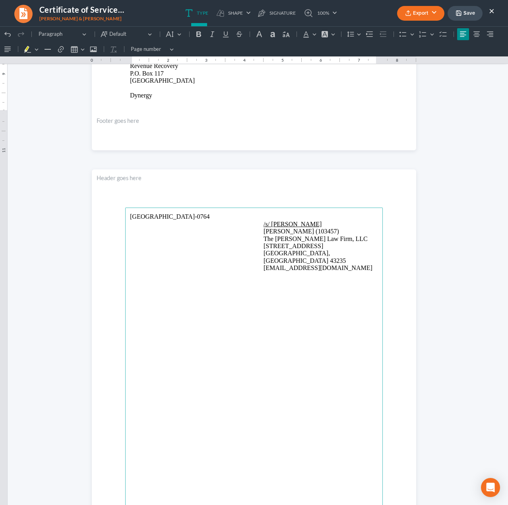
scroll to position [362, 0]
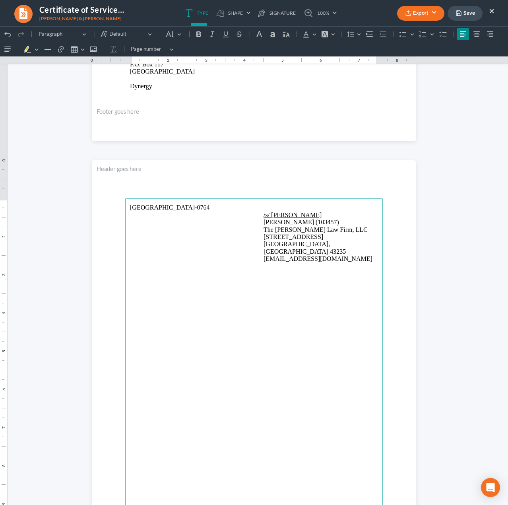
click at [153, 82] on p "Rich Text Editor, page-0-main" at bounding box center [254, 79] width 248 height 7
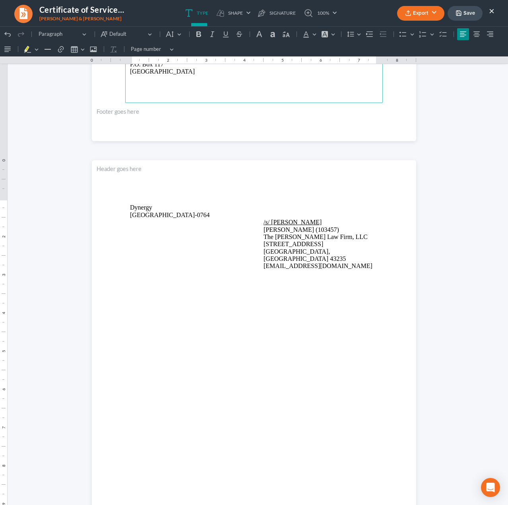
click at [171, 214] on p "[GEOGRAPHIC_DATA]-0764" at bounding box center [254, 215] width 248 height 7
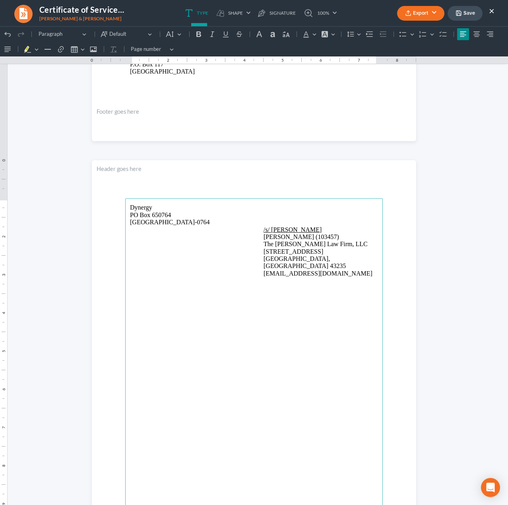
click at [194, 222] on p "[GEOGRAPHIC_DATA]-0764" at bounding box center [254, 222] width 248 height 7
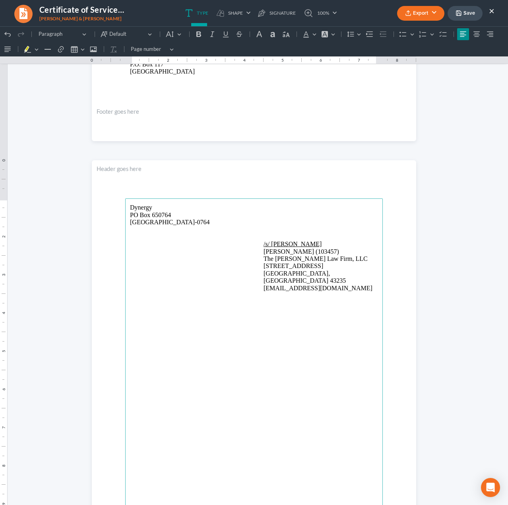
click at [142, 234] on p "Rich Text Editor, page-2-main" at bounding box center [254, 236] width 248 height 7
click at [199, 234] on p "[PERSON_NAME] Financial Services [STREET_ADDRESS]" at bounding box center [254, 236] width 248 height 7
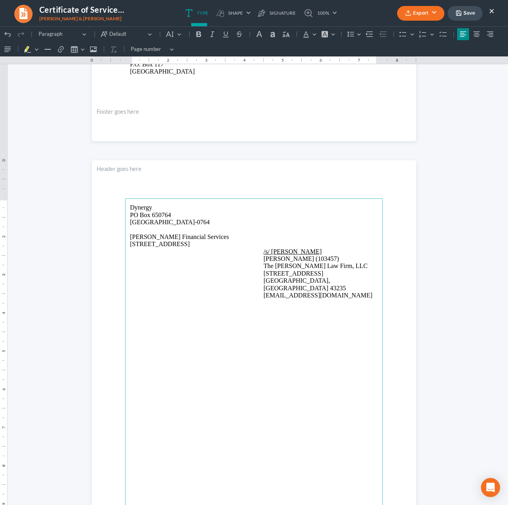
click at [161, 243] on p "[STREET_ADDRESS]" at bounding box center [254, 244] width 248 height 7
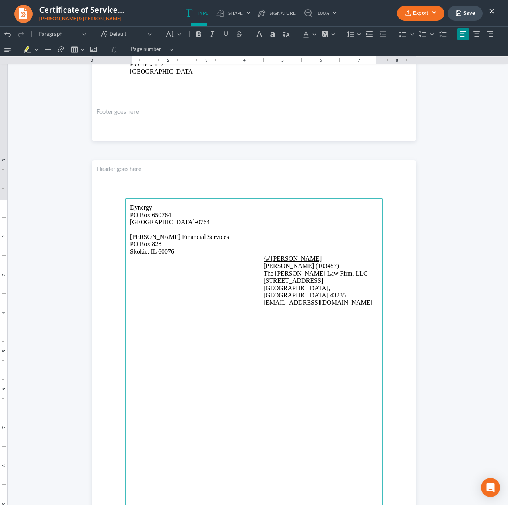
click at [185, 250] on p "Skokie, IL 60076" at bounding box center [254, 251] width 248 height 7
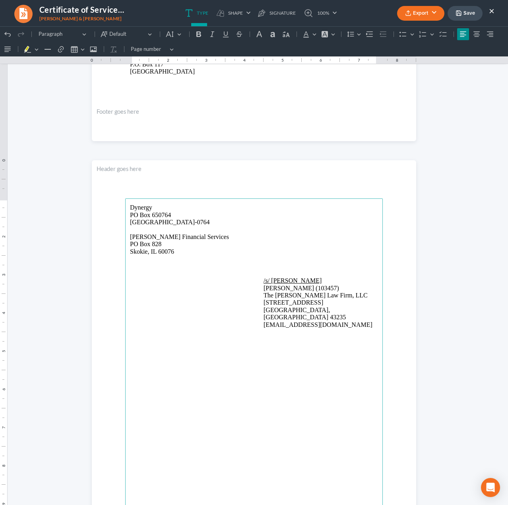
click at [146, 261] on p "Rich Text Editor, page-2-main" at bounding box center [254, 258] width 248 height 7
click at [145, 264] on p "Rich Text Editor, page-2-main" at bounding box center [254, 266] width 248 height 7
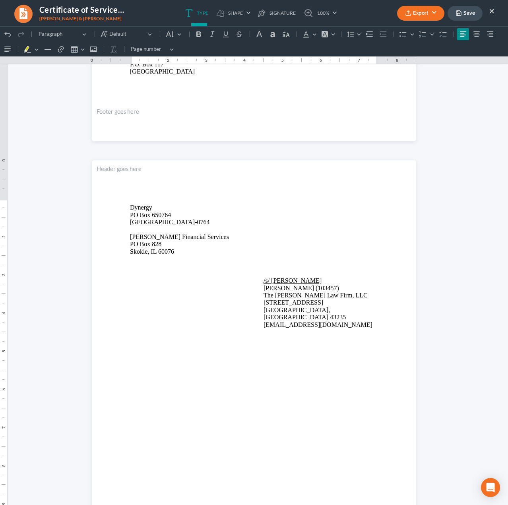
click at [150, 267] on p "Rich Text Editor, page-2-main" at bounding box center [254, 266] width 248 height 7
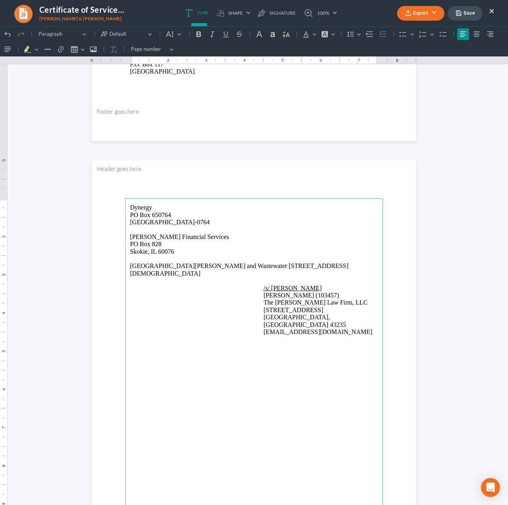
click at [224, 266] on p "[GEOGRAPHIC_DATA][PERSON_NAME] and Wastewater [STREET_ADDRESS][DEMOGRAPHIC_DATA]" at bounding box center [254, 270] width 248 height 15
click at [167, 272] on p "[STREET_ADDRESS][DEMOGRAPHIC_DATA]" at bounding box center [254, 273] width 248 height 7
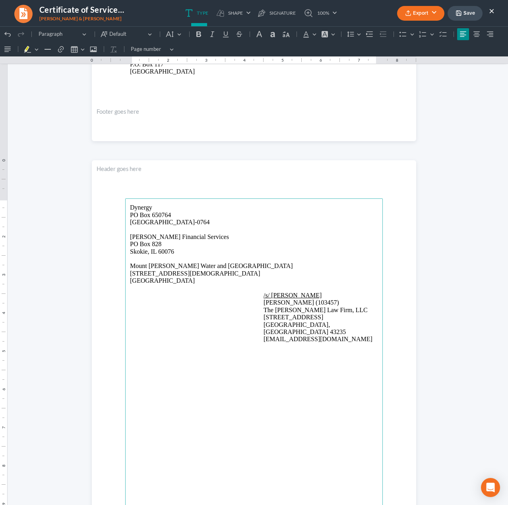
click at [207, 282] on p "[GEOGRAPHIC_DATA]" at bounding box center [254, 280] width 248 height 7
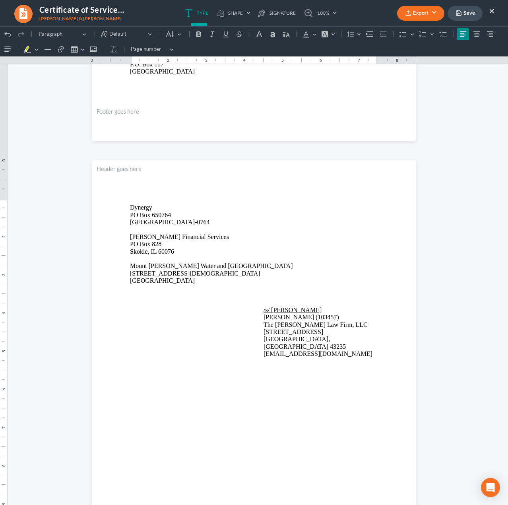
click at [161, 297] on p "Rich Text Editor, page-2-main" at bounding box center [254, 295] width 248 height 7
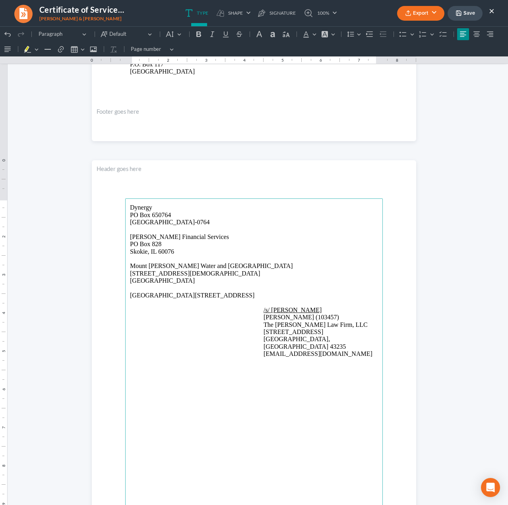
click at [144, 294] on p "[GEOGRAPHIC_DATA][STREET_ADDRESS]" at bounding box center [254, 295] width 248 height 7
click at [147, 294] on p "[GEOGRAPHIC_DATA][STREET_ADDRESS]" at bounding box center [254, 295] width 248 height 7
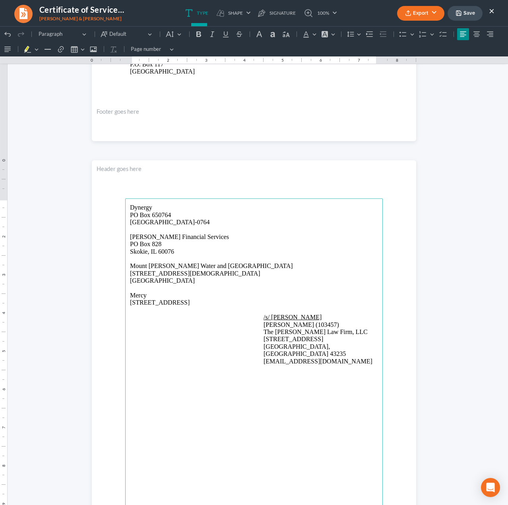
click at [163, 302] on p "[STREET_ADDRESS]" at bounding box center [254, 302] width 248 height 7
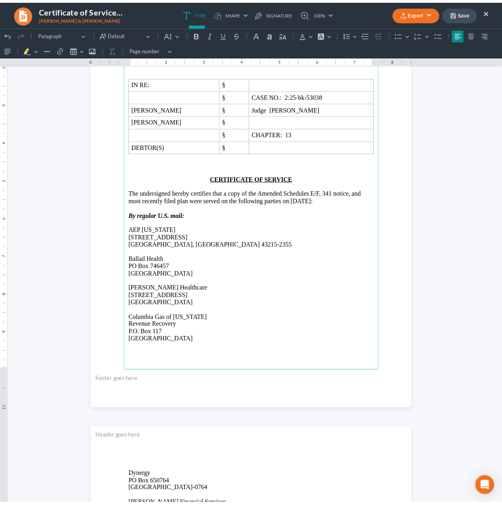
scroll to position [31, 0]
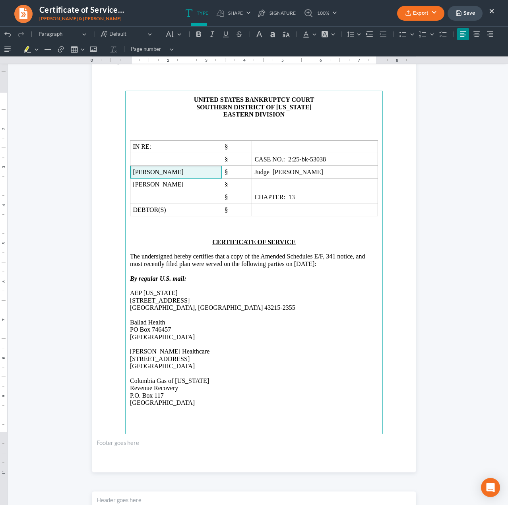
click at [133, 172] on span "[PERSON_NAME]" at bounding box center [176, 172] width 86 height 7
click at [414, 12] on button "Export" at bounding box center [420, 13] width 47 height 15
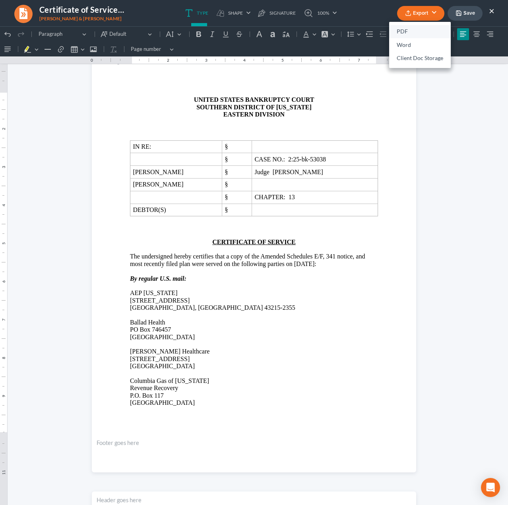
click at [409, 31] on link "PDF" at bounding box center [420, 32] width 62 height 14
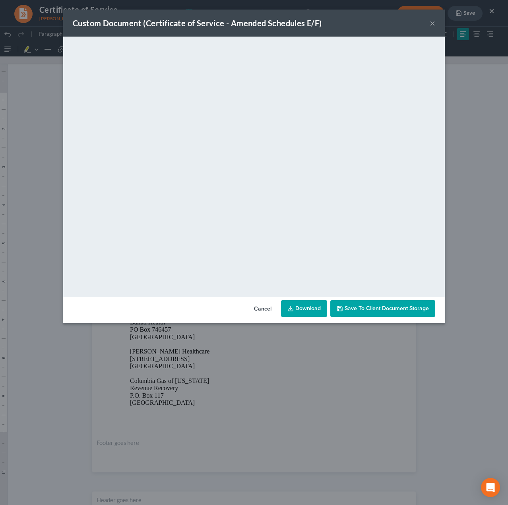
click at [314, 309] on link "Download" at bounding box center [304, 308] width 46 height 17
click at [433, 25] on button "×" at bounding box center [433, 23] width 6 height 10
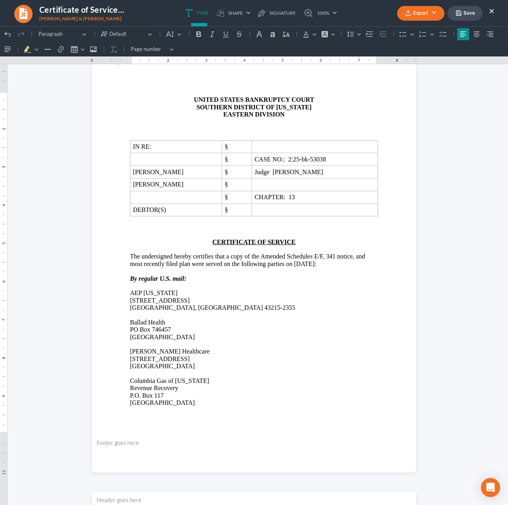
click at [494, 12] on button "×" at bounding box center [492, 11] width 6 height 10
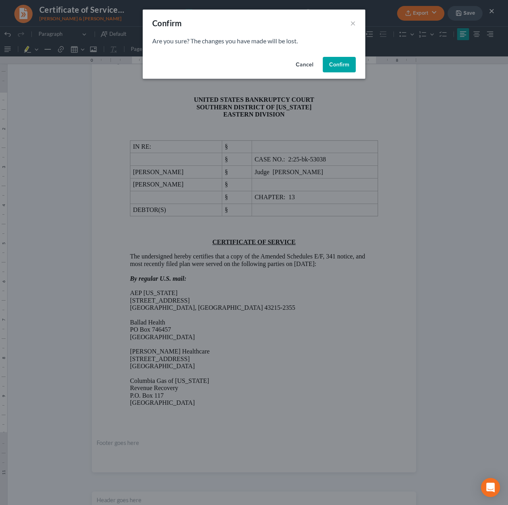
click at [354, 63] on button "Confirm" at bounding box center [339, 65] width 33 height 16
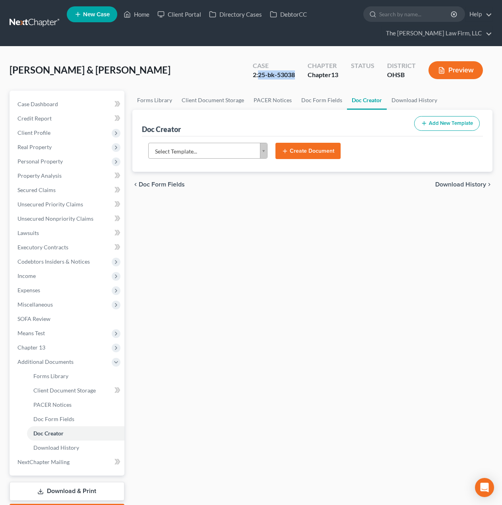
drag, startPoint x: 262, startPoint y: 75, endPoint x: 298, endPoint y: 75, distance: 36.2
click at [298, 75] on div "Case 2:25-bk-53038" at bounding box center [274, 70] width 55 height 23
copy div "25-bk-53038"
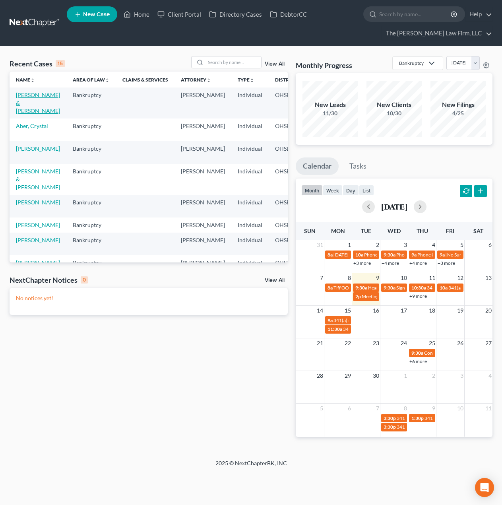
click at [21, 99] on link "[PERSON_NAME] & [PERSON_NAME]" at bounding box center [38, 102] width 44 height 23
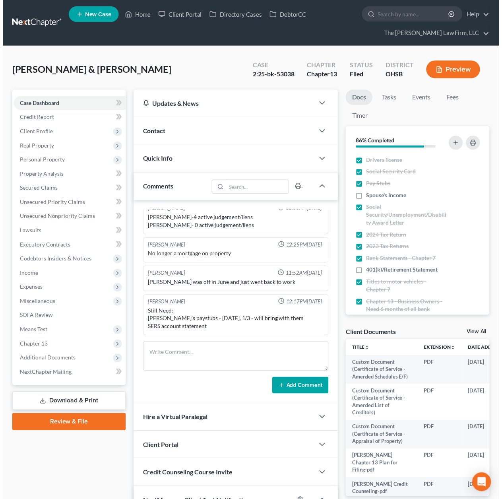
scroll to position [95, 0]
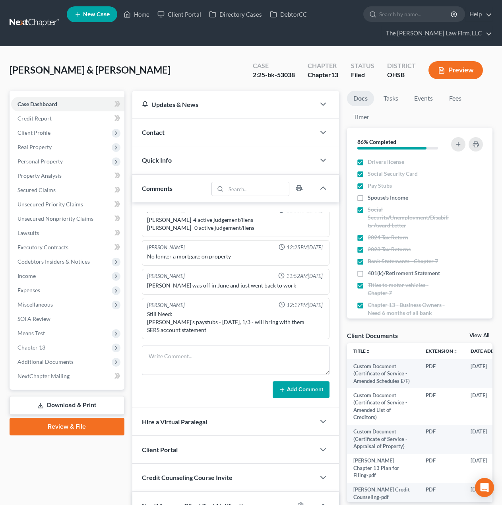
click at [54, 362] on span "Additional Documents" at bounding box center [46, 361] width 56 height 7
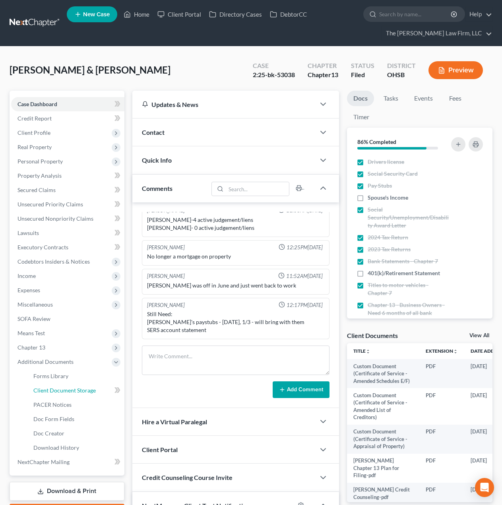
click at [69, 389] on span "Client Document Storage" at bounding box center [64, 390] width 62 height 7
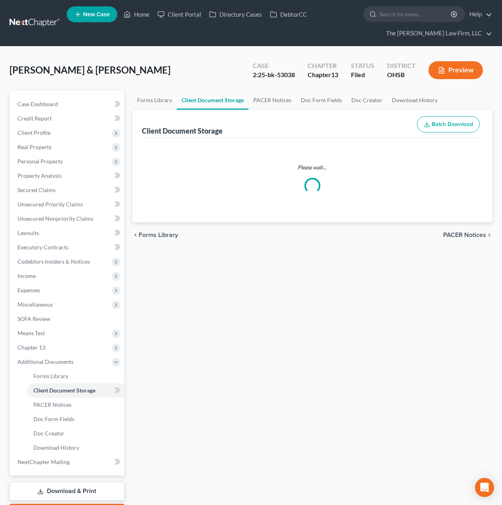
select select "52"
select select "61"
select select "7"
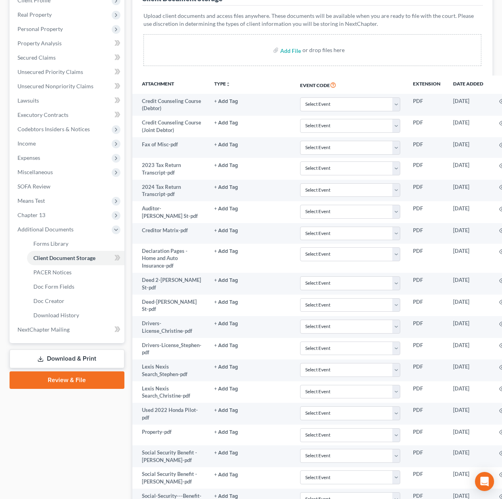
click at [66, 354] on link "Download & Print" at bounding box center [67, 359] width 115 height 19
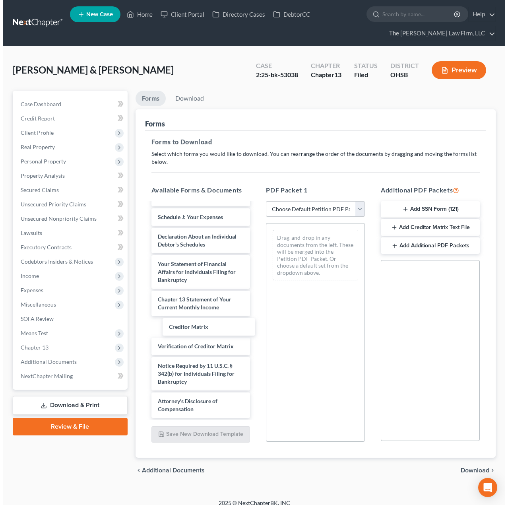
scroll to position [1076, 0]
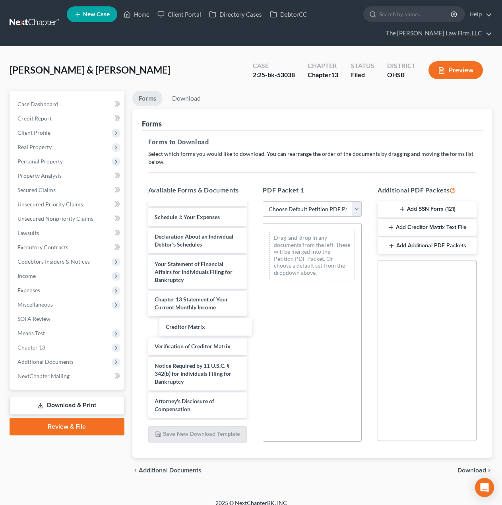
drag, startPoint x: 189, startPoint y: 328, endPoint x: 311, endPoint y: 321, distance: 122.3
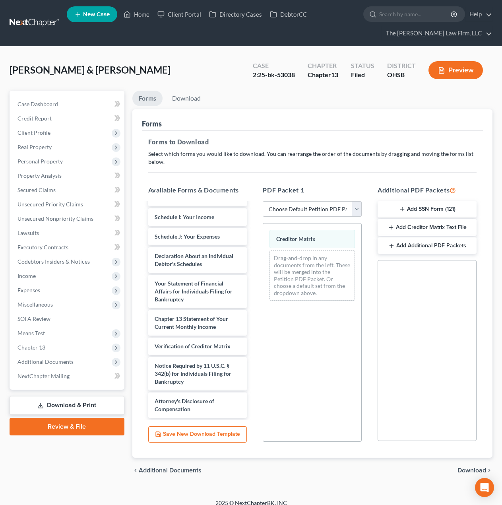
click at [469, 471] on span "Download" at bounding box center [472, 470] width 29 height 6
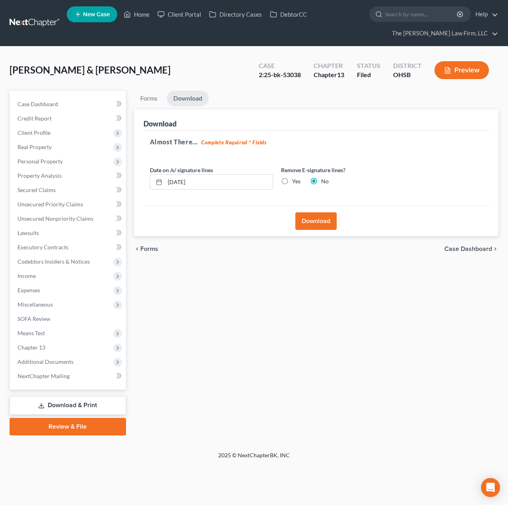
click at [324, 216] on button "Download" at bounding box center [316, 221] width 41 height 18
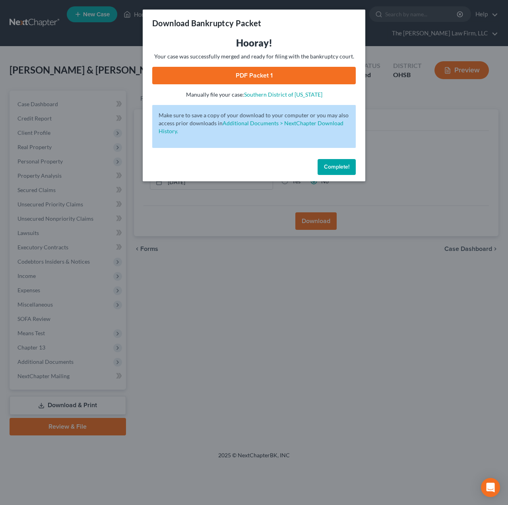
click at [247, 79] on link "PDF Packet 1" at bounding box center [254, 76] width 204 height 18
